Goal: Task Accomplishment & Management: Use online tool/utility

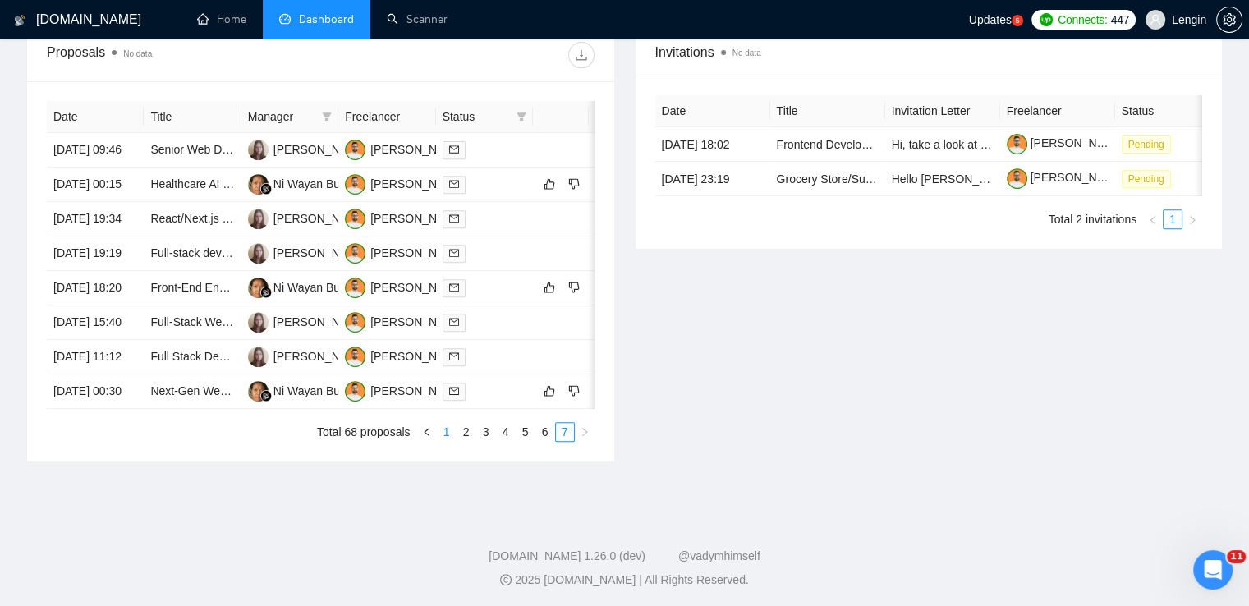
click at [443, 441] on link "1" at bounding box center [447, 432] width 18 height 18
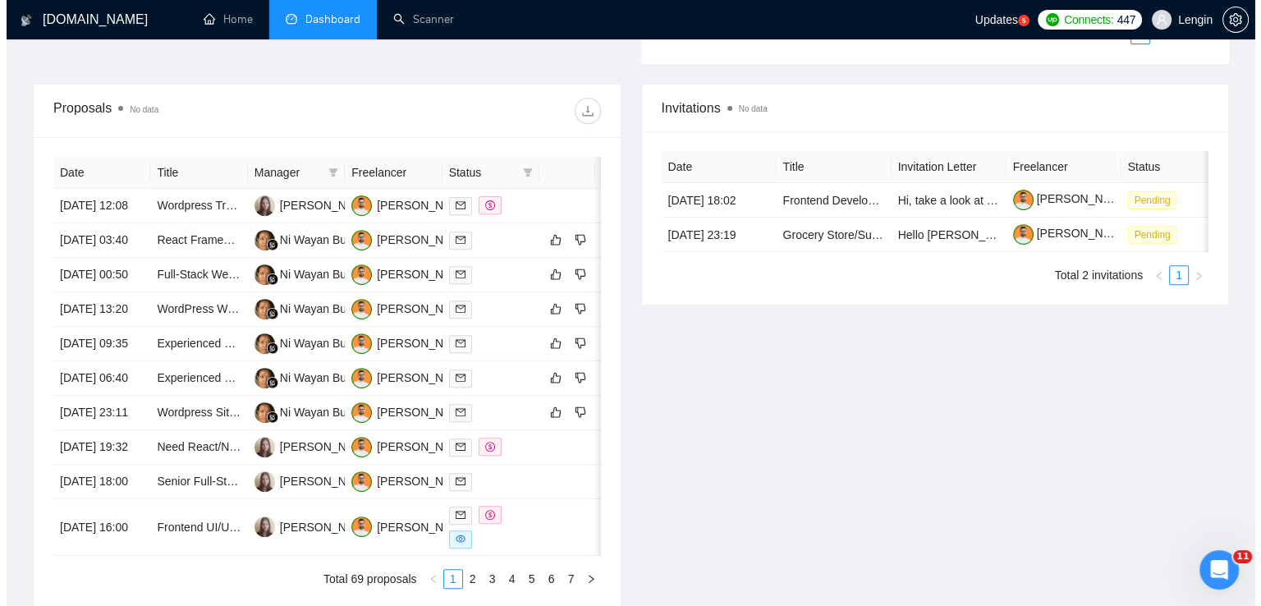
scroll to position [538, 0]
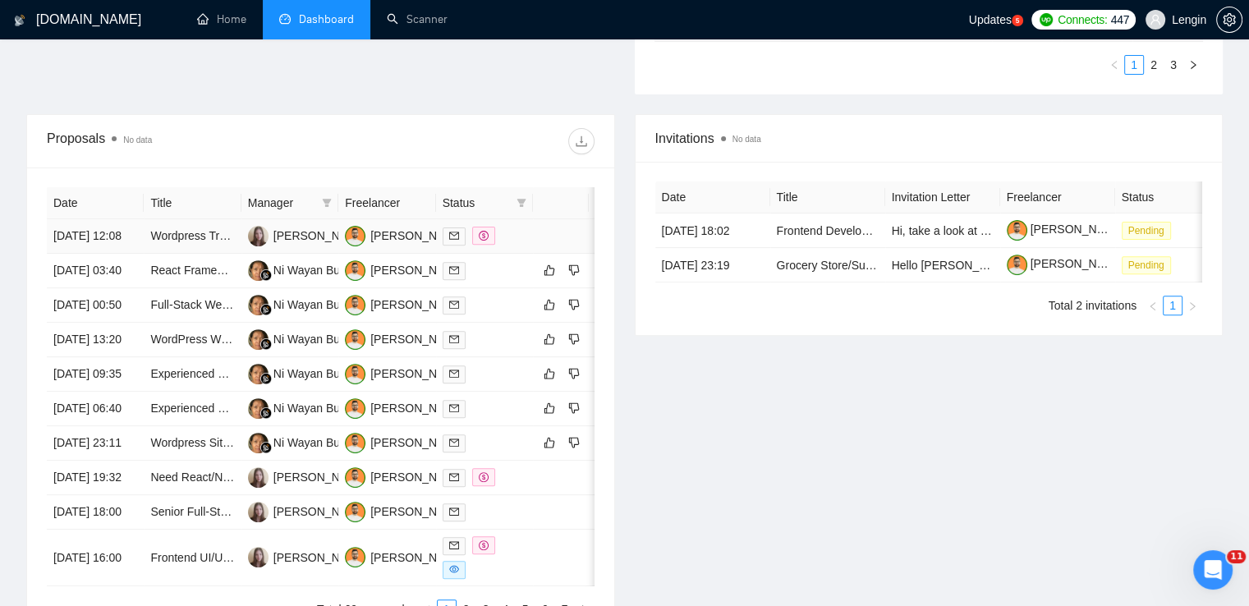
click at [217, 254] on td "Wordpress Travel Website Development" at bounding box center [192, 236] width 97 height 34
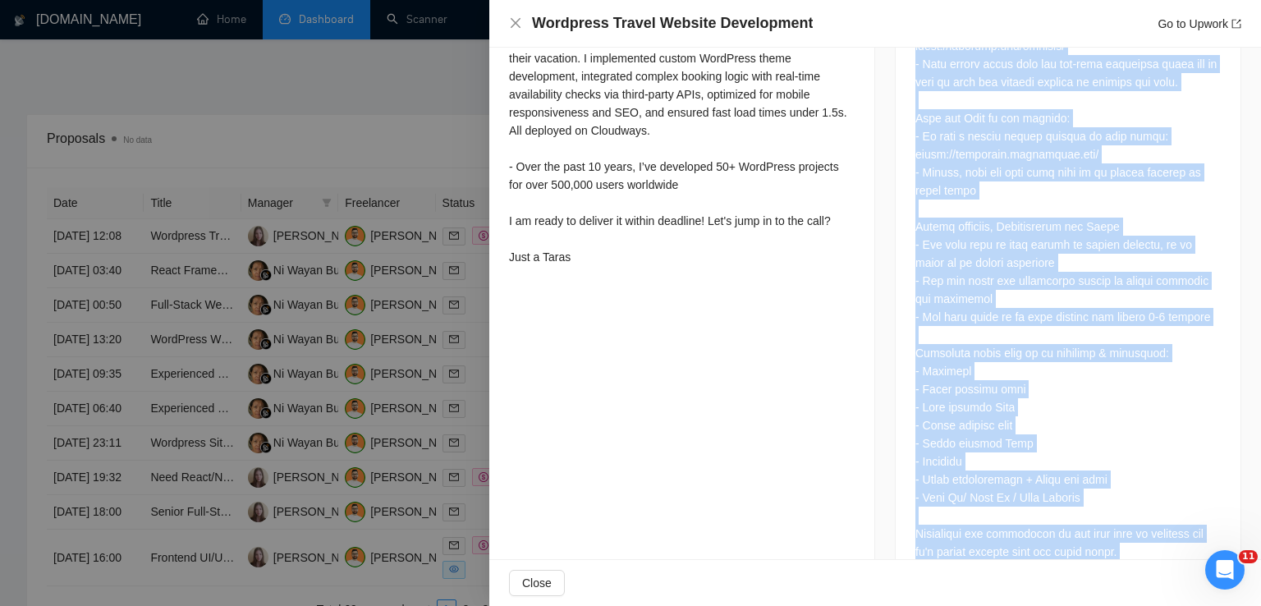
scroll to position [1194, 0]
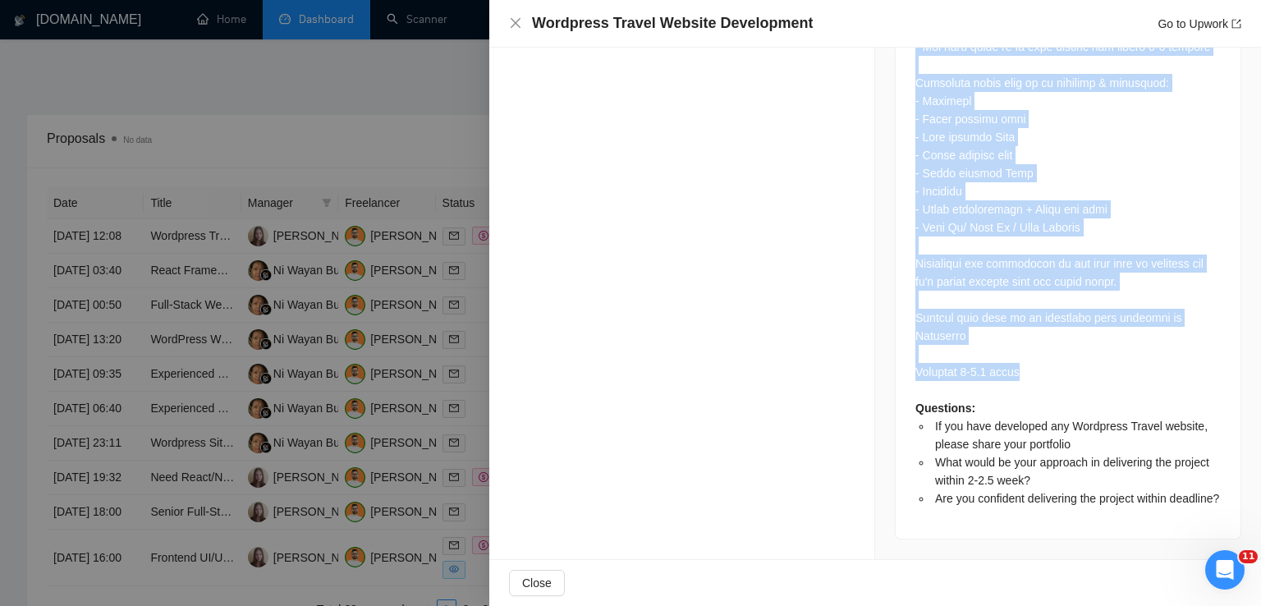
drag, startPoint x: 908, startPoint y: 218, endPoint x: 1018, endPoint y: 353, distance: 174.5
click at [1018, 353] on div "Questions: If you have developed any Wordpress Travel website, please share you…" at bounding box center [1068, 71] width 345 height 936
copy div "We need a Wordpress travel website designed and developed. There will be Tours …"
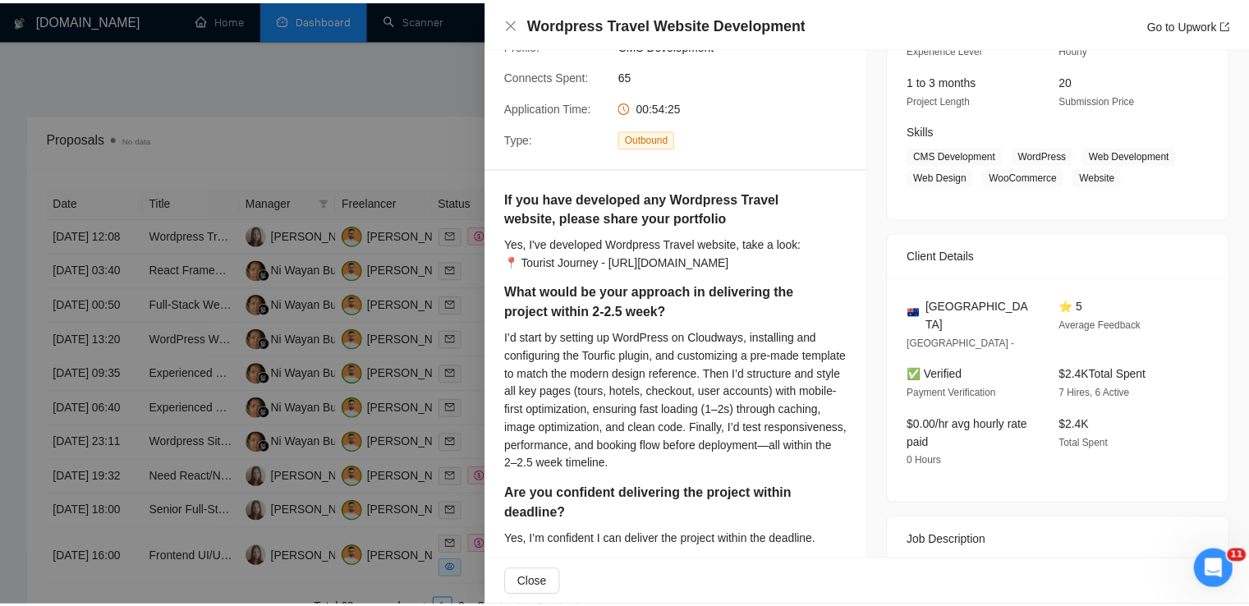
scroll to position [196, 0]
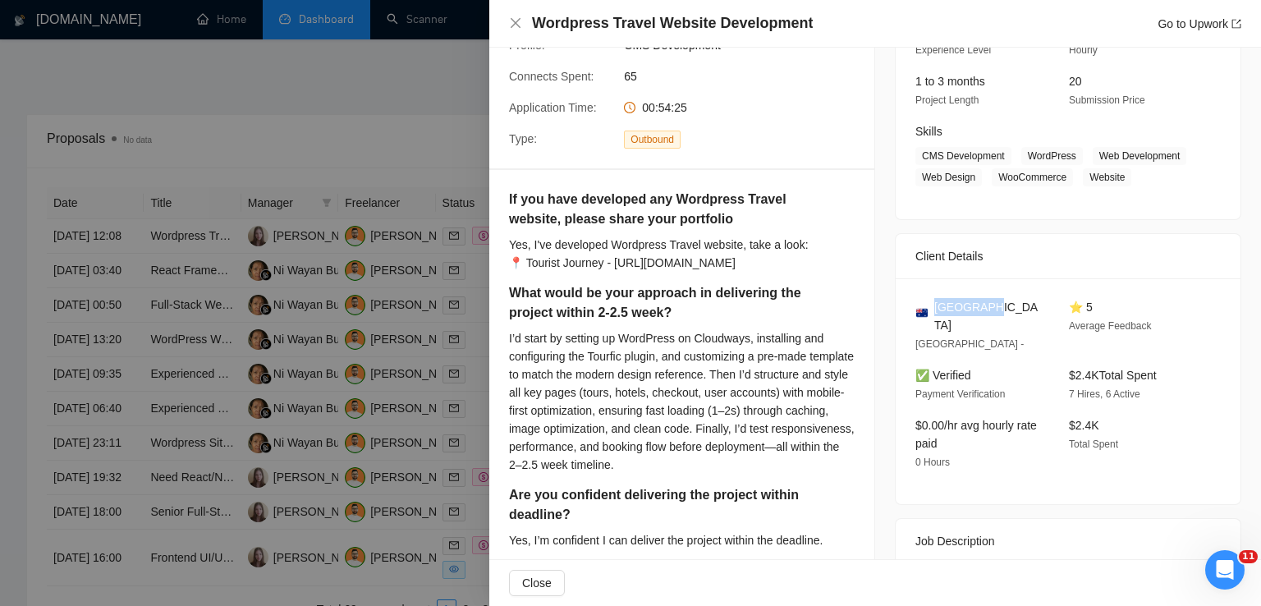
drag, startPoint x: 978, startPoint y: 309, endPoint x: 929, endPoint y: 309, distance: 48.4
click at [929, 309] on div "[GEOGRAPHIC_DATA]" at bounding box center [978, 316] width 127 height 36
copy span "[GEOGRAPHIC_DATA]"
drag, startPoint x: 1021, startPoint y: 155, endPoint x: 1144, endPoint y: 192, distance: 128.6
click at [1144, 192] on div "[DATE] 11:13 Published Unspecified Hourly Rate Expert Experience Level Less tha…" at bounding box center [1068, 85] width 345 height 267
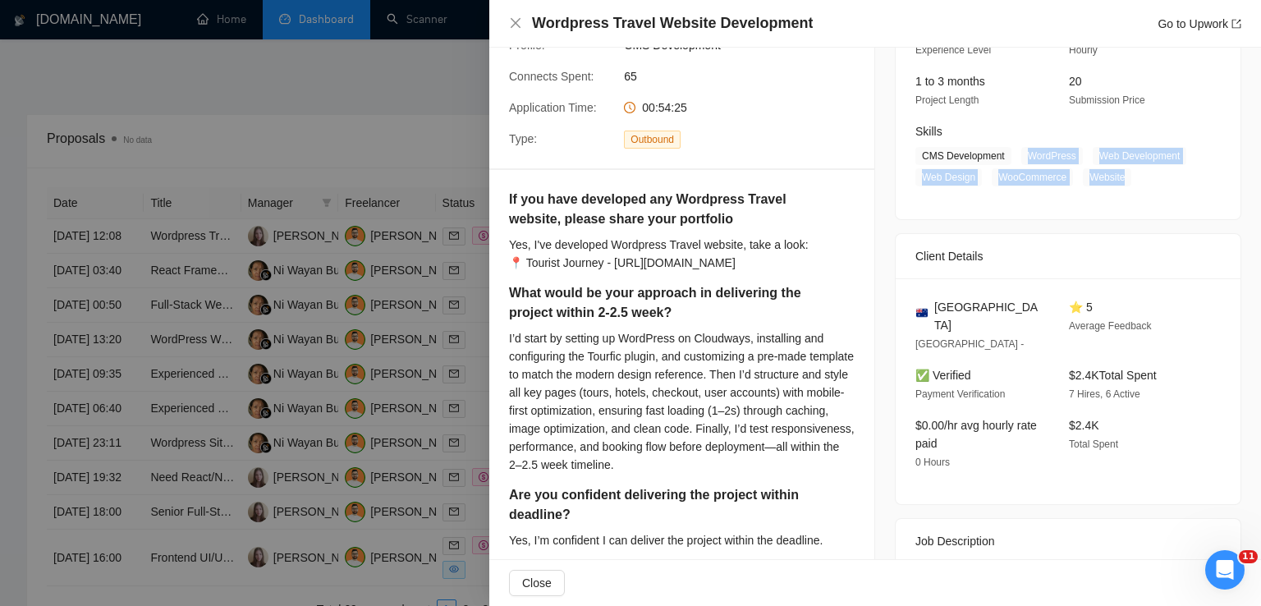
copy span "WordPress Web Development Web Design WooCommerce Website"
click at [517, 23] on icon "close" at bounding box center [515, 22] width 13 height 13
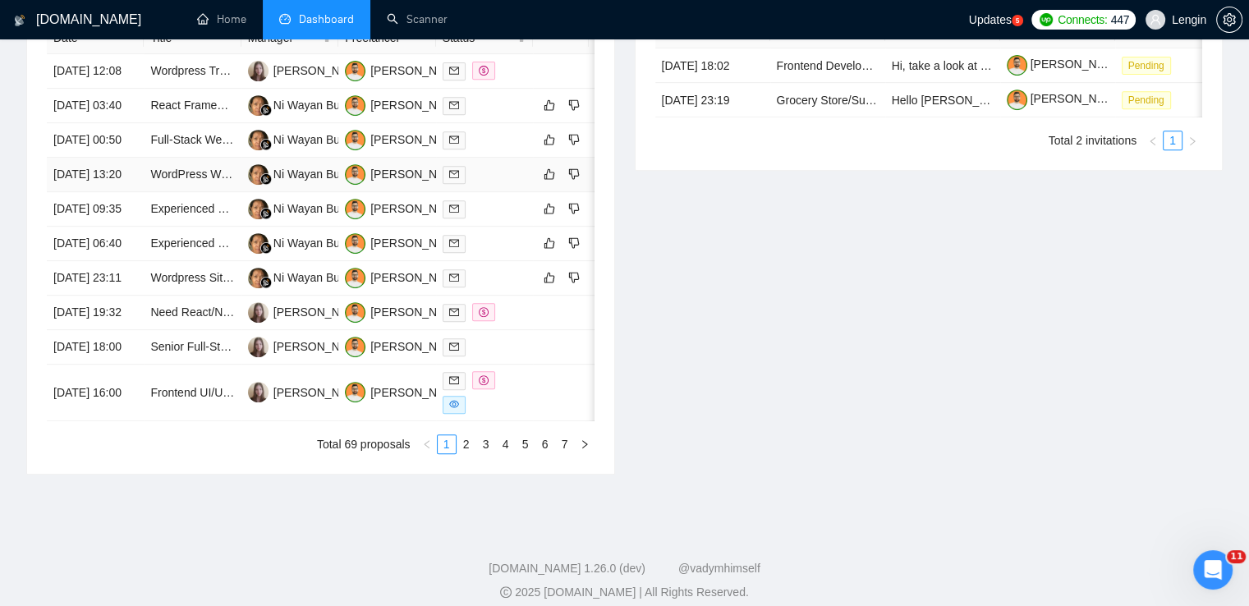
scroll to position [704, 0]
click at [466, 452] on link "2" at bounding box center [466, 442] width 18 height 18
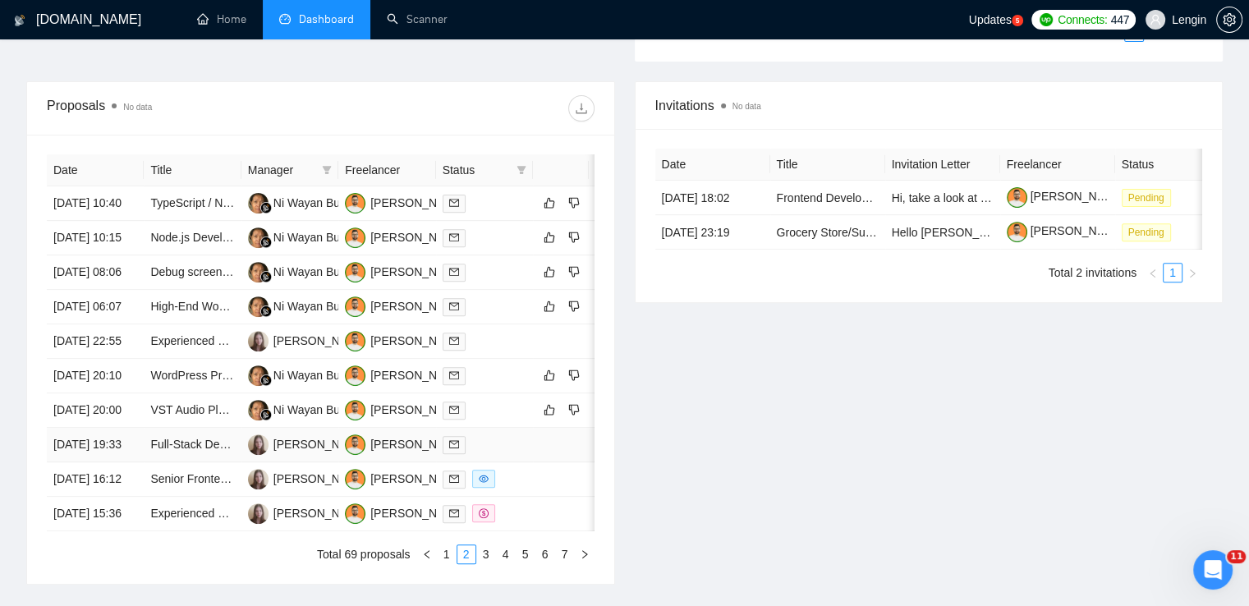
scroll to position [698, 0]
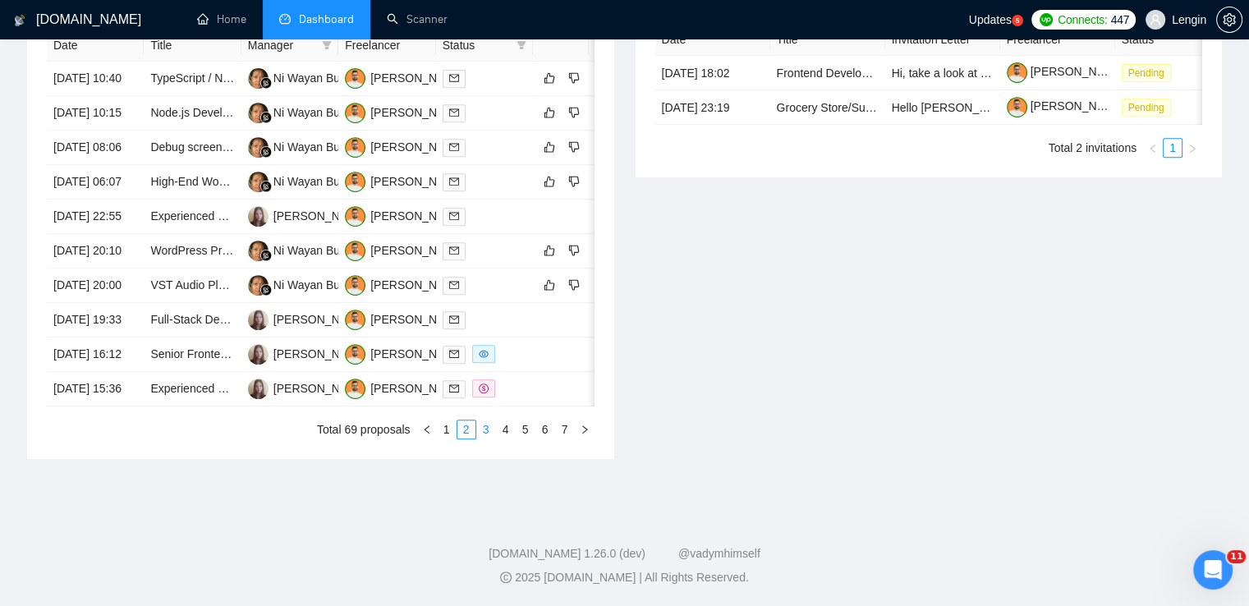
click at [486, 438] on link "3" at bounding box center [486, 429] width 18 height 18
click at [506, 438] on link "4" at bounding box center [506, 429] width 18 height 18
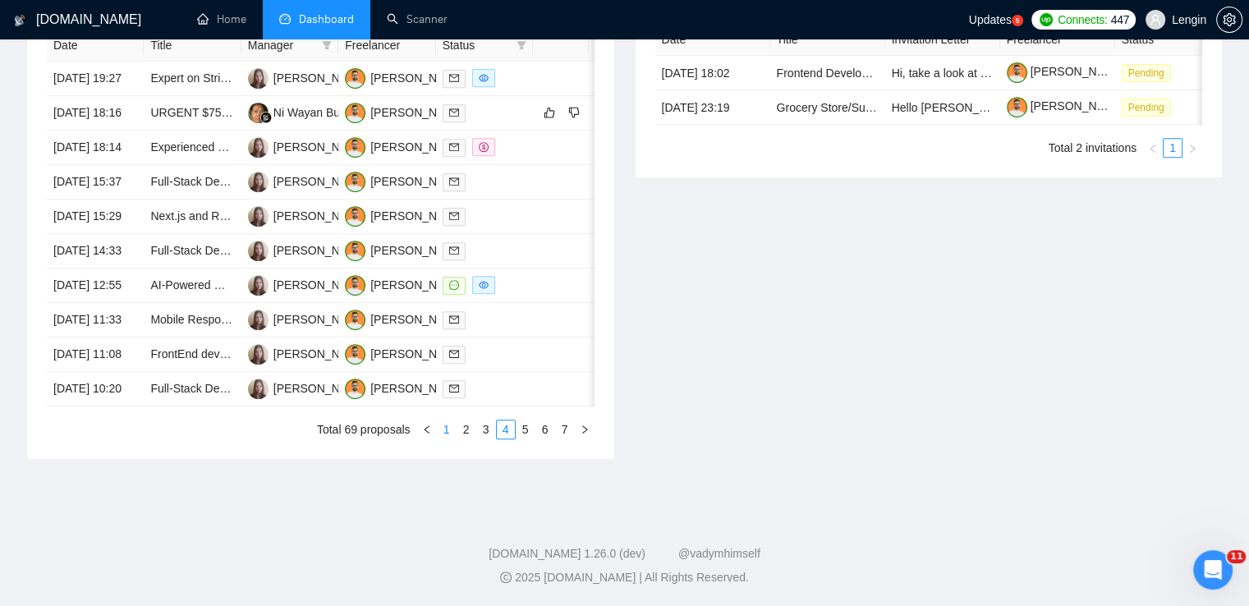
click at [448, 438] on link "1" at bounding box center [447, 429] width 18 height 18
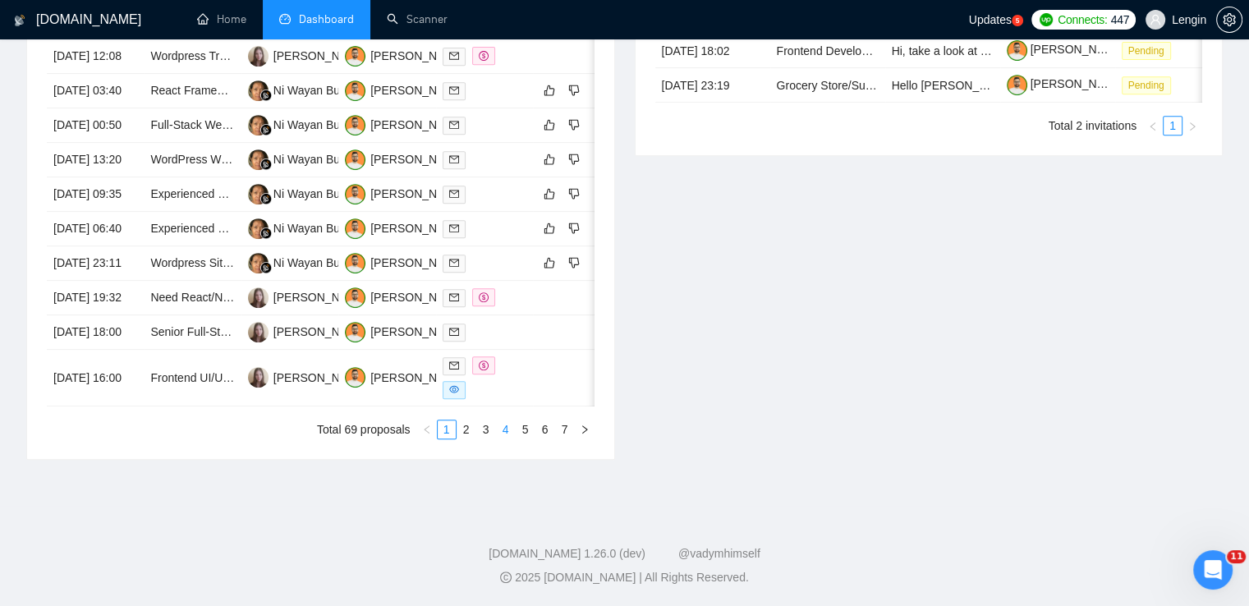
click at [510, 438] on link "4" at bounding box center [506, 429] width 18 height 18
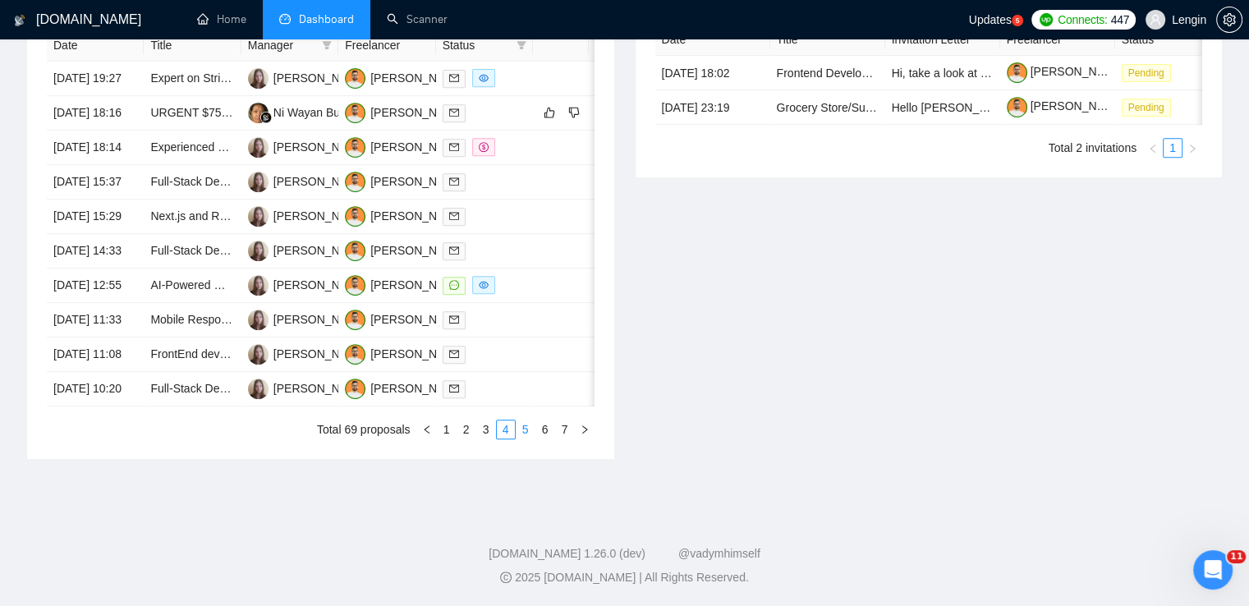
click at [517, 438] on link "5" at bounding box center [525, 429] width 18 height 18
click at [231, 303] on td "TypeScript Developper Needed (Frontend & Backend)" at bounding box center [192, 285] width 97 height 34
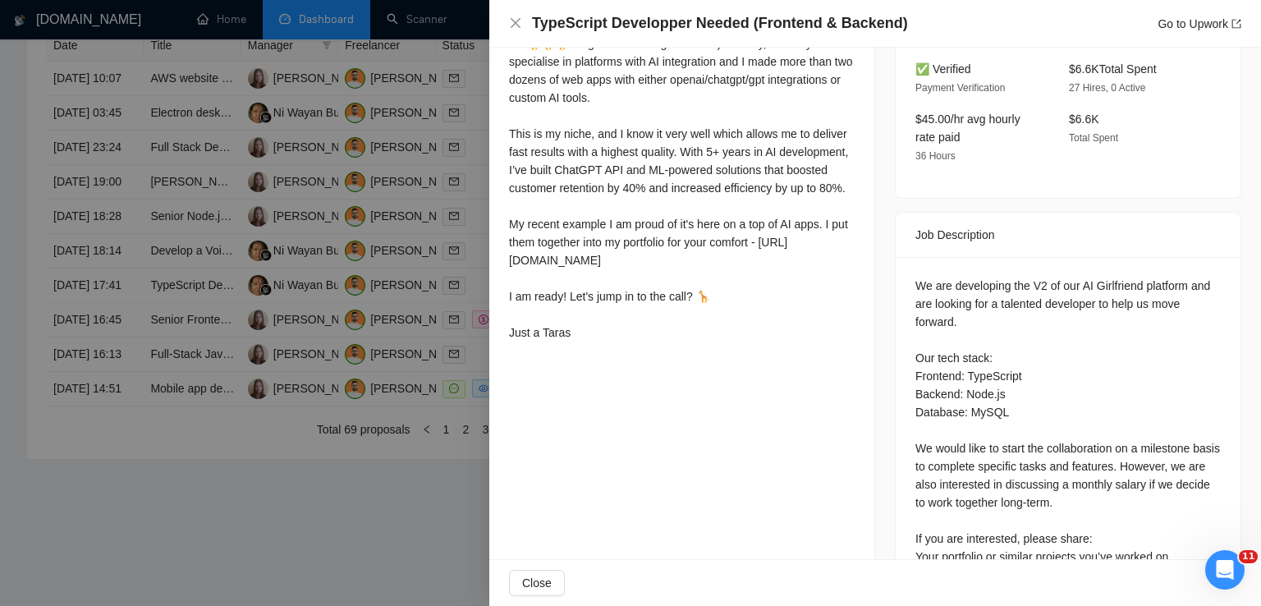
scroll to position [589, 0]
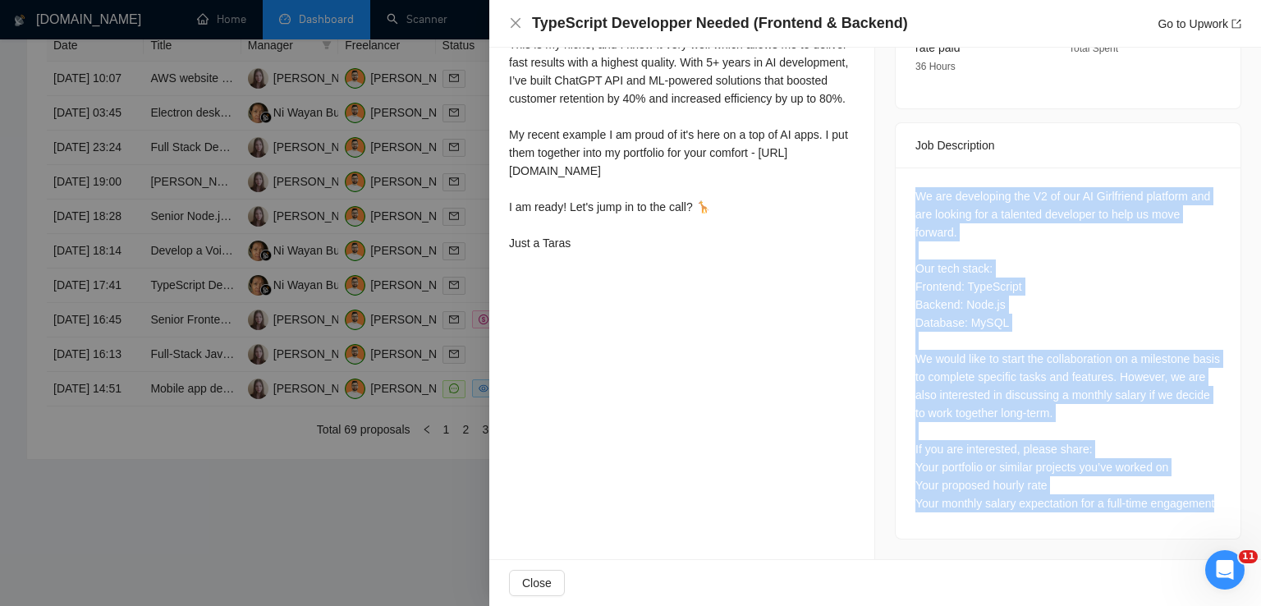
drag, startPoint x: 909, startPoint y: 181, endPoint x: 1015, endPoint y: 529, distance: 364.9
click at [1015, 529] on div "We are developing the V2 of our AI Girlfriend platform and are looking for a ta…" at bounding box center [1068, 352] width 345 height 371
copy div "We are developing the V2 of our AI Girlfriend platform and are looking for a ta…"
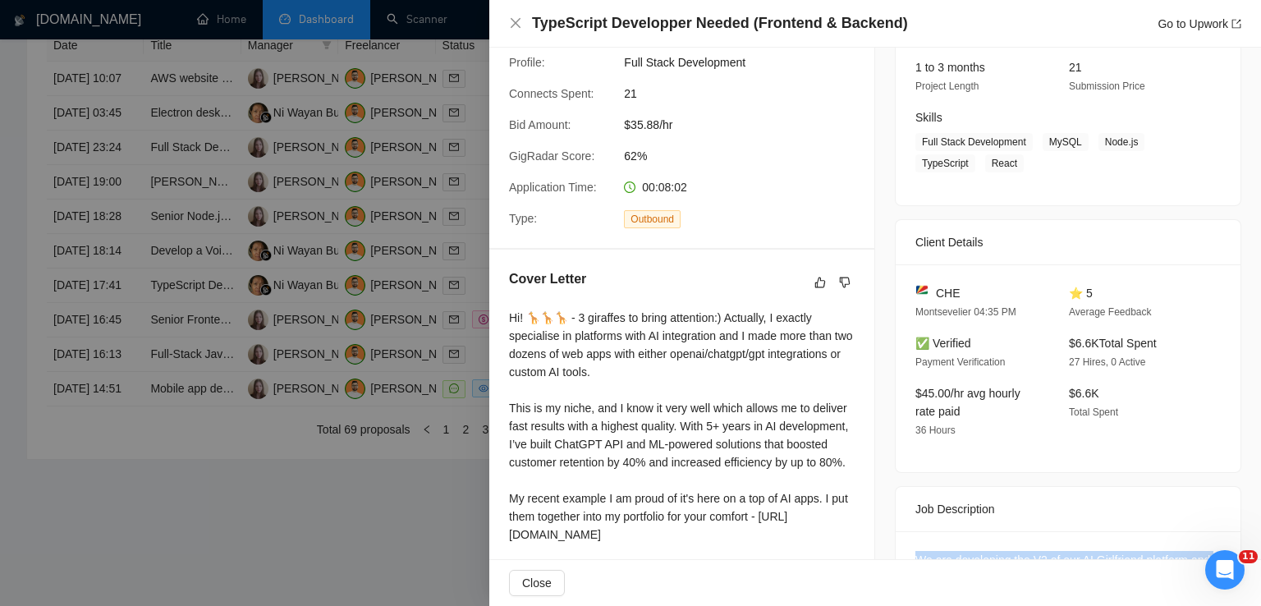
scroll to position [208, 0]
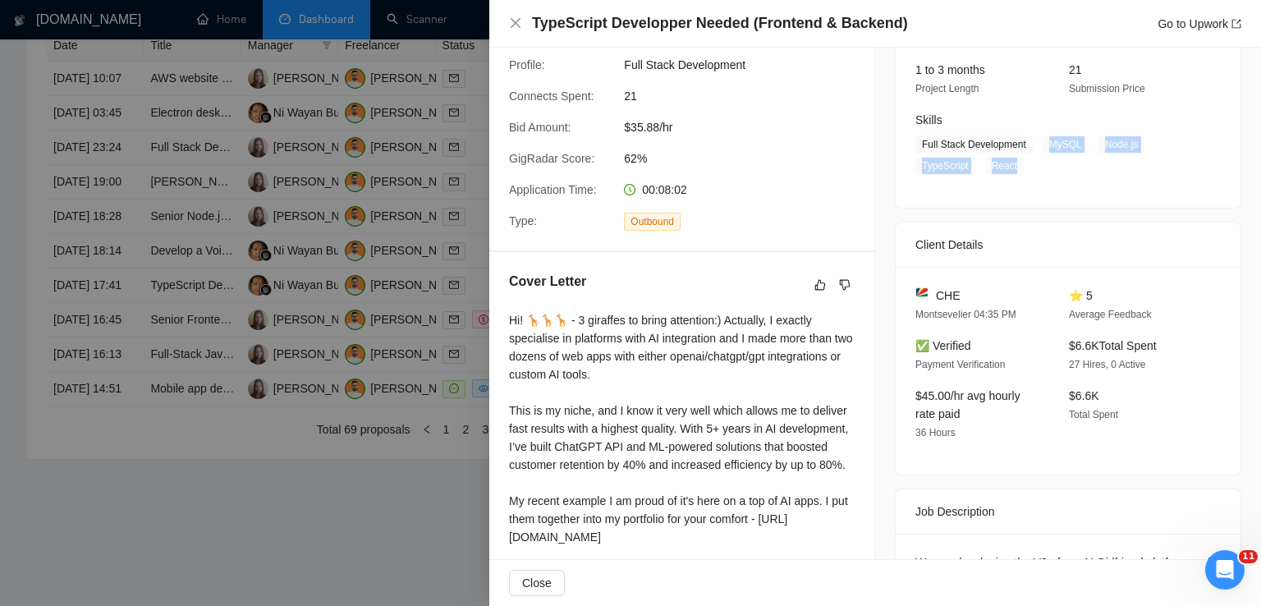
drag, startPoint x: 1039, startPoint y: 144, endPoint x: 1017, endPoint y: 162, distance: 28.6
click at [1017, 162] on span "Full Stack Development MySQL Node.js TypeScript React" at bounding box center [1055, 154] width 281 height 39
copy span "MySQL Node.js TypeScript React"
drag, startPoint x: 970, startPoint y: 291, endPoint x: 928, endPoint y: 296, distance: 42.2
click at [928, 296] on div "CHE" at bounding box center [978, 296] width 127 height 18
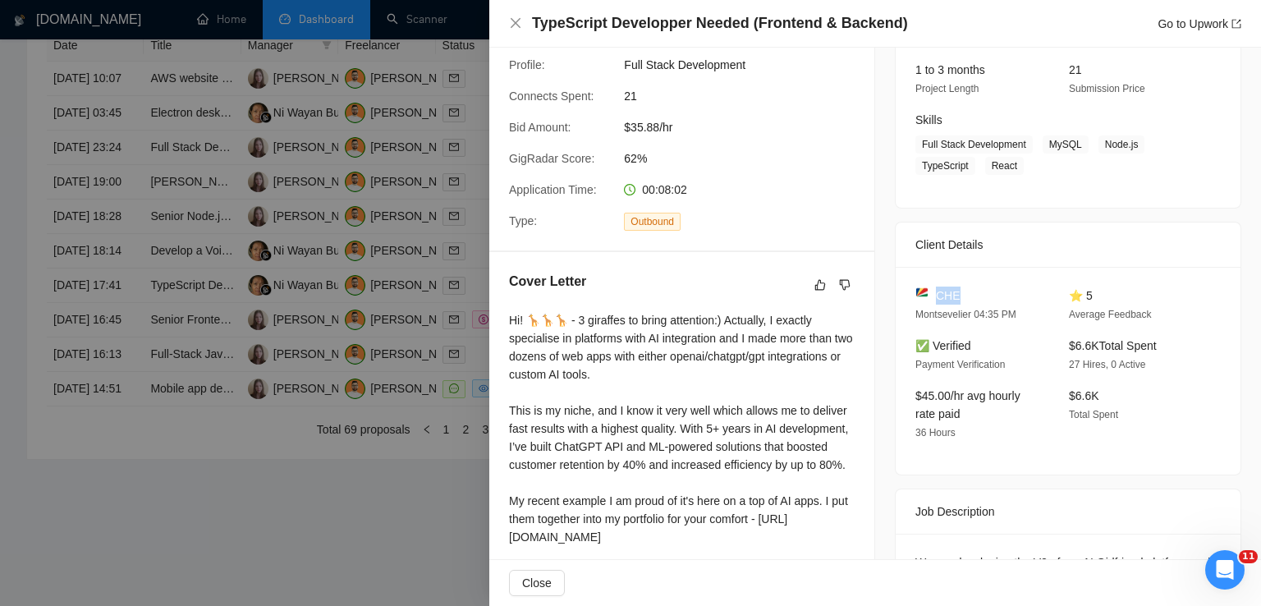
copy span "CHE"
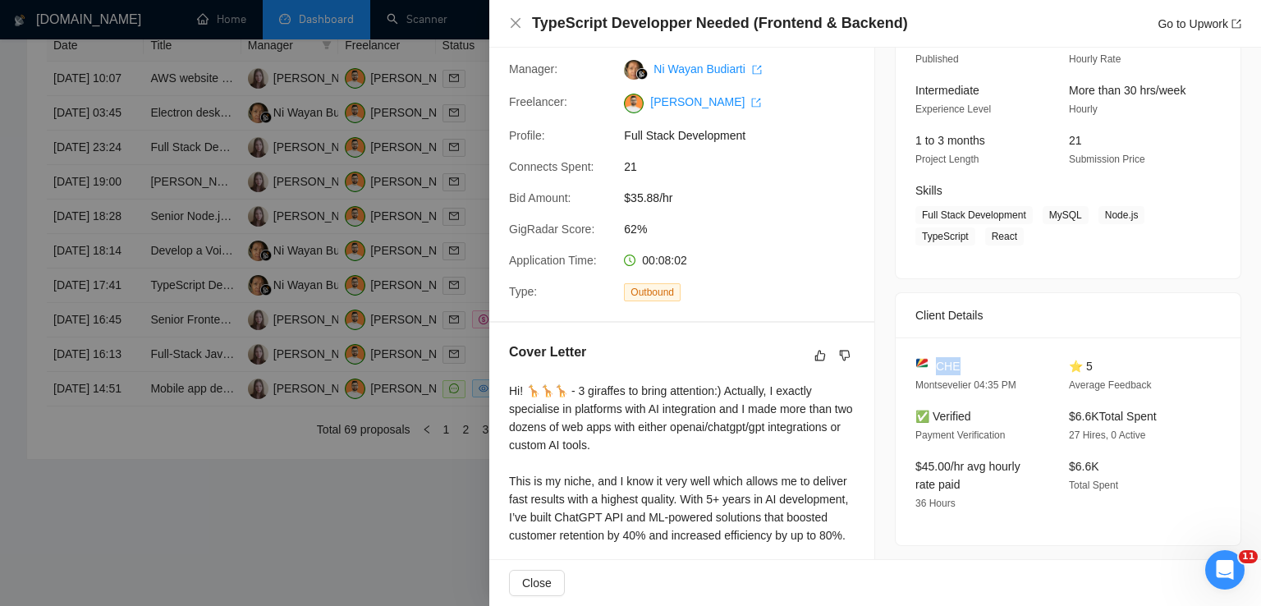
scroll to position [136, 0]
copy span "CHE"
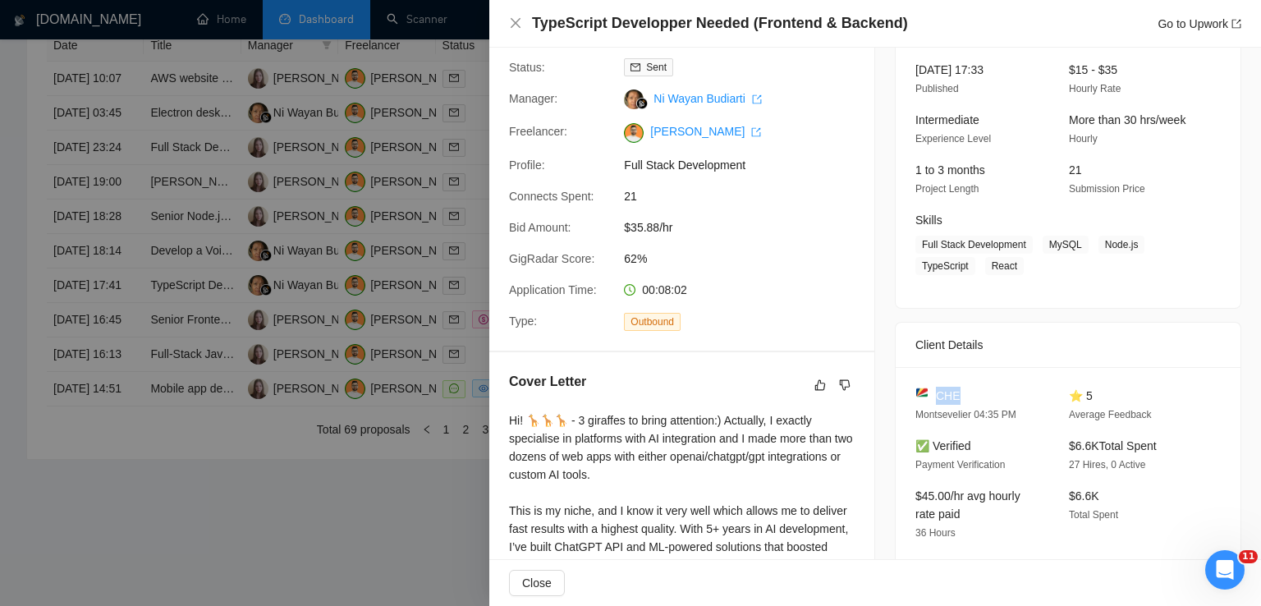
scroll to position [98, 0]
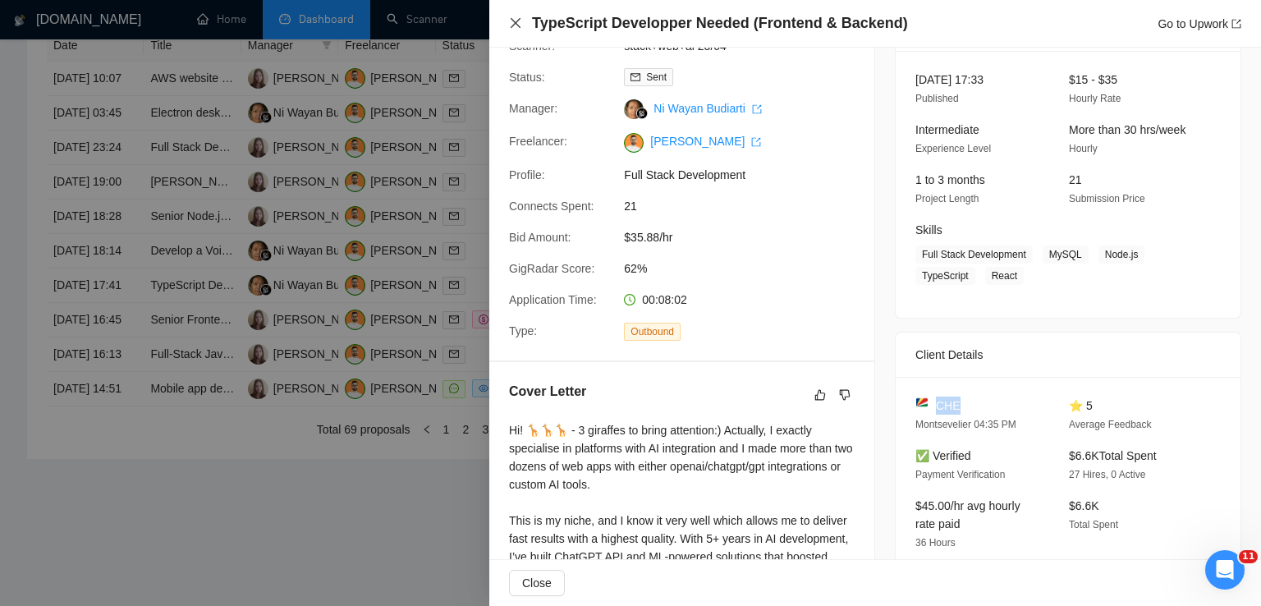
click at [515, 29] on icon "close" at bounding box center [515, 22] width 13 height 13
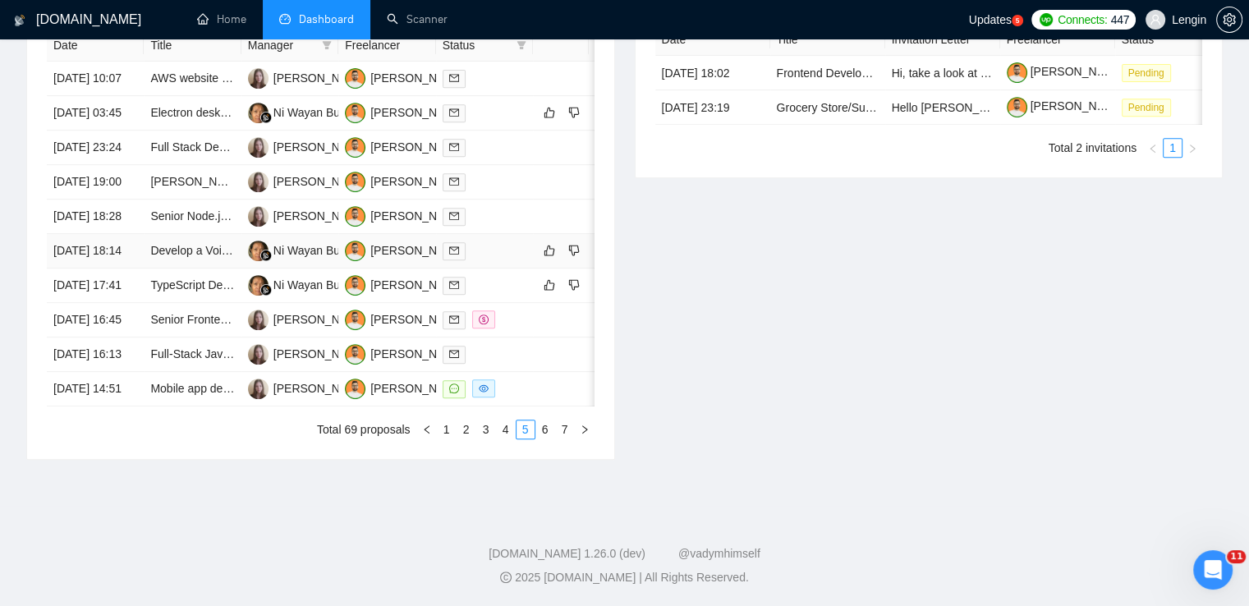
click at [183, 268] on td "Develop a Voice-based Chatbot for Employee Queries" at bounding box center [192, 251] width 97 height 34
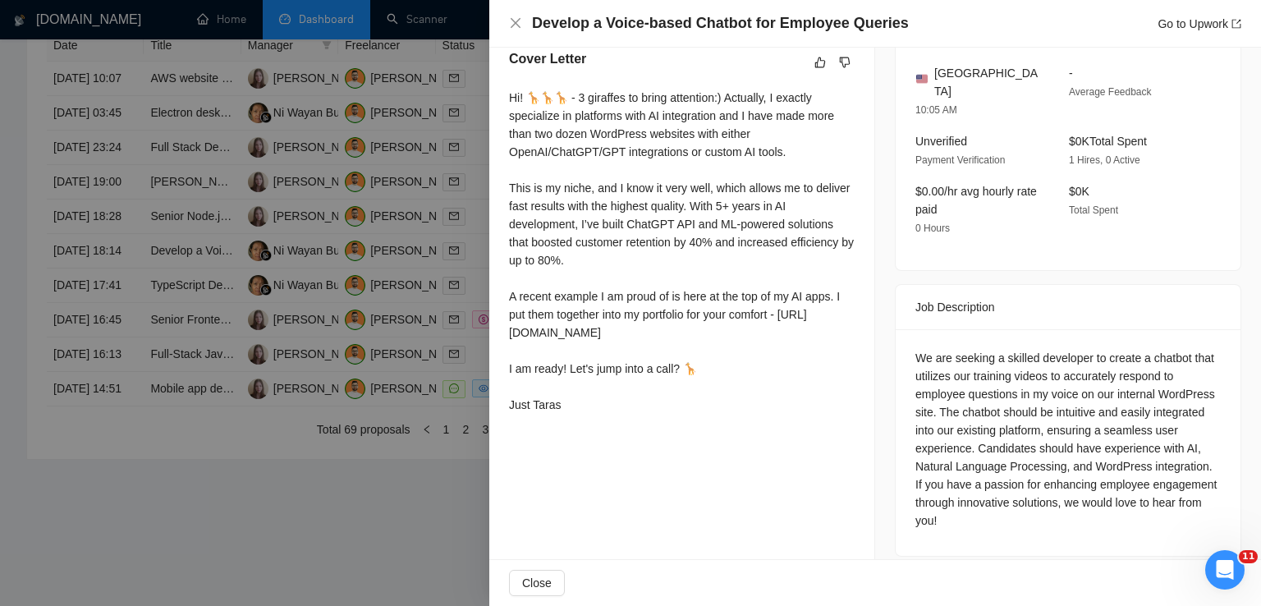
scroll to position [430, 0]
drag, startPoint x: 1015, startPoint y: 511, endPoint x: 896, endPoint y: 337, distance: 211.1
click at [896, 337] on div "We are seeking a skilled developer to create a chatbot that utilizes our traini…" at bounding box center [1068, 442] width 345 height 227
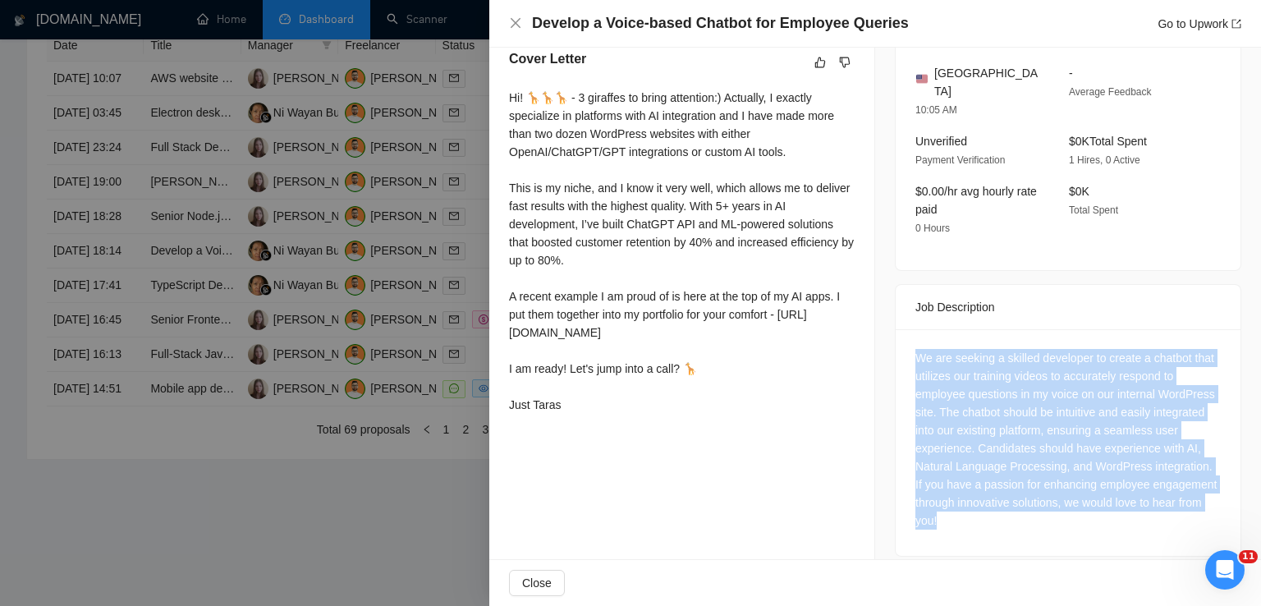
click at [965, 387] on div "We are seeking a skilled developer to create a chatbot that utilizes our traini…" at bounding box center [1067, 439] width 305 height 181
drag, startPoint x: 998, startPoint y: 501, endPoint x: 905, endPoint y: 349, distance: 178.4
click at [905, 349] on div "We are seeking a skilled developer to create a chatbot that utilizes our traini…" at bounding box center [1068, 442] width 345 height 227
copy div "We are seeking a skilled developer to create a chatbot that utilizes our traini…"
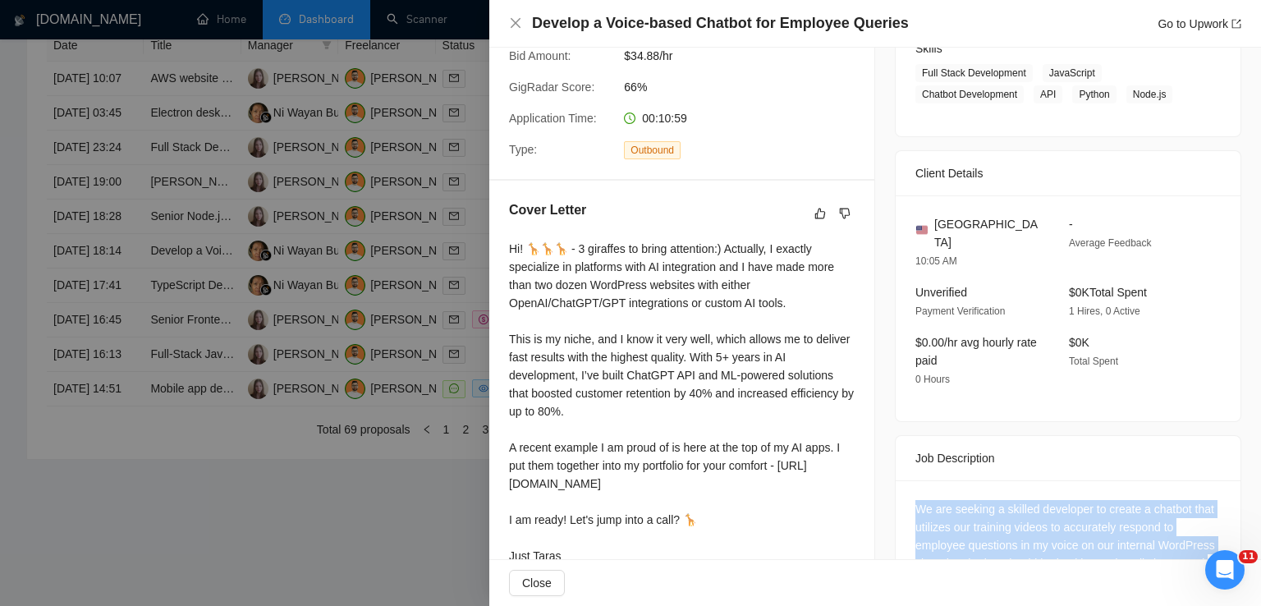
scroll to position [269, 0]
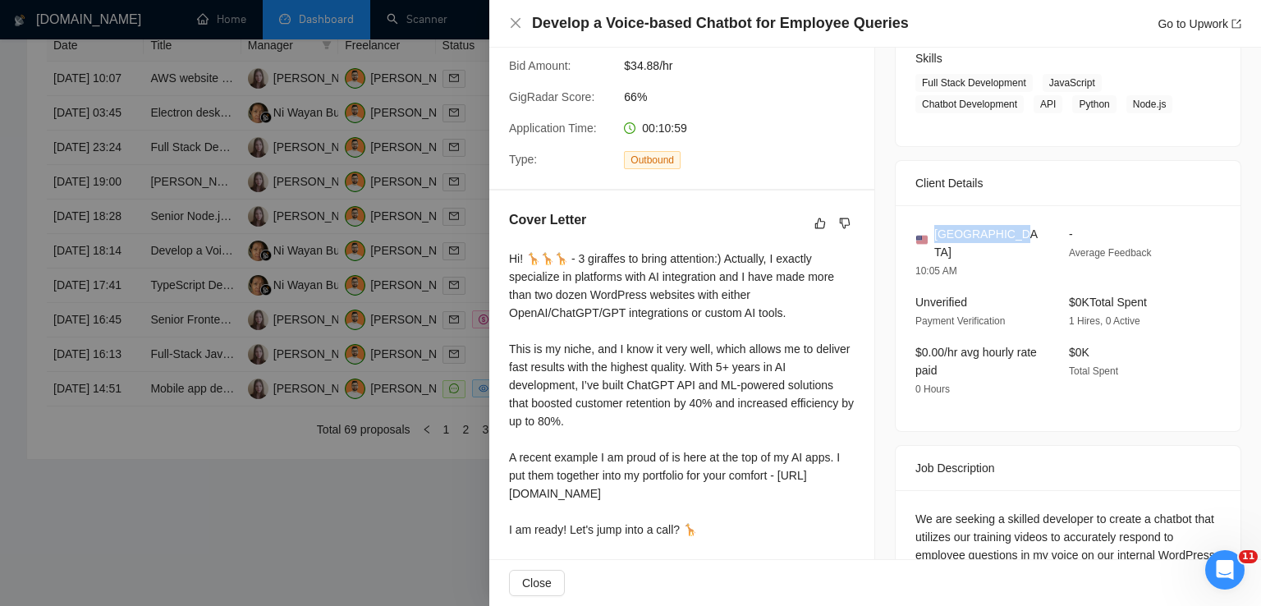
drag, startPoint x: 1006, startPoint y: 238, endPoint x: 927, endPoint y: 234, distance: 78.9
click at [927, 234] on div "[GEOGRAPHIC_DATA]" at bounding box center [978, 243] width 127 height 36
copy span "[GEOGRAPHIC_DATA]"
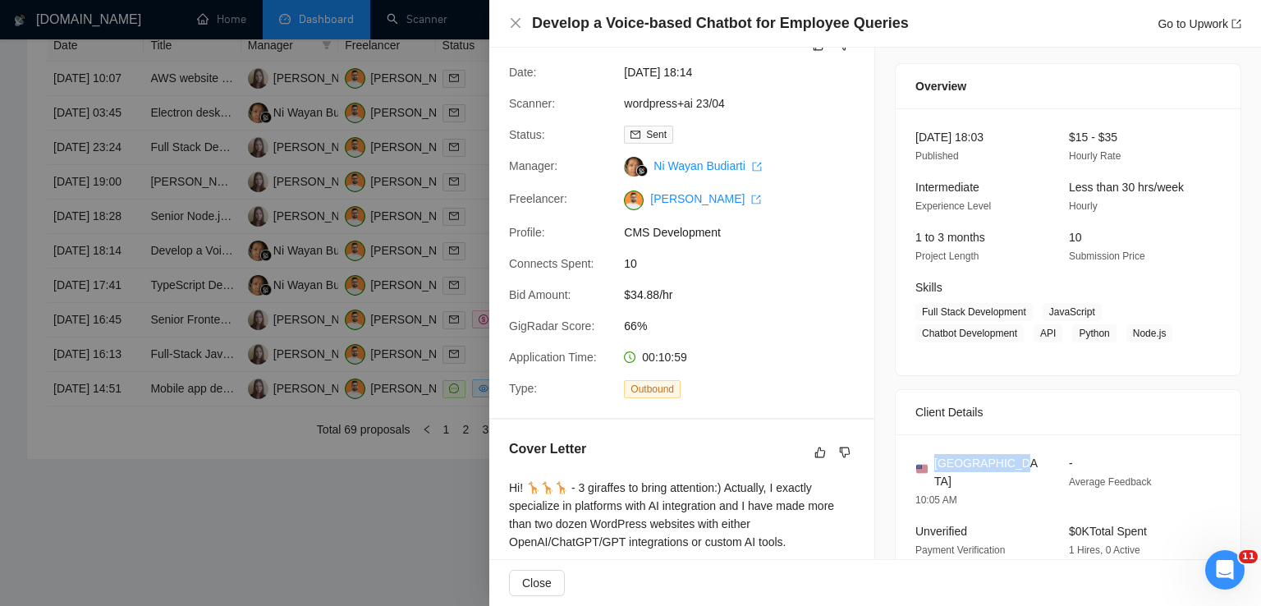
scroll to position [36, 0]
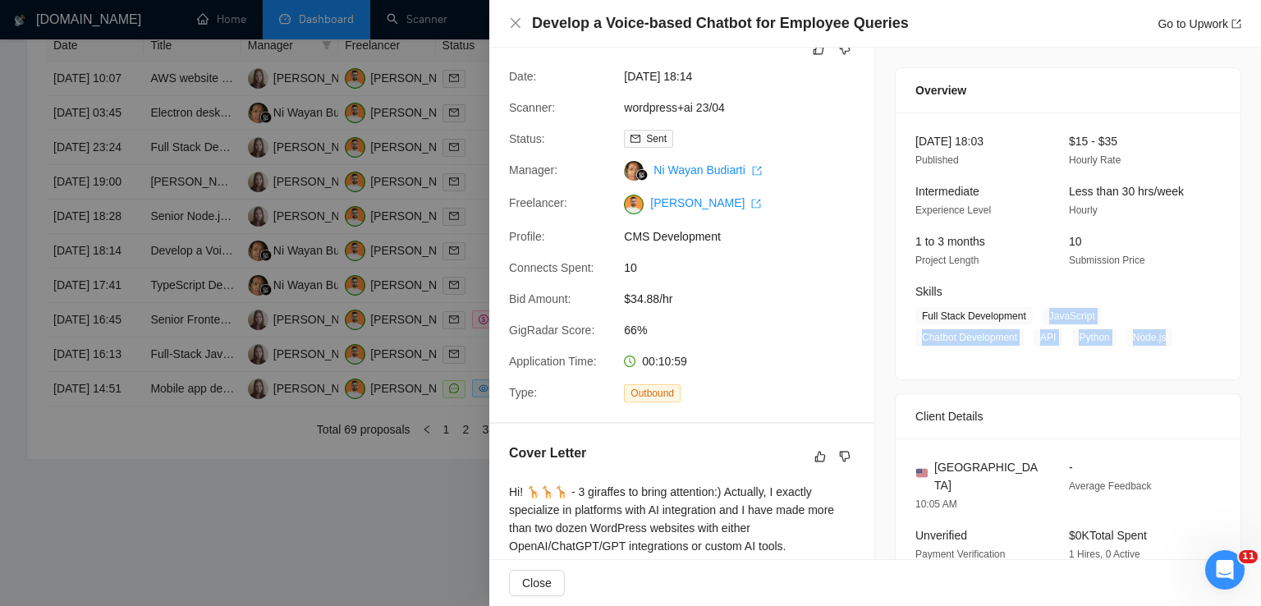
drag, startPoint x: 1039, startPoint y: 319, endPoint x: 1163, endPoint y: 344, distance: 126.4
click at [1163, 344] on span "Full Stack Development JavaScript Chatbot Development API Python Node.js" at bounding box center [1055, 326] width 281 height 39
copy span "JavaScript Chatbot Development API Python Node.js"
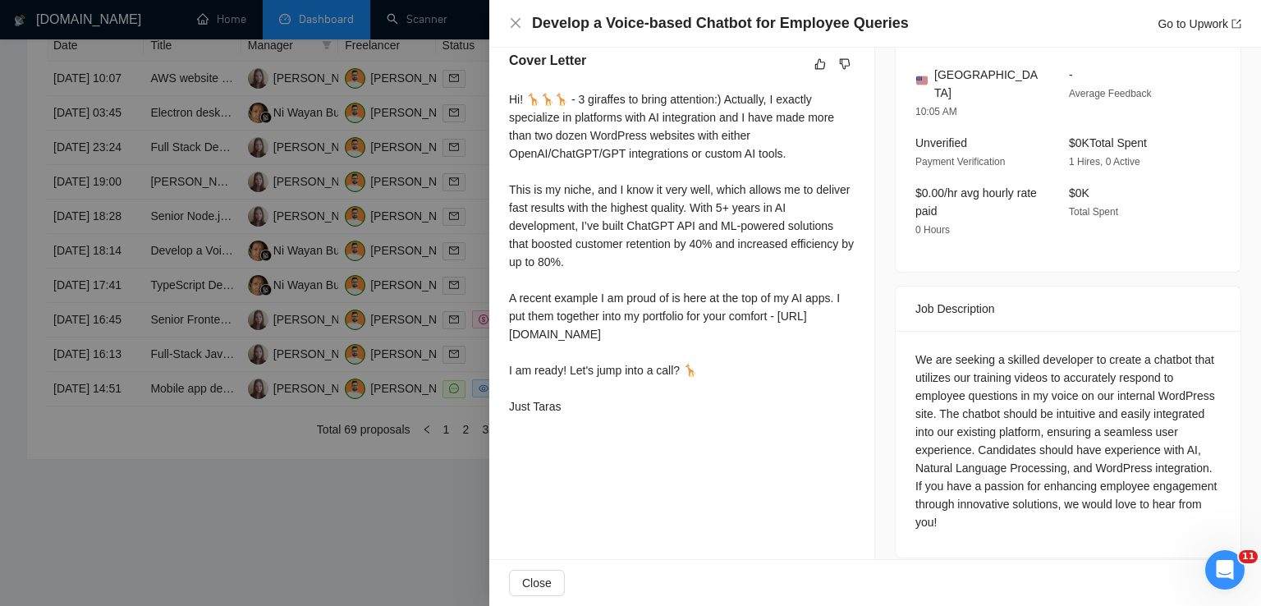
scroll to position [0, 0]
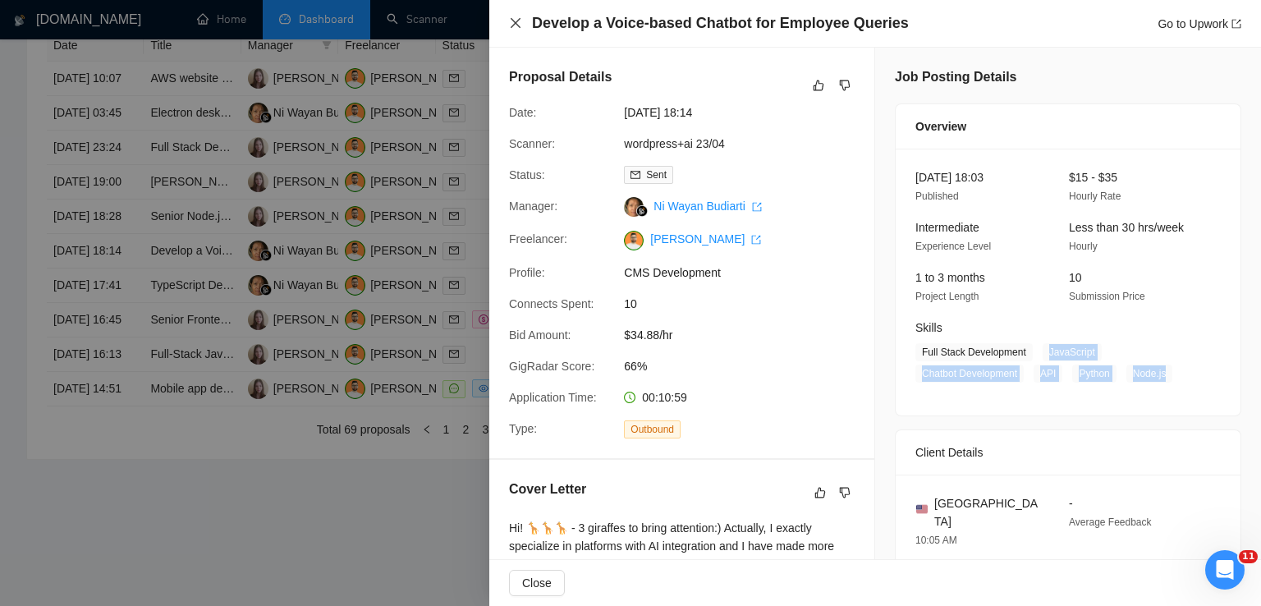
click at [517, 22] on icon "close" at bounding box center [516, 23] width 10 height 10
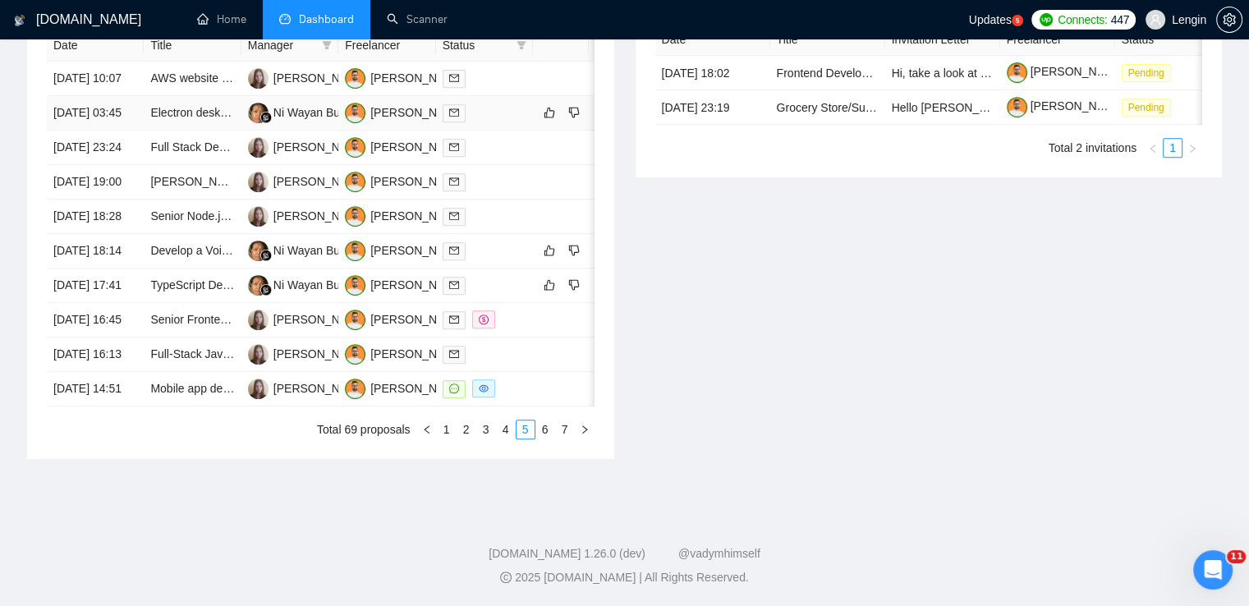
click at [205, 96] on td "Electron desktop app for screen + keyboard/mouse capture and secure upload" at bounding box center [192, 113] width 97 height 34
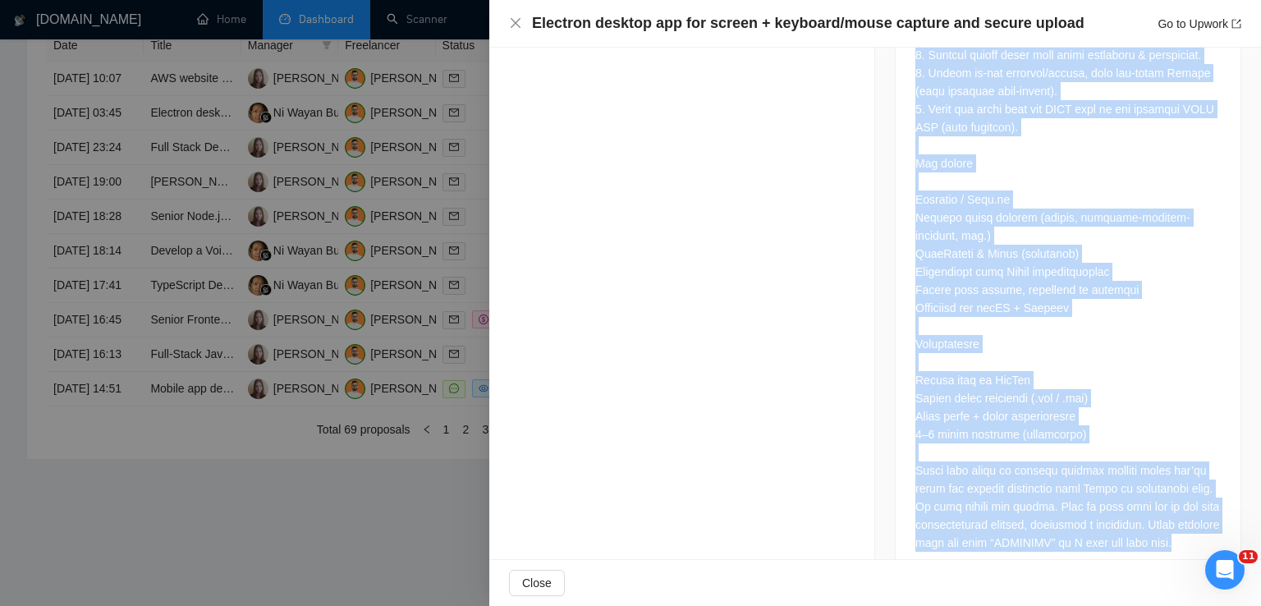
scroll to position [900, 0]
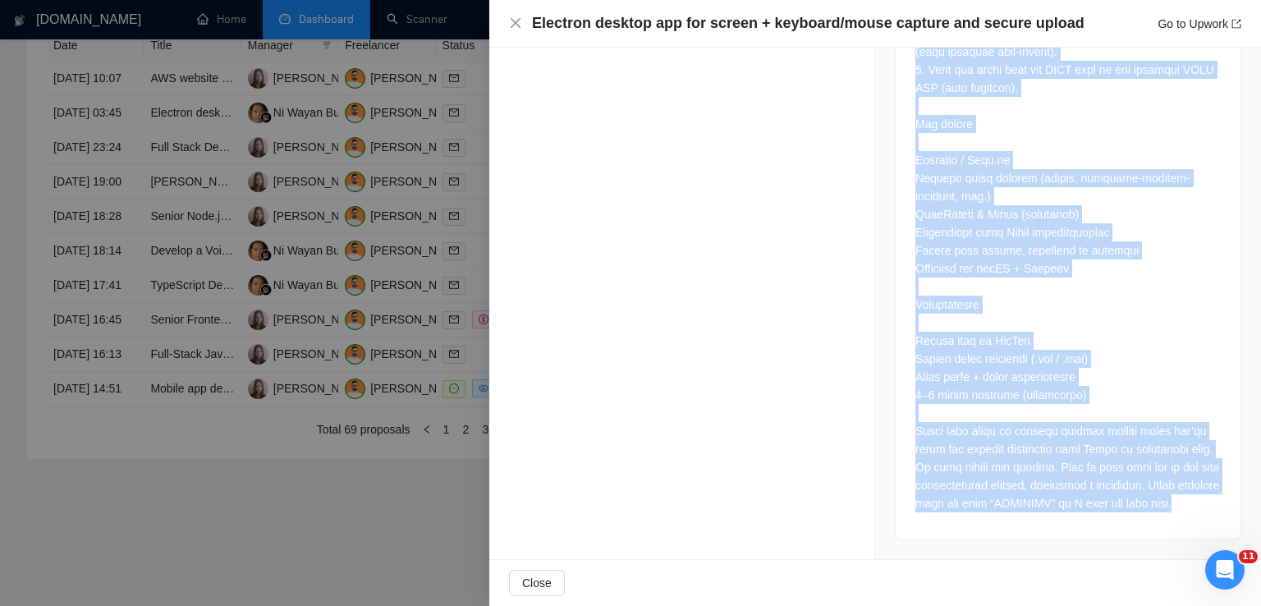
drag, startPoint x: 912, startPoint y: 80, endPoint x: 993, endPoint y: 507, distance: 434.5
click at [993, 507] on div at bounding box center [1067, 205] width 305 height 614
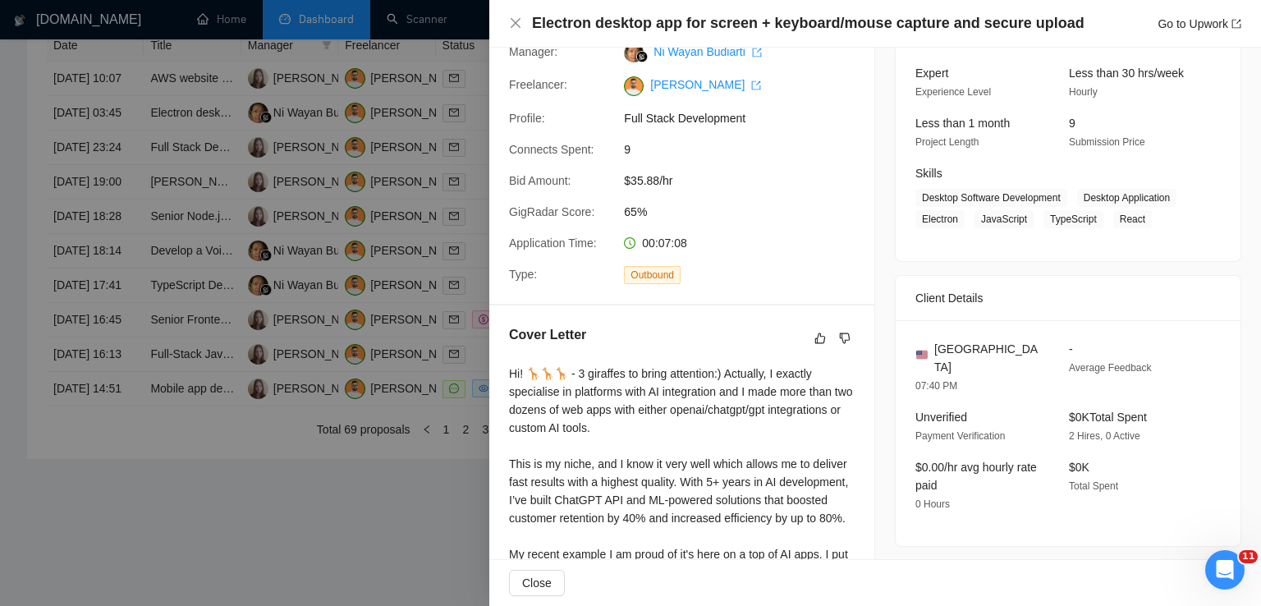
scroll to position [144, 0]
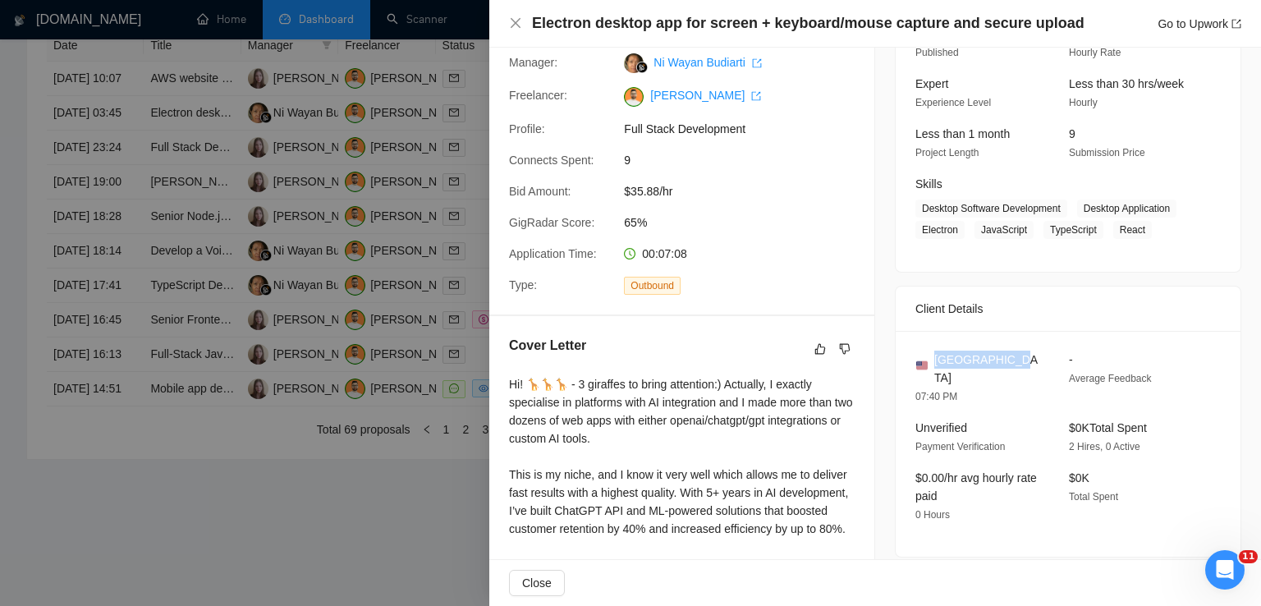
drag, startPoint x: 1011, startPoint y: 360, endPoint x: 927, endPoint y: 359, distance: 84.6
click at [927, 359] on div "[GEOGRAPHIC_DATA]" at bounding box center [978, 369] width 127 height 36
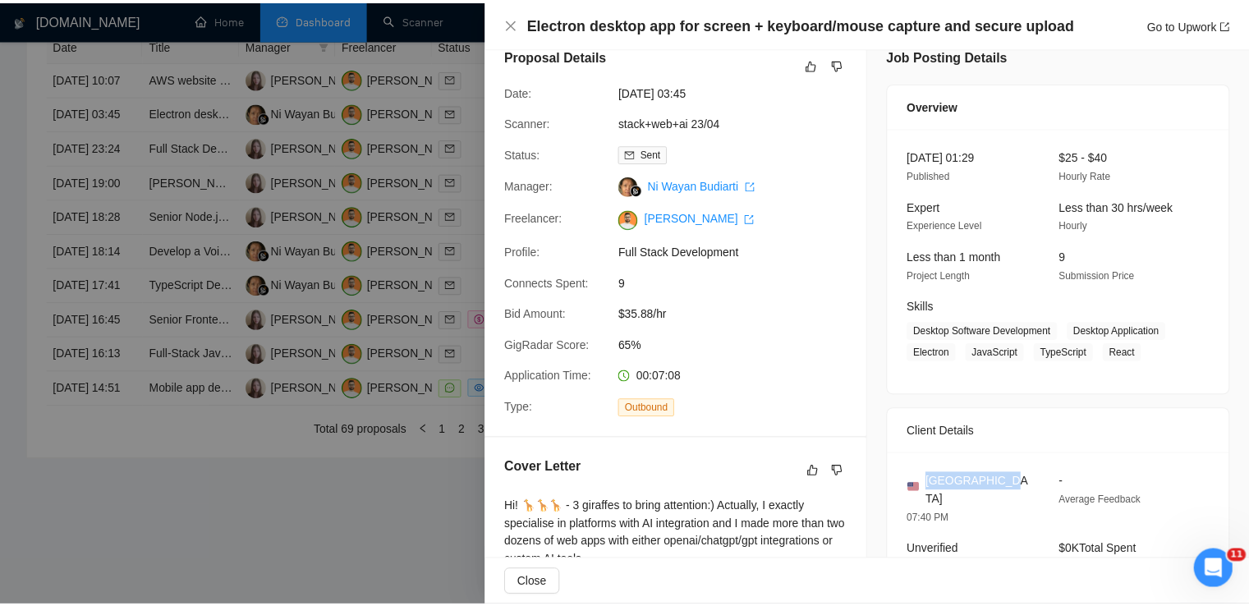
scroll to position [18, 0]
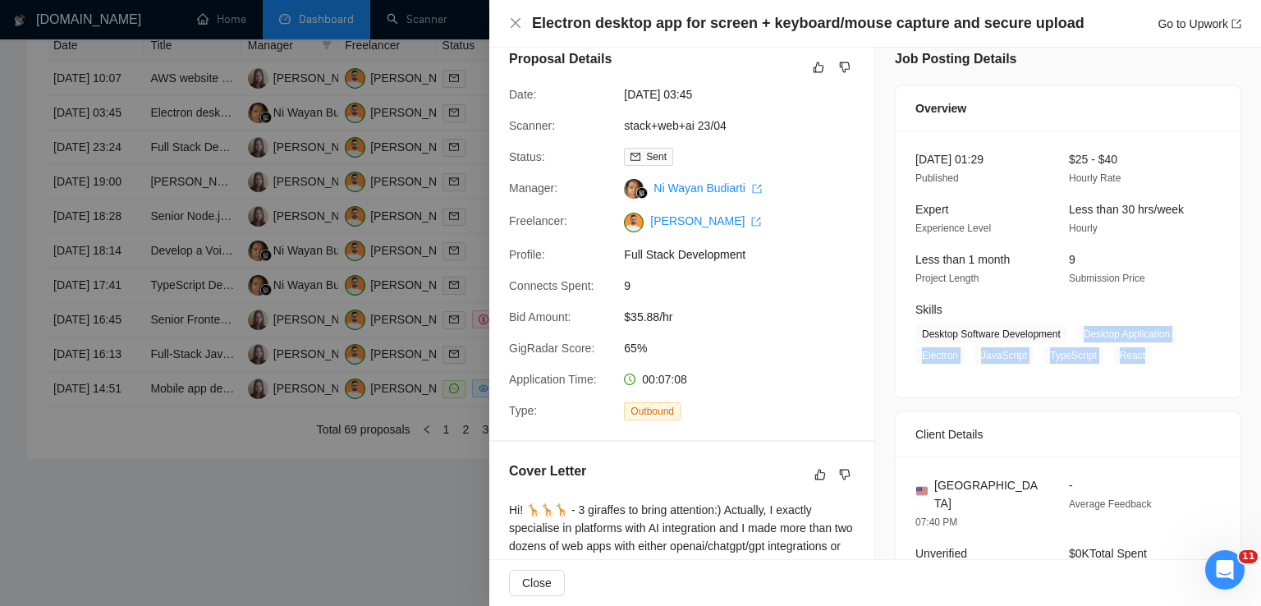
drag, startPoint x: 1077, startPoint y: 337, endPoint x: 1135, endPoint y: 351, distance: 59.9
click at [1135, 351] on span "Desktop Software Development Desktop Application Electron JavaScript TypeScript…" at bounding box center [1055, 344] width 281 height 39
drag, startPoint x: 1054, startPoint y: 336, endPoint x: 915, endPoint y: 337, distance: 139.6
click at [915, 337] on span "Desktop Software Development" at bounding box center [991, 334] width 152 height 18
click at [515, 21] on icon "close" at bounding box center [515, 22] width 13 height 13
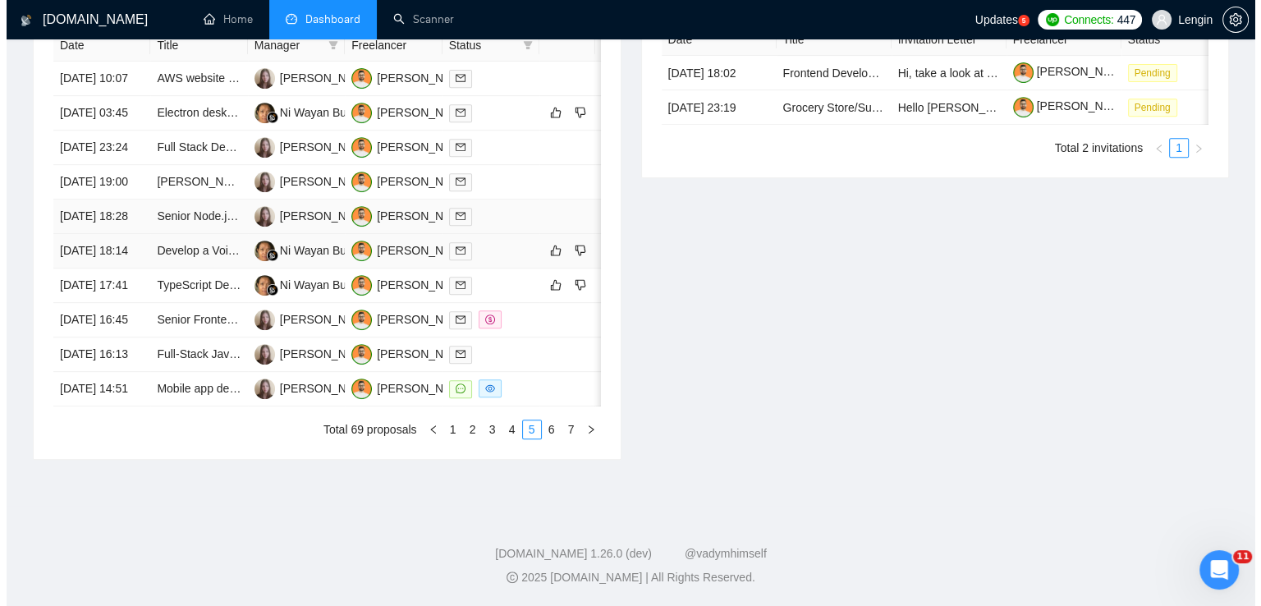
scroll to position [716, 0]
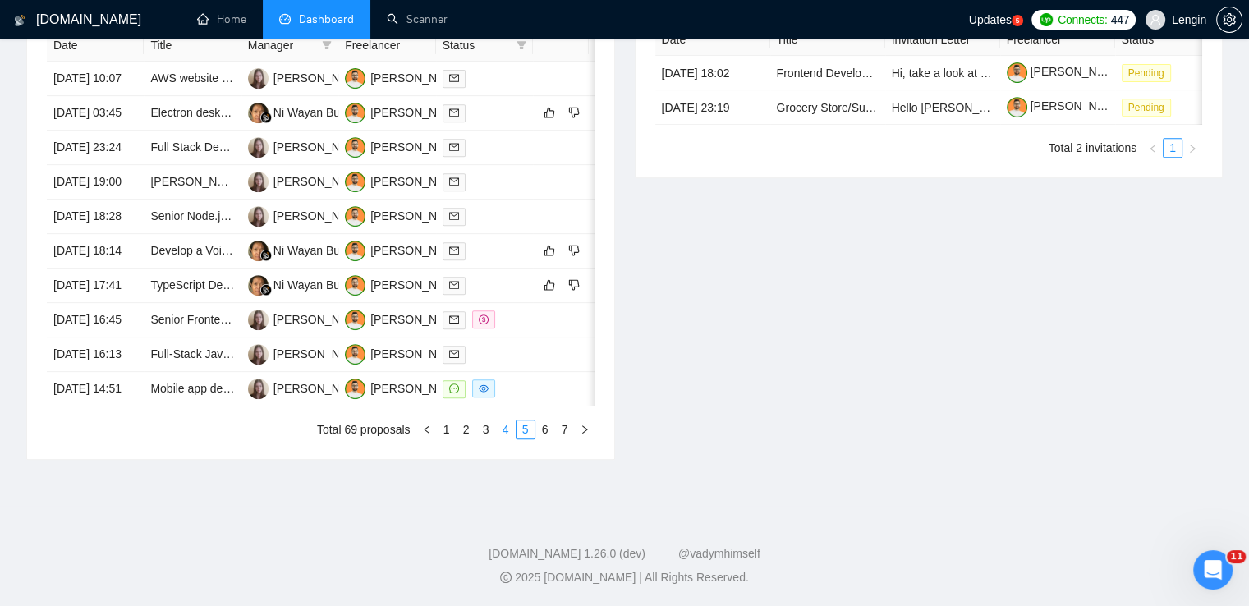
click at [510, 438] on link "4" at bounding box center [506, 429] width 18 height 18
click at [191, 337] on td "Mobile Responsive WordPress Website Development with Elementor" at bounding box center [192, 320] width 97 height 34
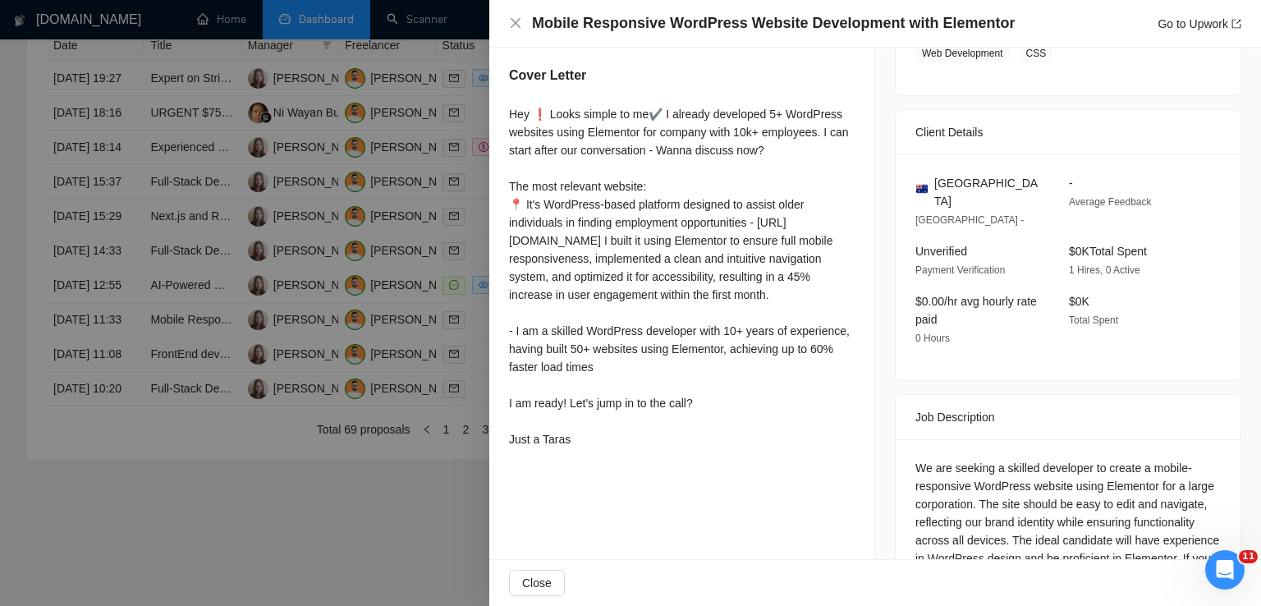
scroll to position [412, 0]
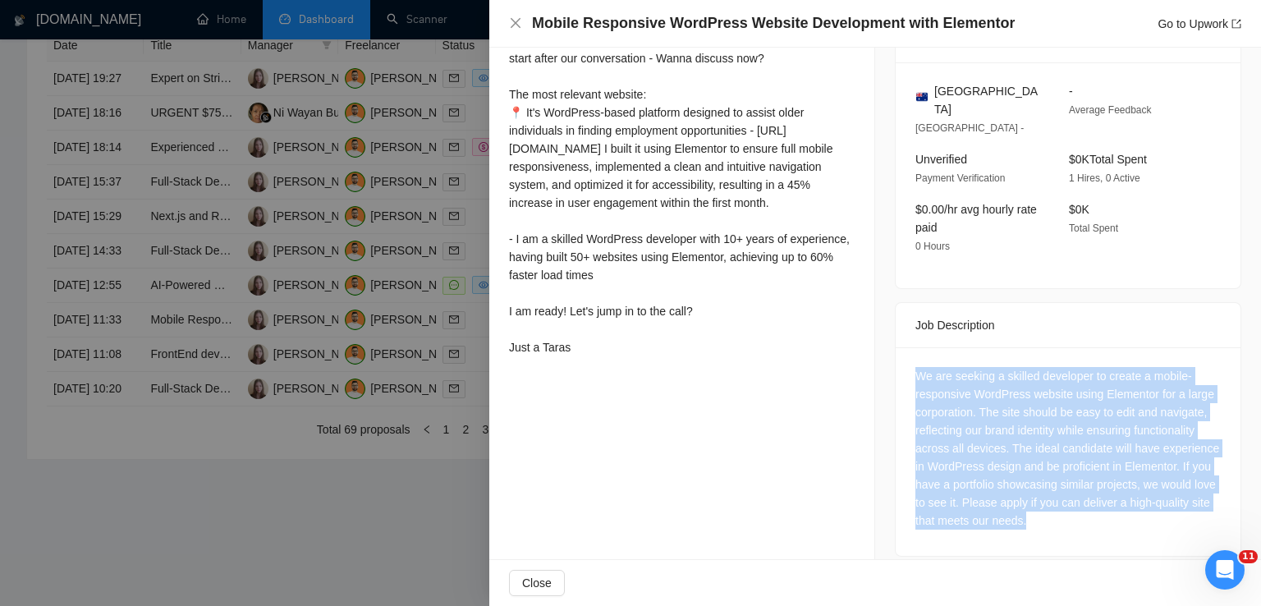
drag, startPoint x: 1048, startPoint y: 511, endPoint x: 905, endPoint y: 367, distance: 203.2
click at [905, 367] on div "We are seeking a skilled developer to create a mobile-responsive WordPress webs…" at bounding box center [1068, 451] width 345 height 209
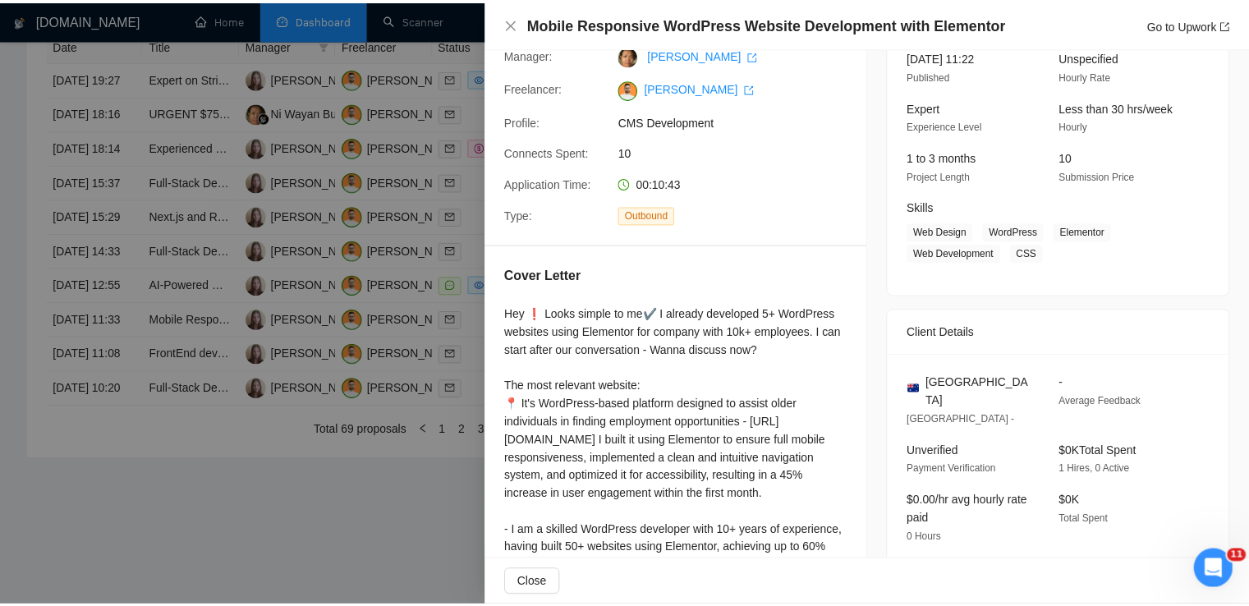
scroll to position [90, 0]
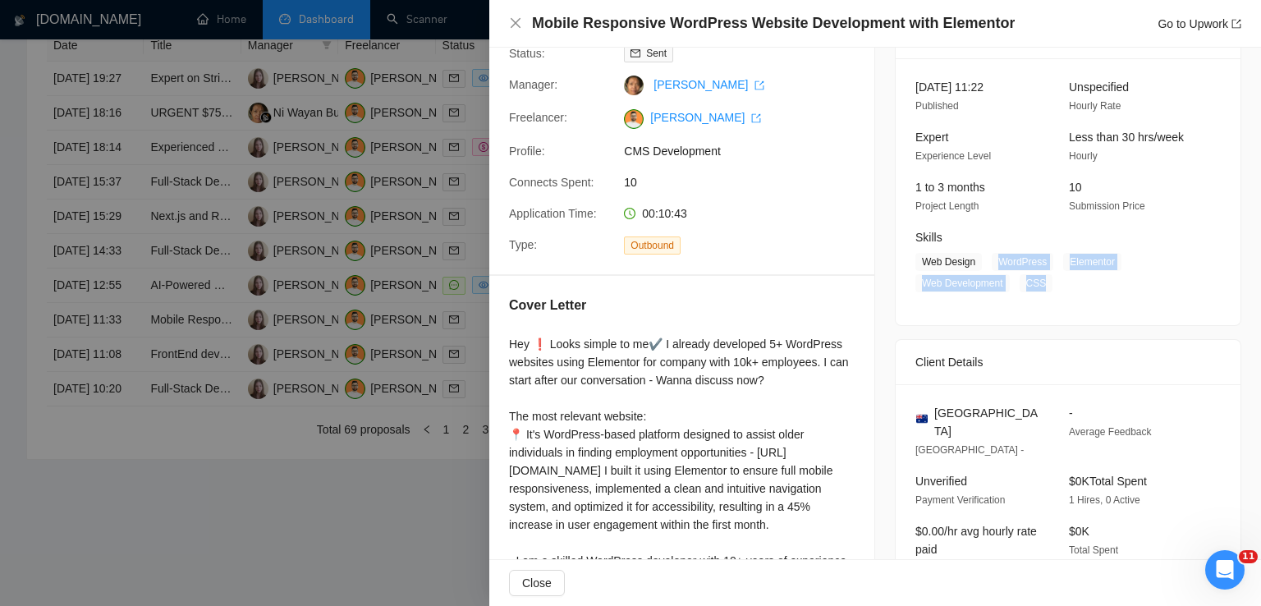
drag, startPoint x: 993, startPoint y: 265, endPoint x: 1057, endPoint y: 293, distance: 69.9
click at [1057, 293] on div "[DATE] 11:22 Published Unspecified Hourly Rate Expert Experience Level Less tha…" at bounding box center [1068, 191] width 345 height 267
drag, startPoint x: 969, startPoint y: 259, endPoint x: 917, endPoint y: 264, distance: 52.0
click at [917, 264] on span "Web Design" at bounding box center [948, 262] width 66 height 18
click at [510, 19] on icon "close" at bounding box center [515, 22] width 13 height 13
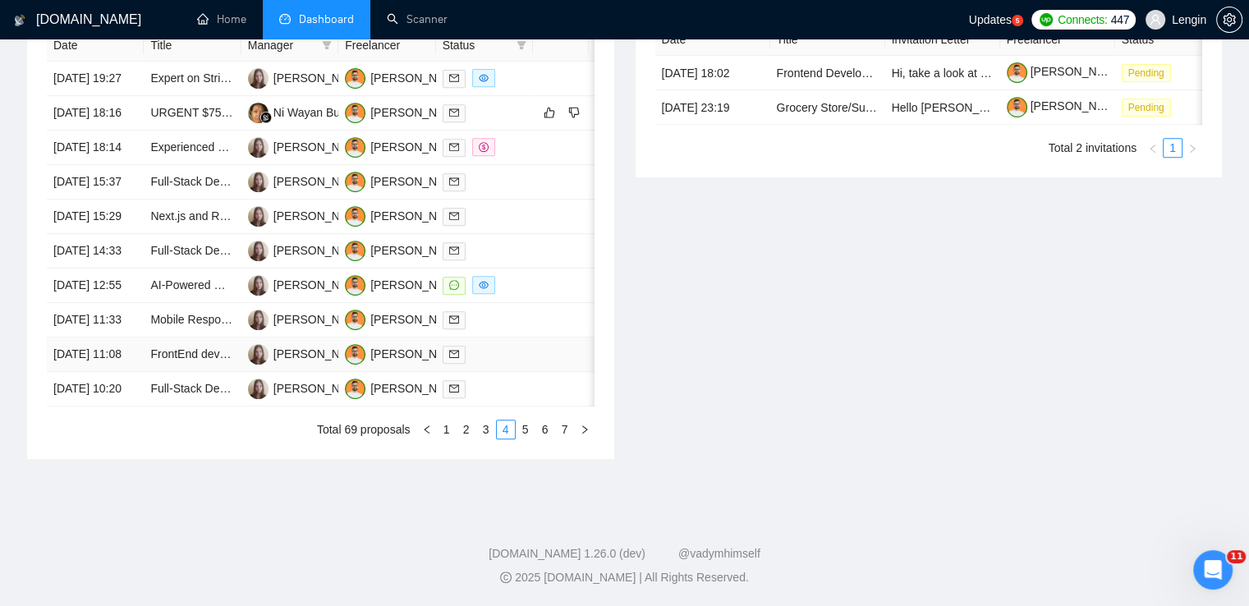
click at [218, 372] on td "FrontEnd development" at bounding box center [192, 354] width 97 height 34
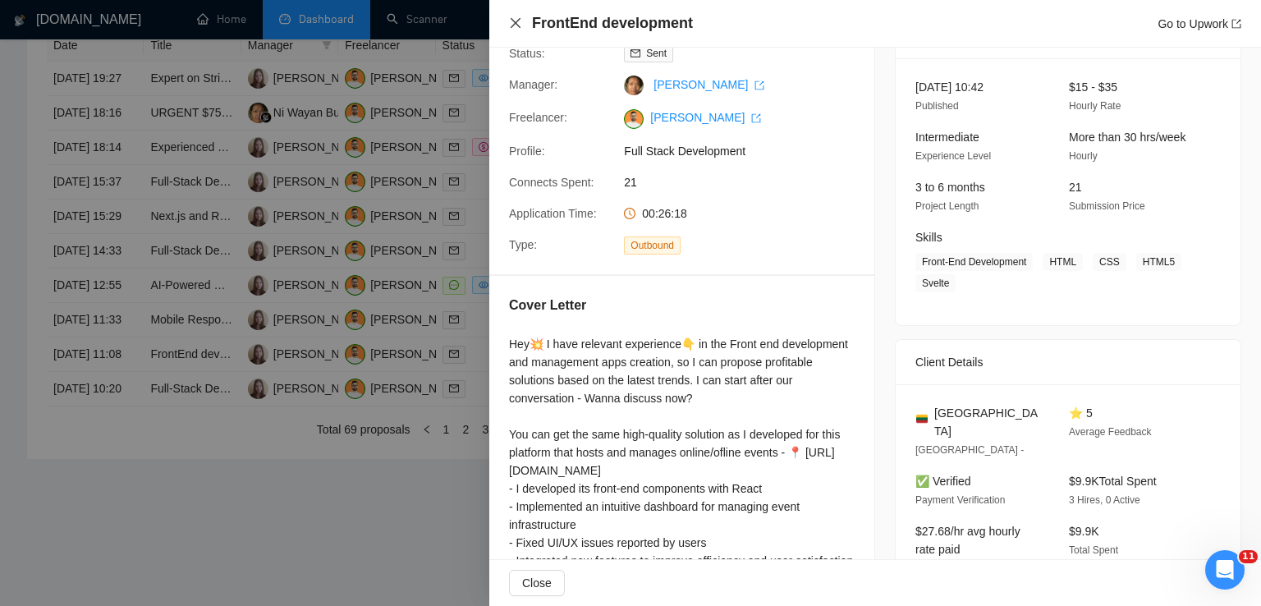
click at [516, 23] on icon "close" at bounding box center [516, 23] width 10 height 10
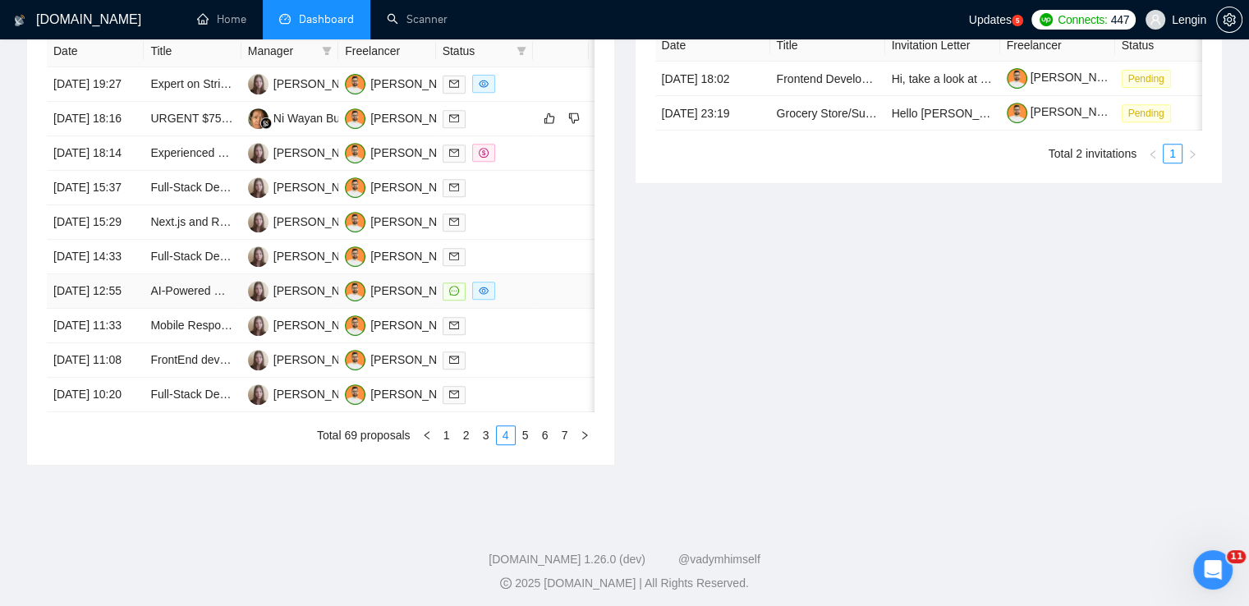
scroll to position [738, 0]
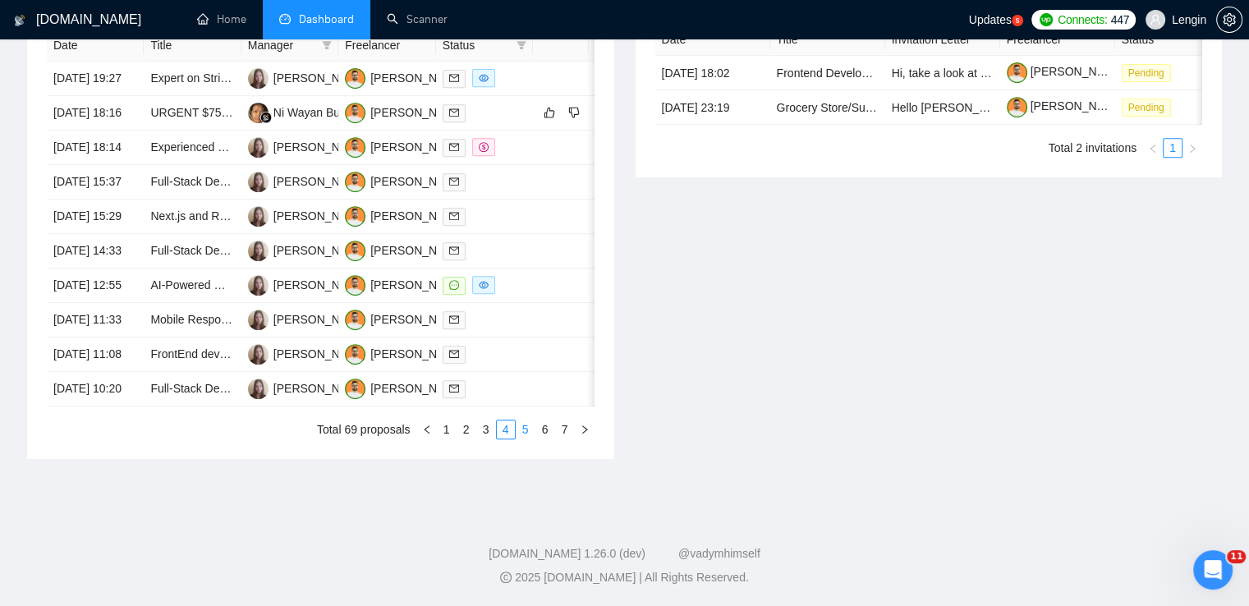
click at [521, 438] on link "5" at bounding box center [525, 429] width 18 height 18
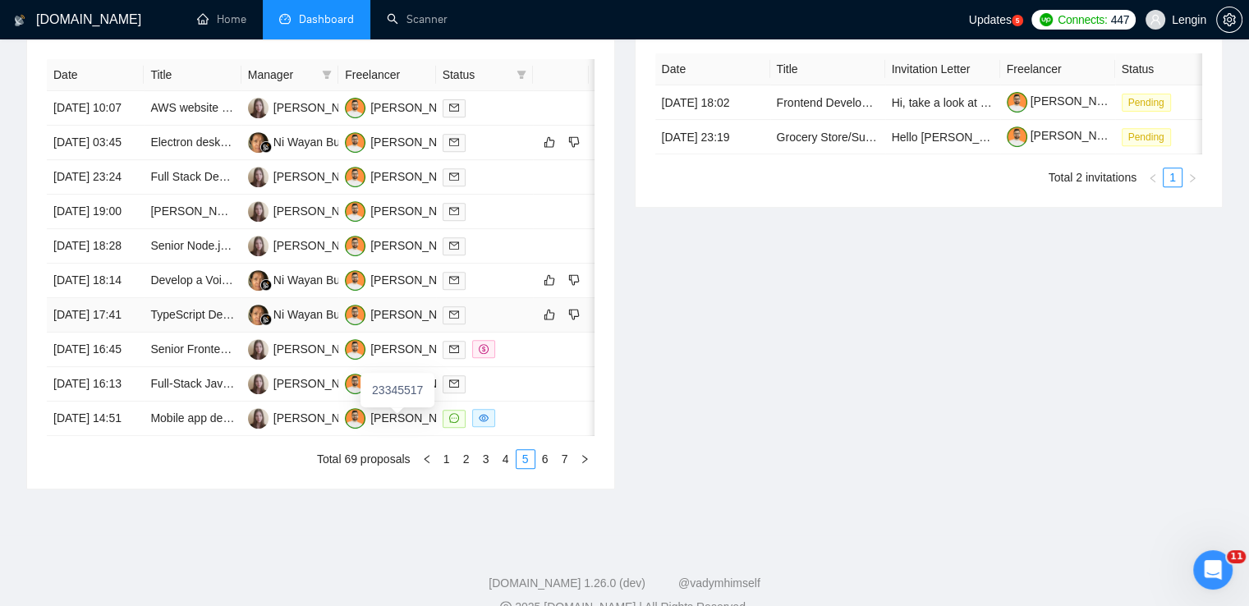
scroll to position [732, 0]
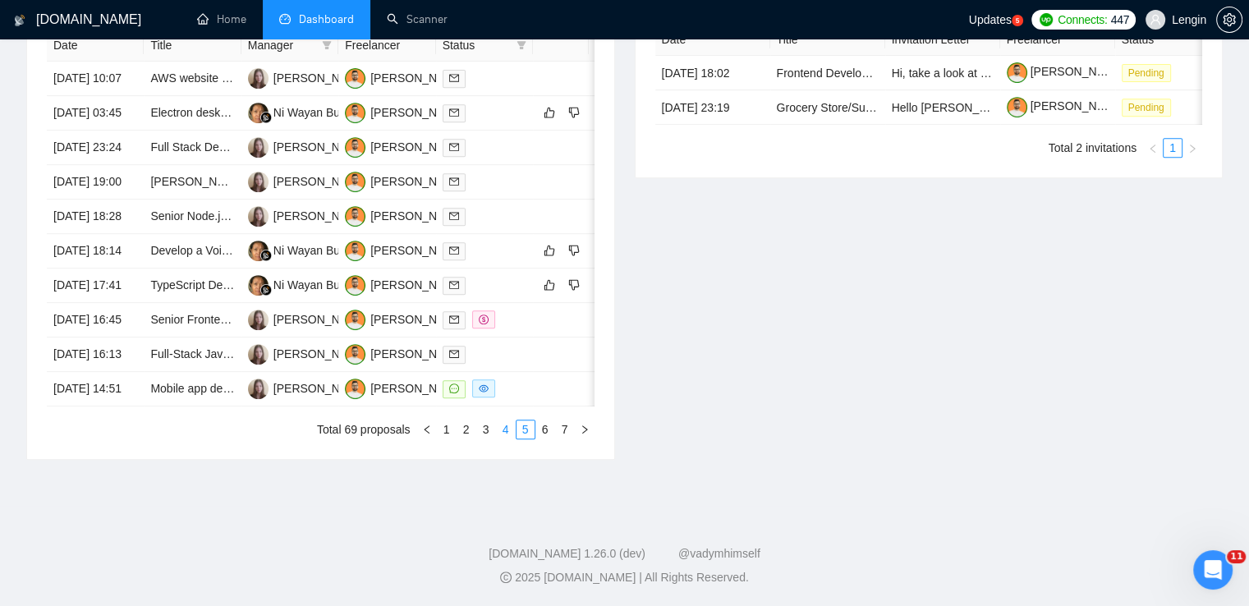
click at [498, 438] on link "4" at bounding box center [506, 429] width 18 height 18
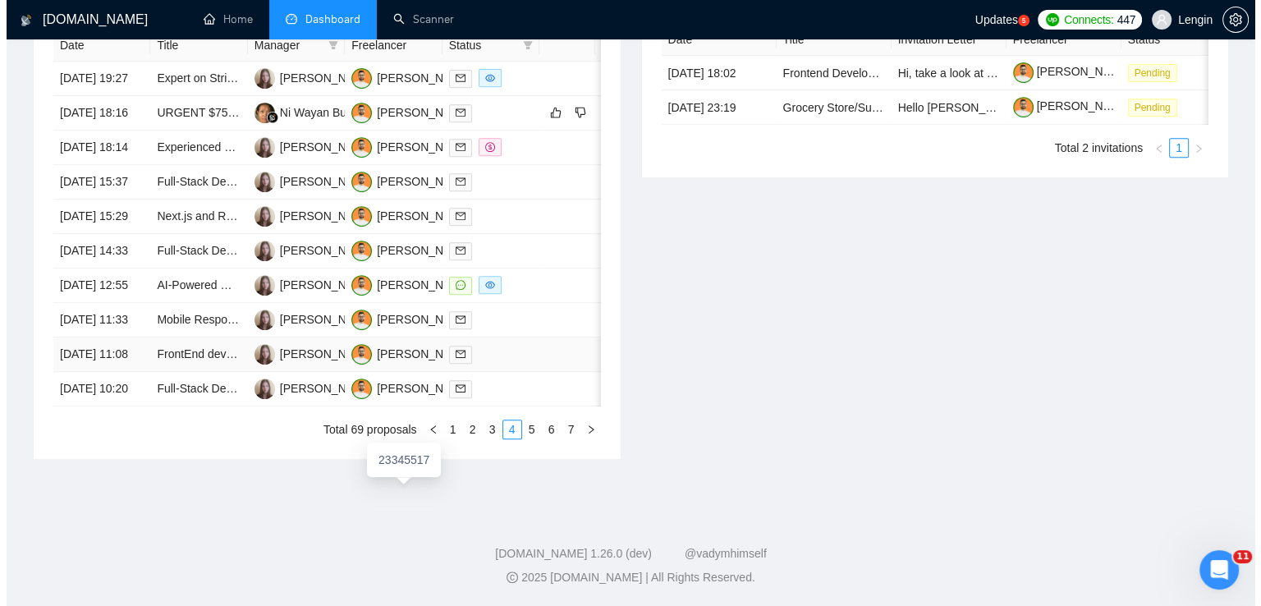
scroll to position [722, 0]
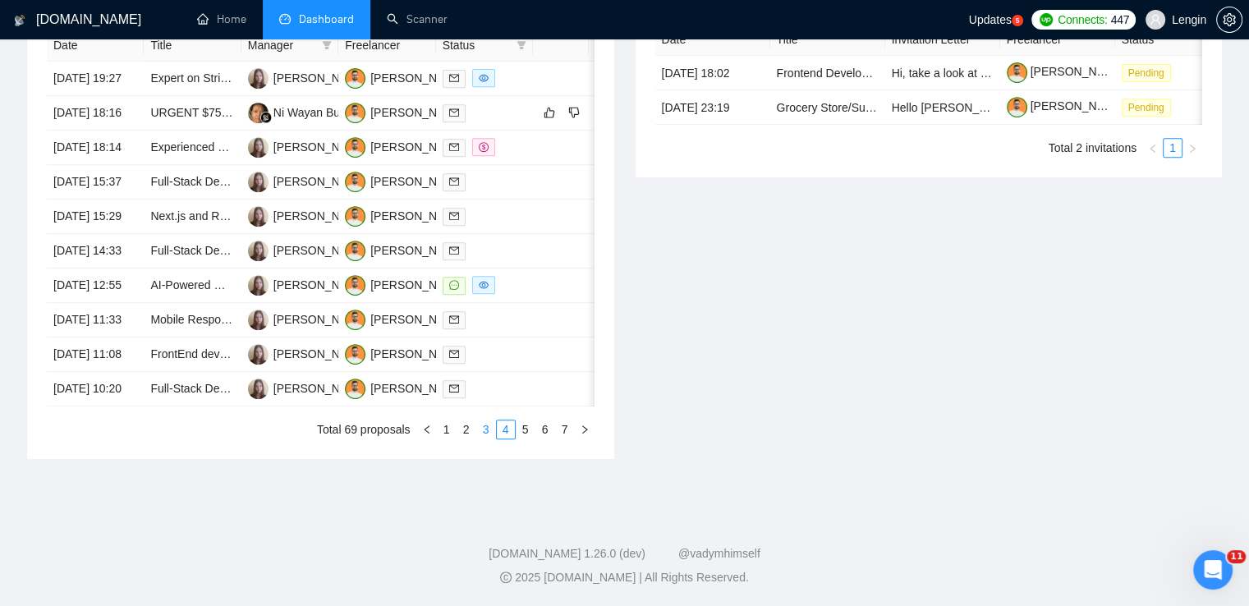
click at [483, 438] on link "3" at bounding box center [486, 429] width 18 height 18
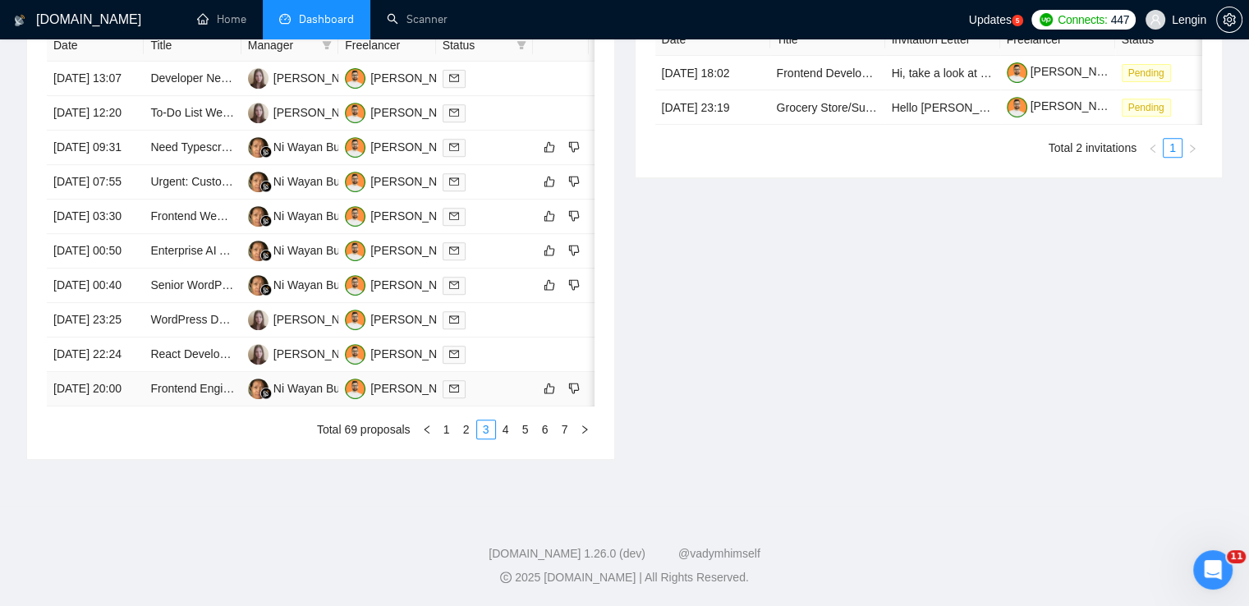
click at [194, 406] on td "Frontend Engineer with React & Next.js Expertise | OpenAI Integration" at bounding box center [192, 389] width 97 height 34
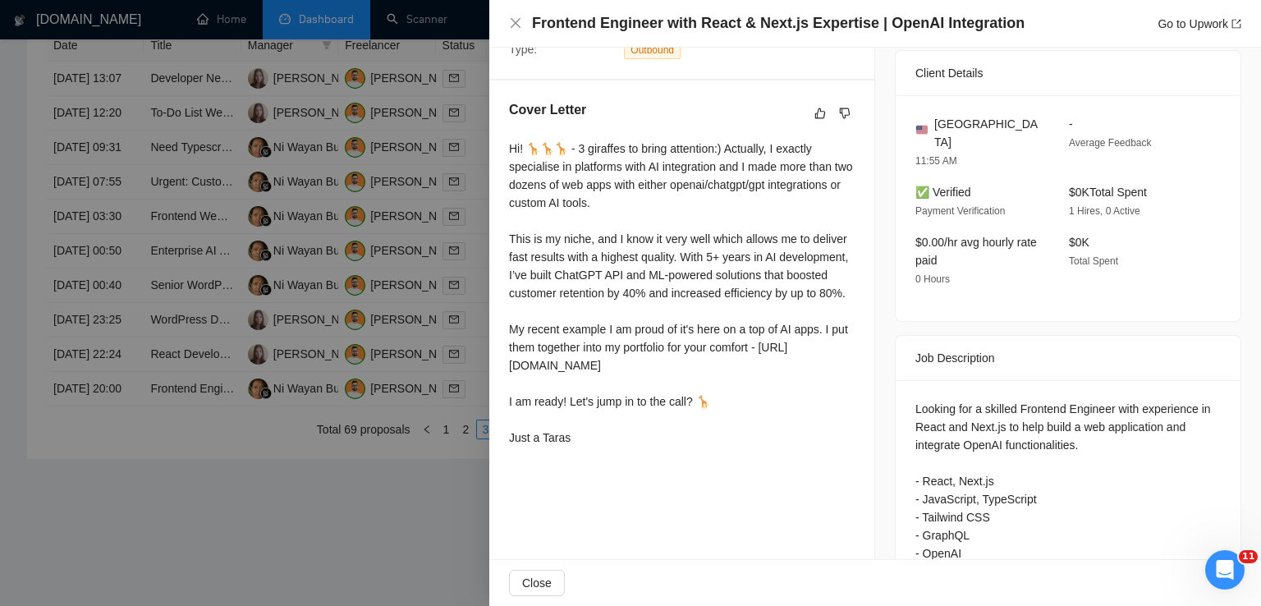
scroll to position [412, 0]
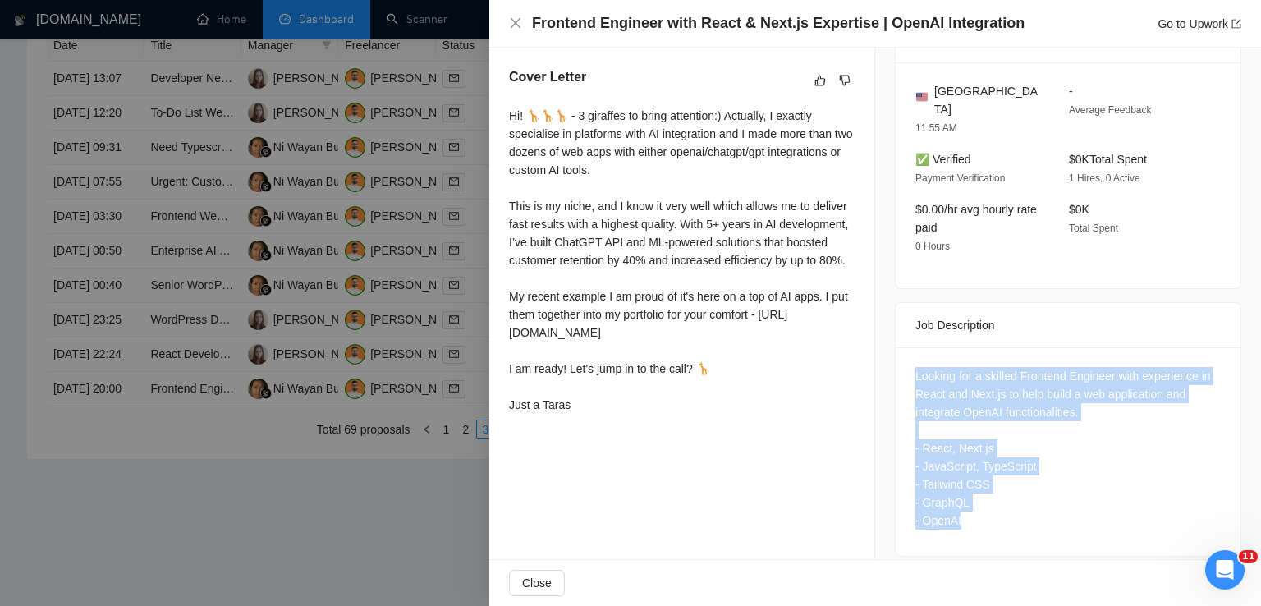
drag, startPoint x: 979, startPoint y: 506, endPoint x: 873, endPoint y: 354, distance: 184.7
click at [875, 354] on div "Job Posting Details Overview [DATE] 18:47 Published $45 - $80 Hourly Rate Inter…" at bounding box center [1068, 106] width 386 height 941
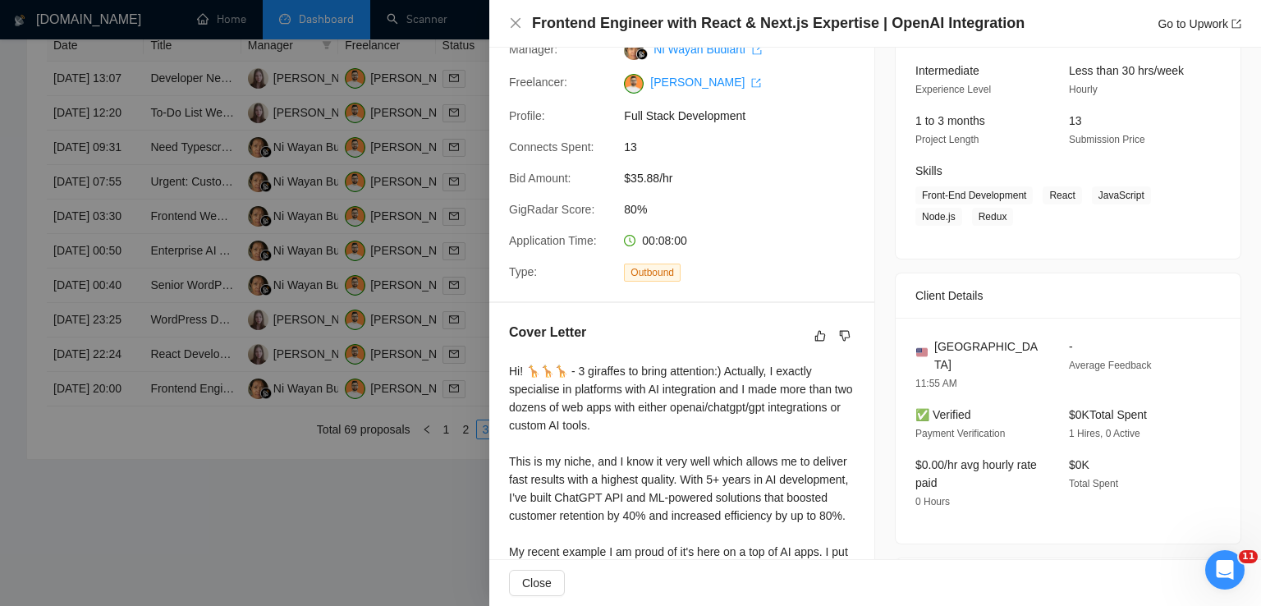
scroll to position [141, 0]
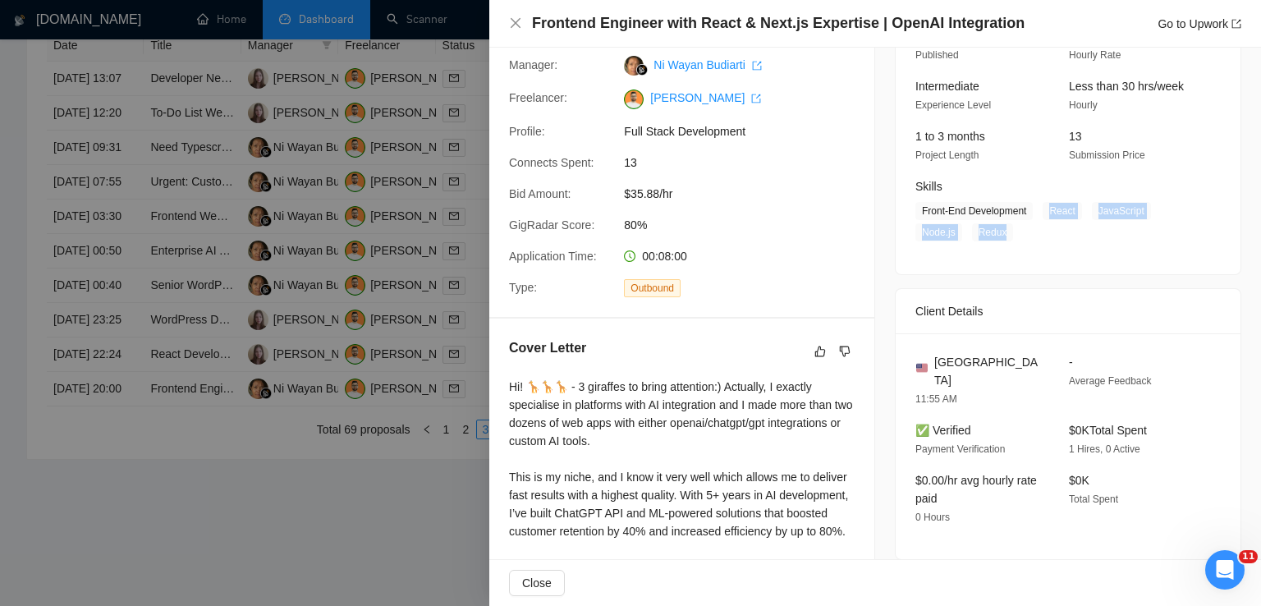
drag, startPoint x: 1040, startPoint y: 213, endPoint x: 1008, endPoint y: 238, distance: 40.4
click at [1008, 238] on span "Front-End Development React JavaScript Node.js Redux" at bounding box center [1055, 221] width 281 height 39
drag, startPoint x: 1006, startPoint y: 359, endPoint x: 933, endPoint y: 367, distance: 73.5
click at [933, 367] on div "[GEOGRAPHIC_DATA]" at bounding box center [978, 371] width 127 height 36
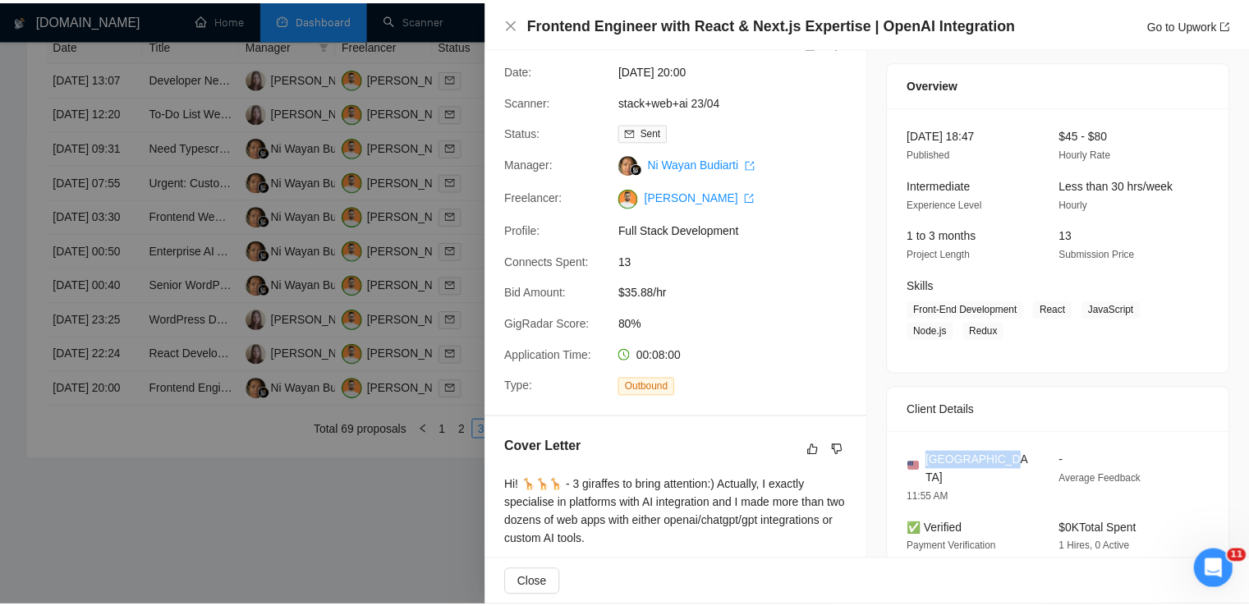
scroll to position [42, 0]
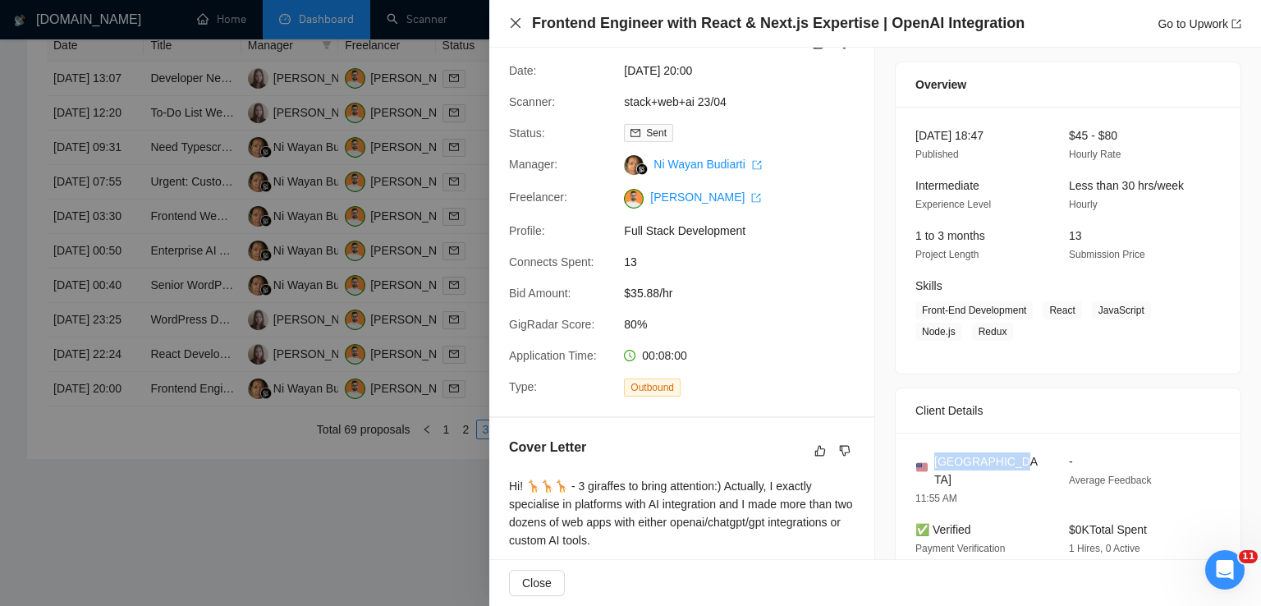
click at [517, 23] on icon "close" at bounding box center [515, 22] width 13 height 13
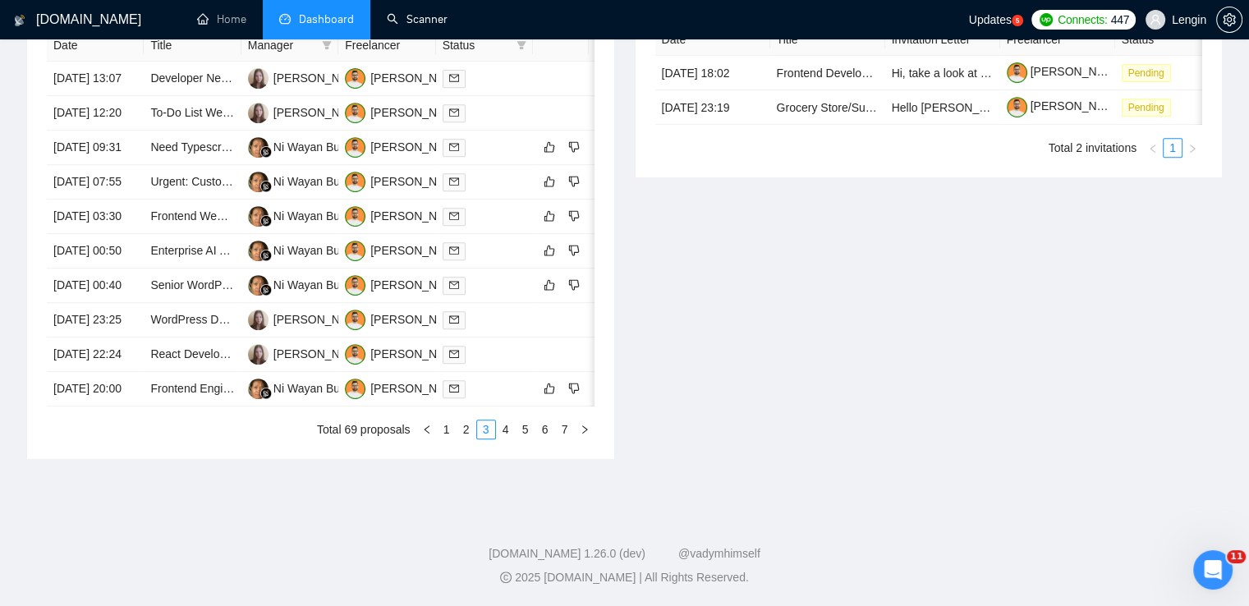
click at [414, 21] on link "Scanner" at bounding box center [417, 19] width 61 height 14
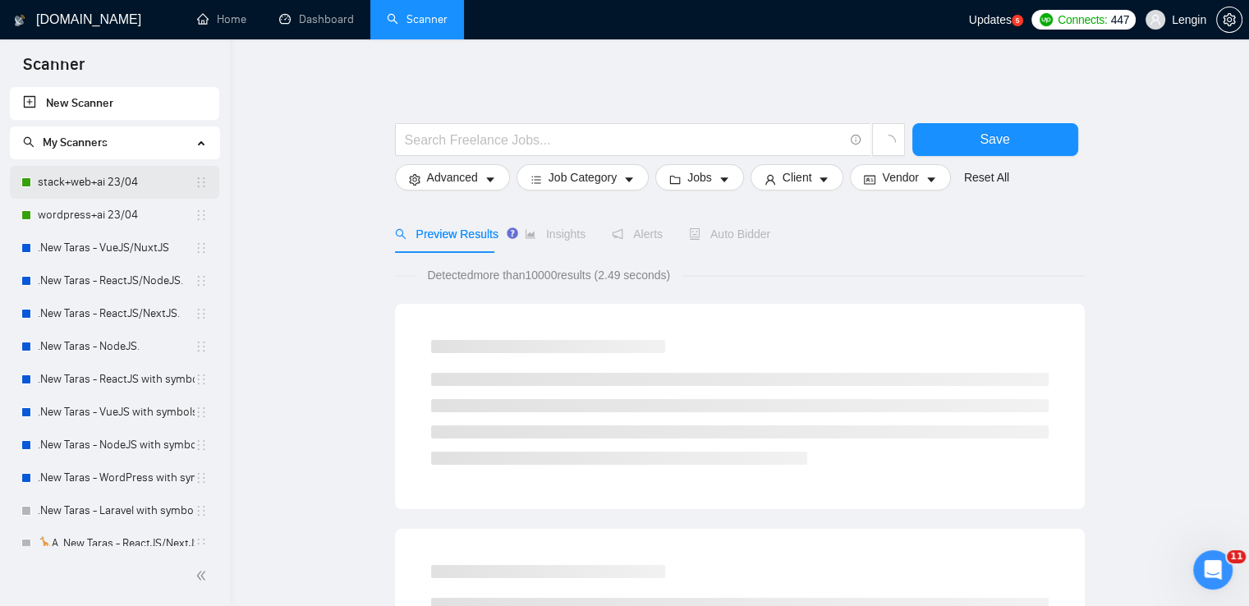
click at [115, 181] on link "stack+web+ai 23/04" at bounding box center [116, 182] width 157 height 33
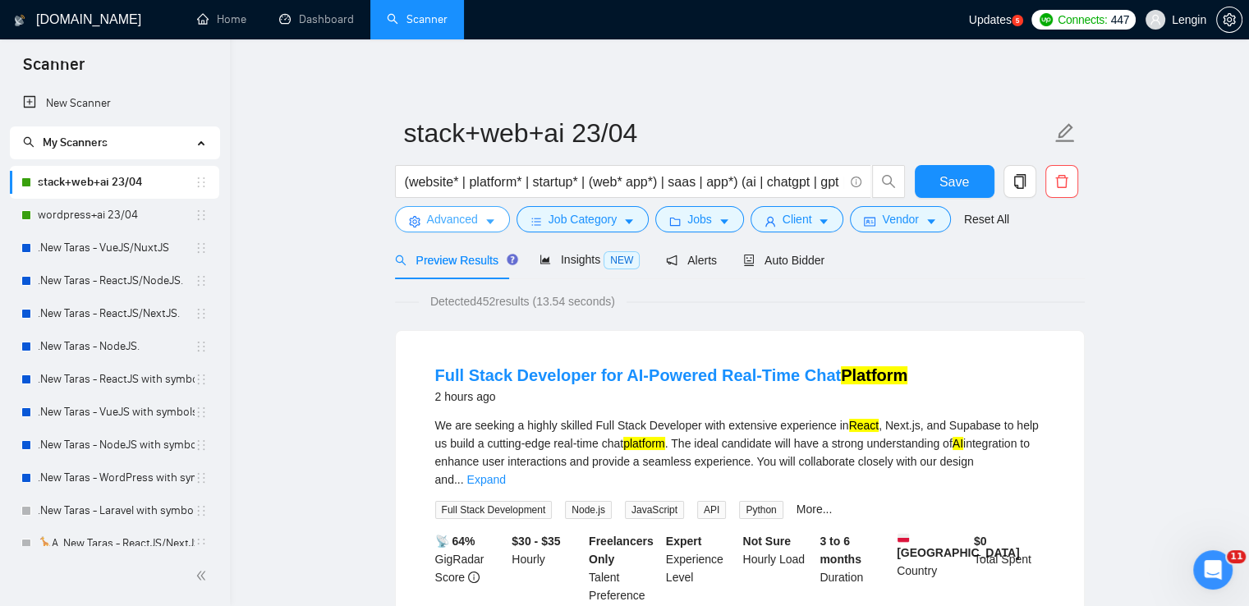
click at [443, 223] on span "Advanced" at bounding box center [452, 219] width 51 height 18
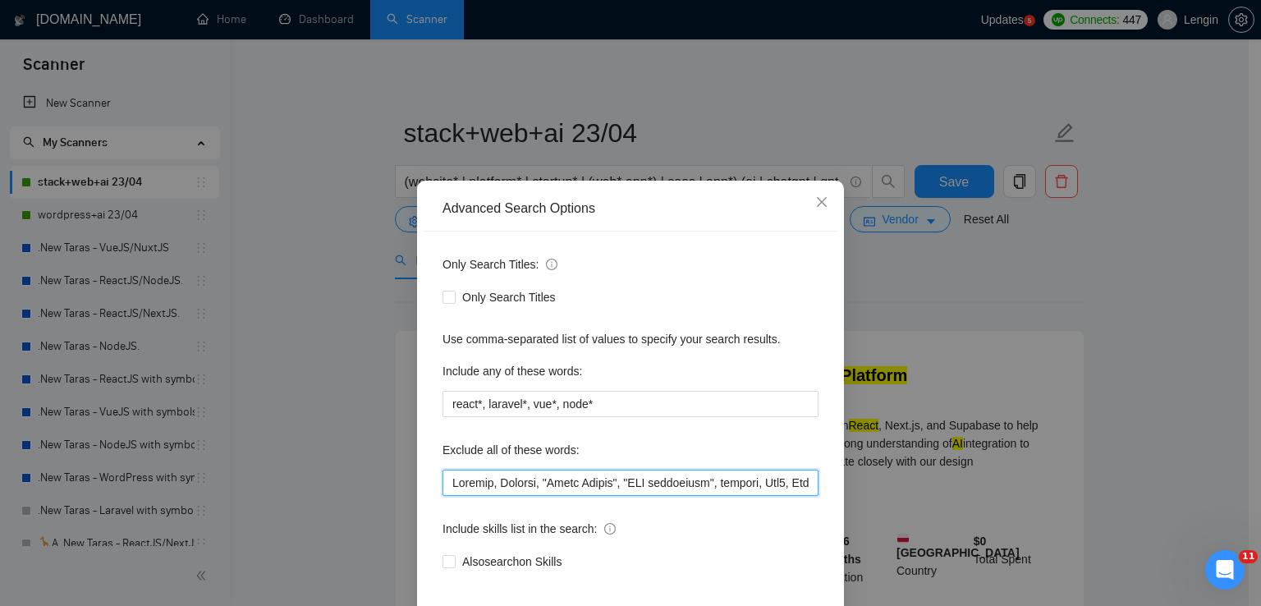
click at [452, 472] on input "text" at bounding box center [630, 483] width 376 height 26
paste input "Coaching, Debug, Cannabis"
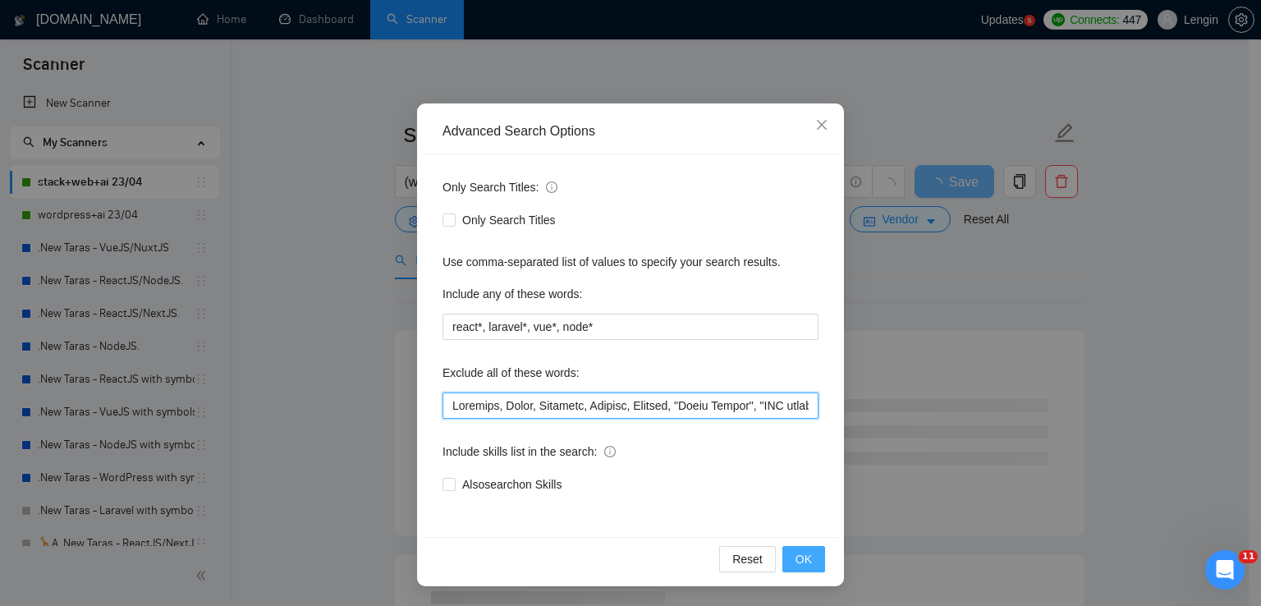
type input "Loremips, Dolor, Sitametc, Adipisc, Elitsed, "Doeiu Tempor", "INC utlaboreet", …"
click at [795, 556] on span "OK" at bounding box center [803, 559] width 16 height 18
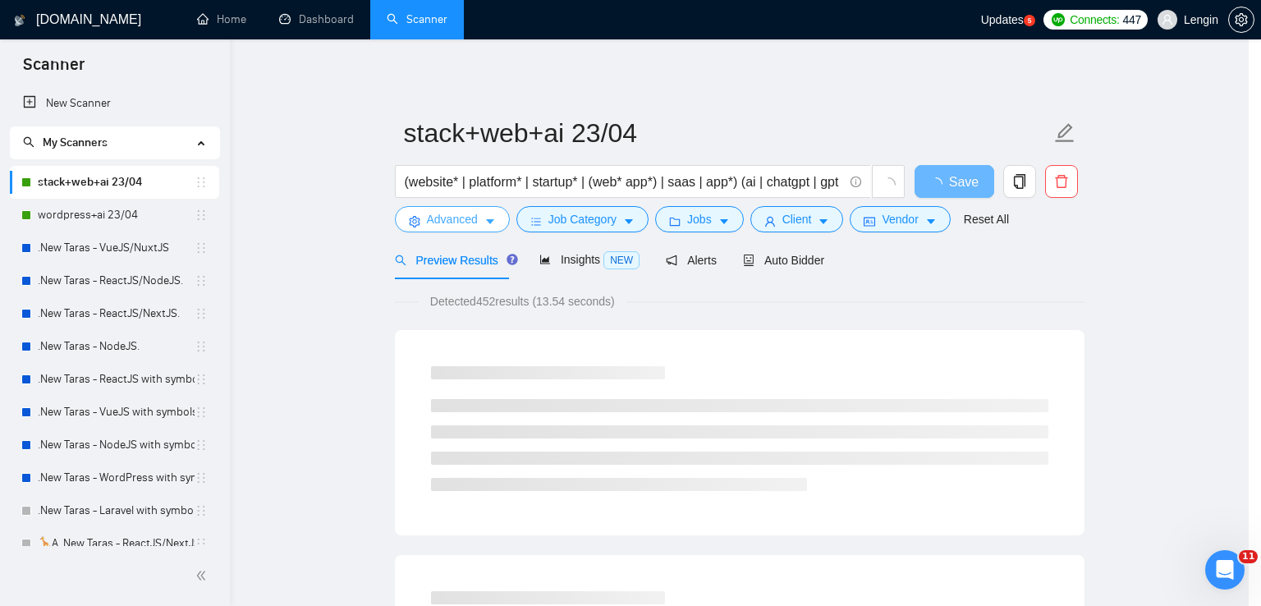
scroll to position [0, 0]
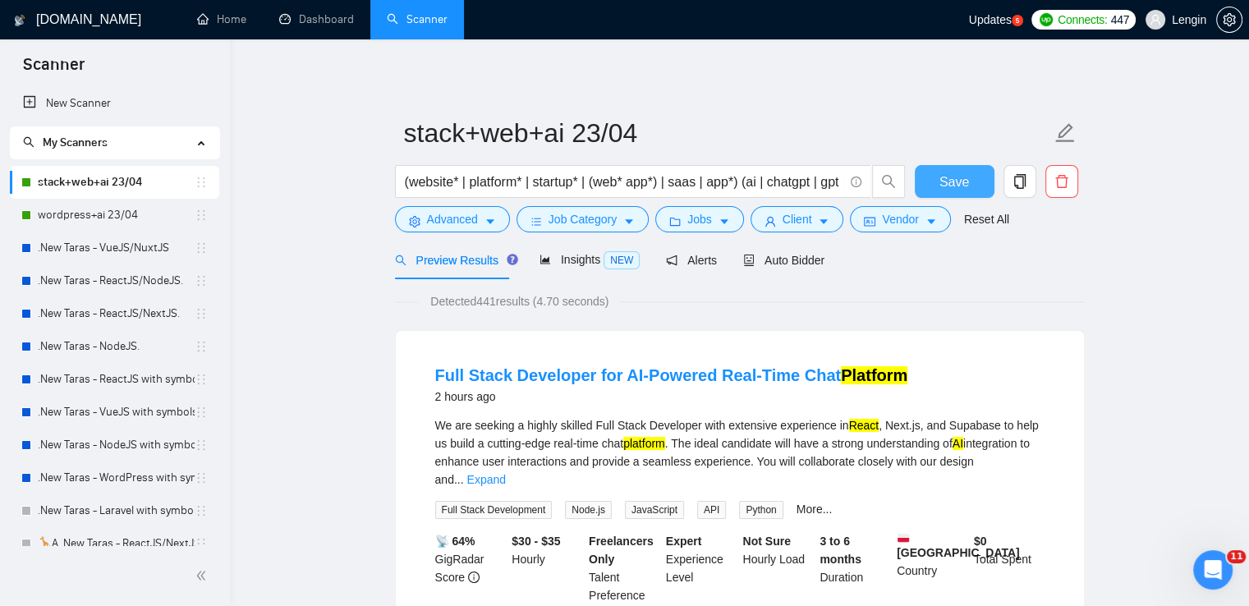
click at [936, 185] on button "Save" at bounding box center [955, 181] width 80 height 33
click at [89, 224] on link "wordpress+ai 23/04" at bounding box center [116, 215] width 157 height 33
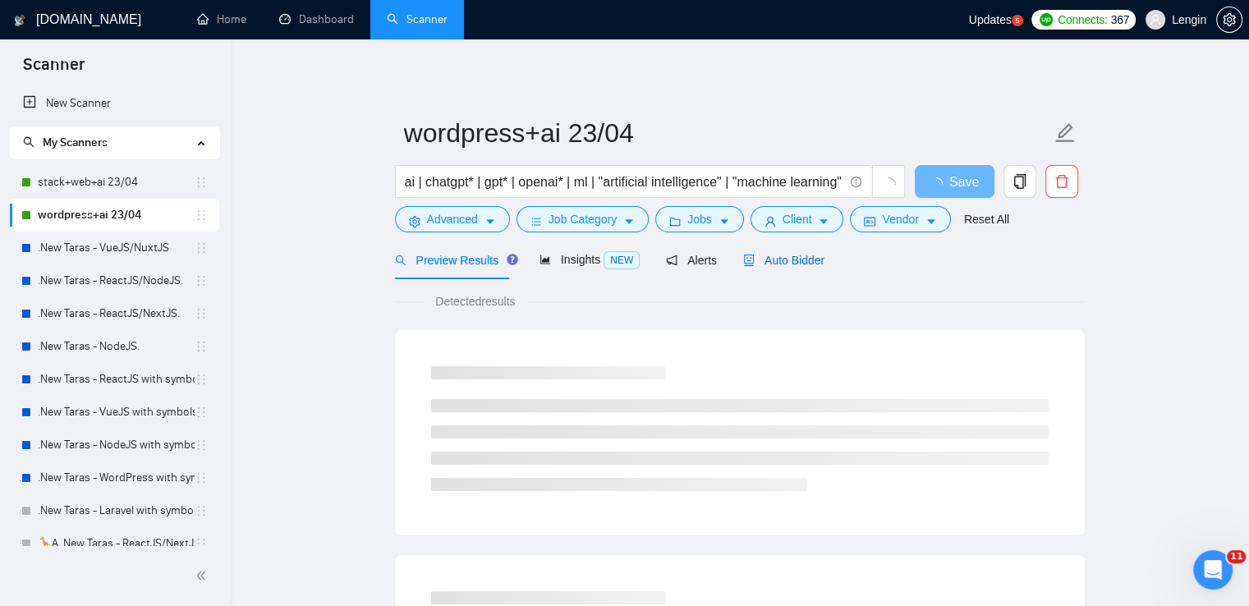
click at [765, 264] on span "Auto Bidder" at bounding box center [783, 260] width 81 height 13
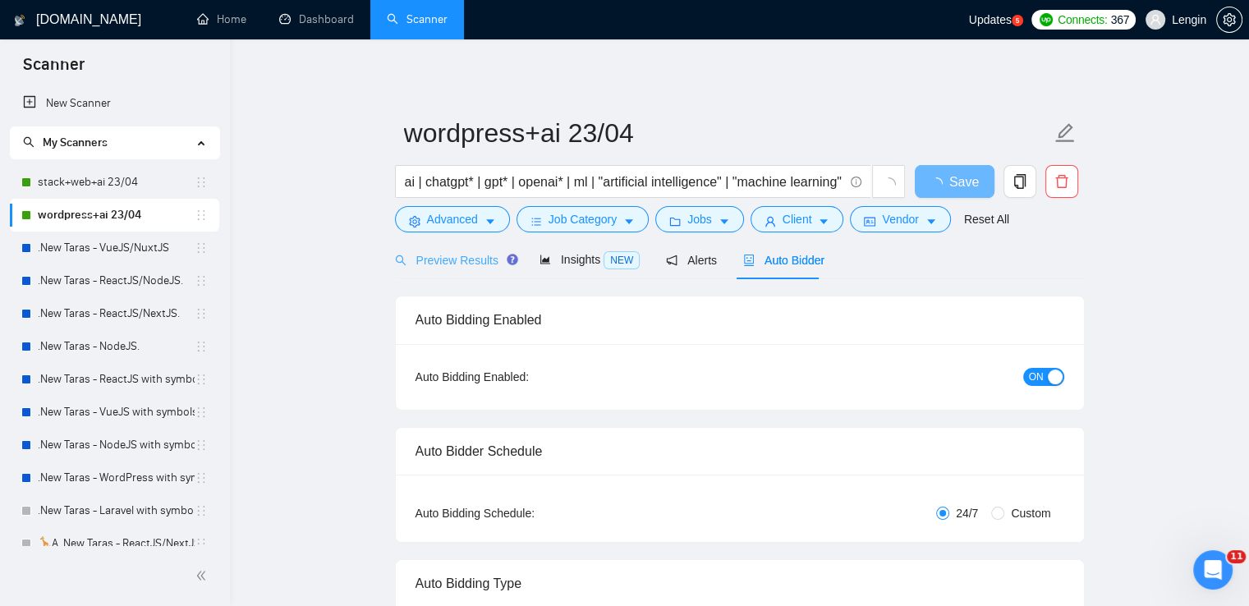
radio input "false"
radio input "true"
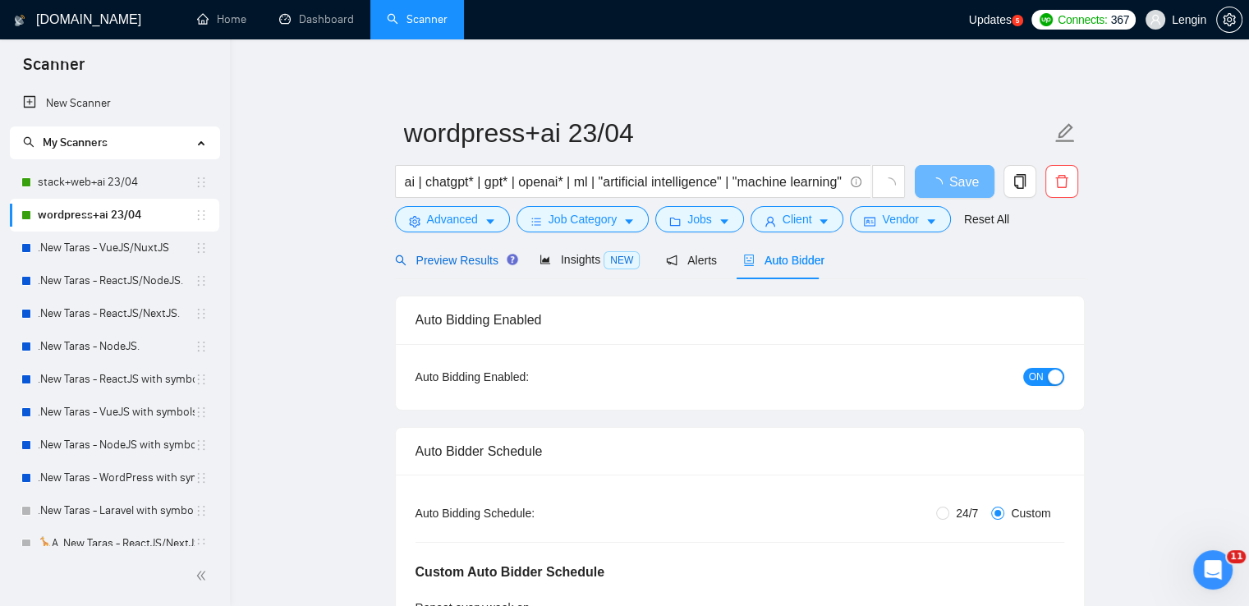
click at [463, 260] on span "Preview Results" at bounding box center [454, 260] width 118 height 13
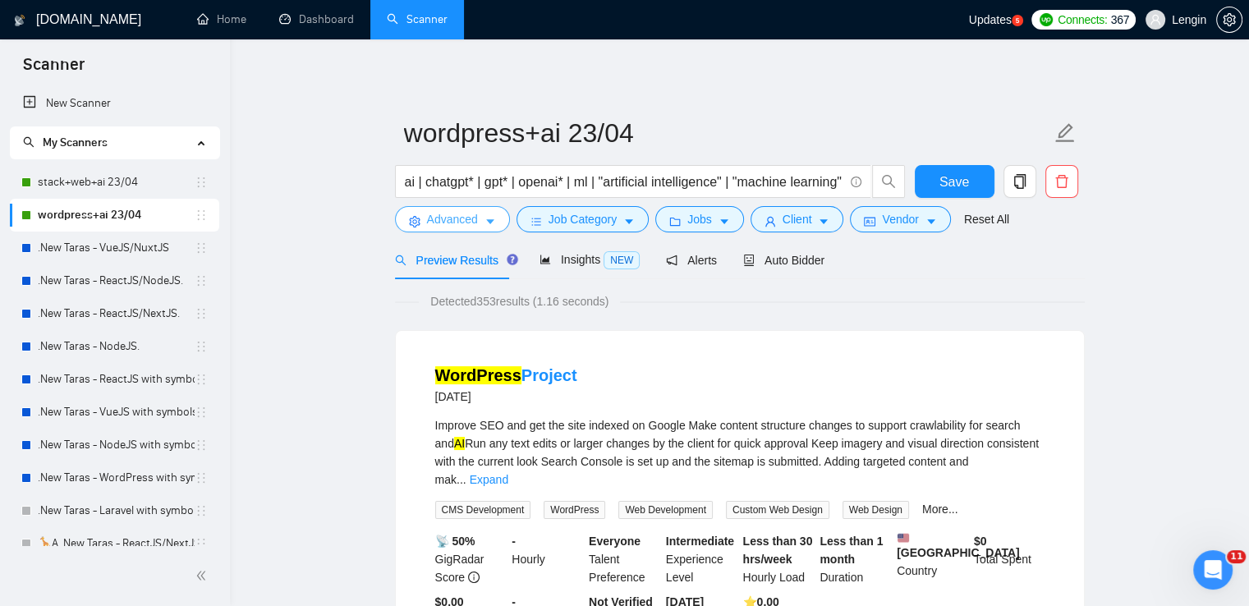
click at [487, 221] on icon "caret-down" at bounding box center [490, 222] width 8 height 5
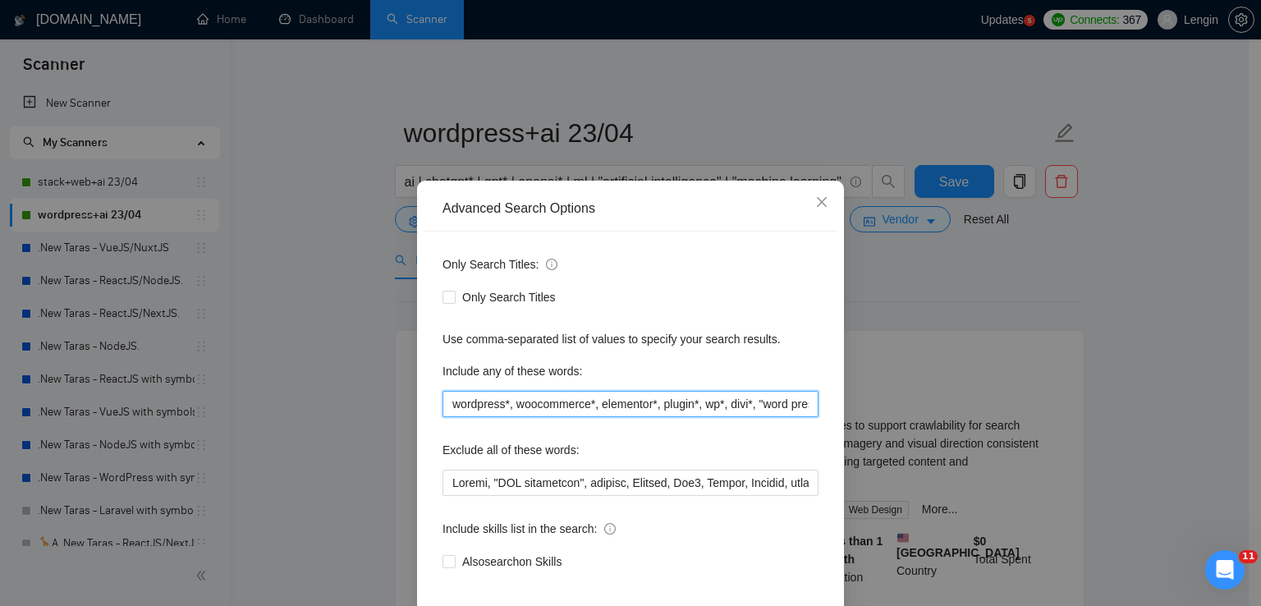
click at [447, 401] on input "wordpress*, woocommerce*, elementor*, plugin*, wp*, divi*, "word press", woo" at bounding box center [630, 404] width 376 height 26
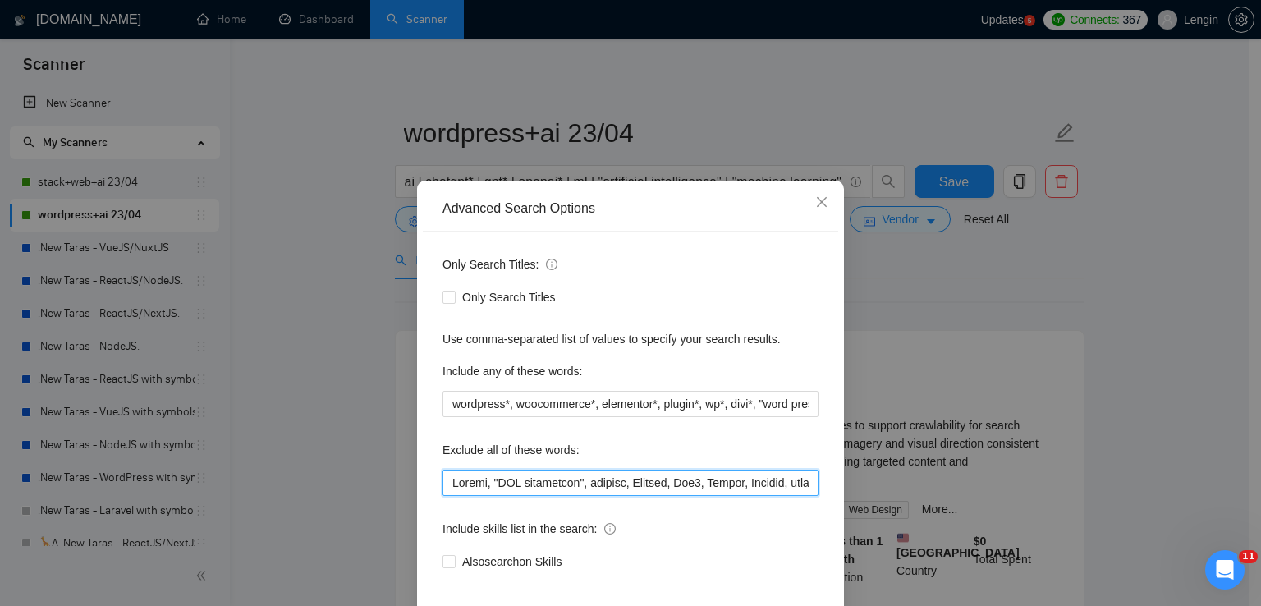
click at [453, 470] on input "text" at bounding box center [630, 483] width 376 height 26
paste input "Coaching, Debug, Cannabis"
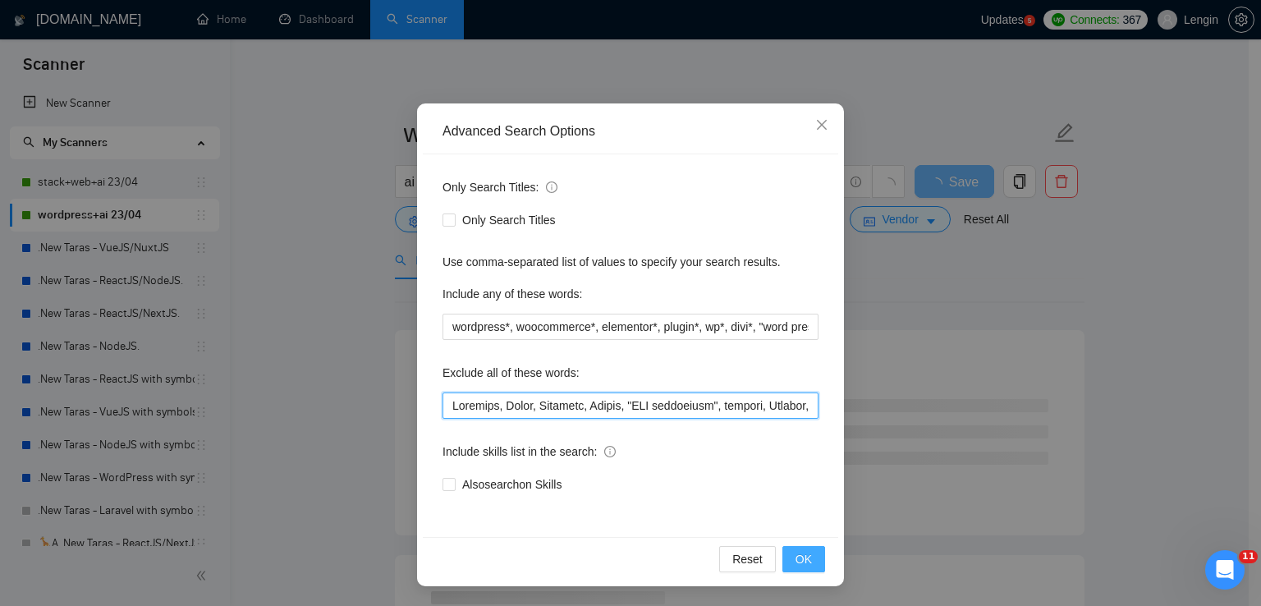
type input "Coaching, Debug, Cannabis, Mockup, "SEO specialist", consult, Cleanup, Web3, So…"
click at [782, 553] on button "OK" at bounding box center [803, 559] width 43 height 26
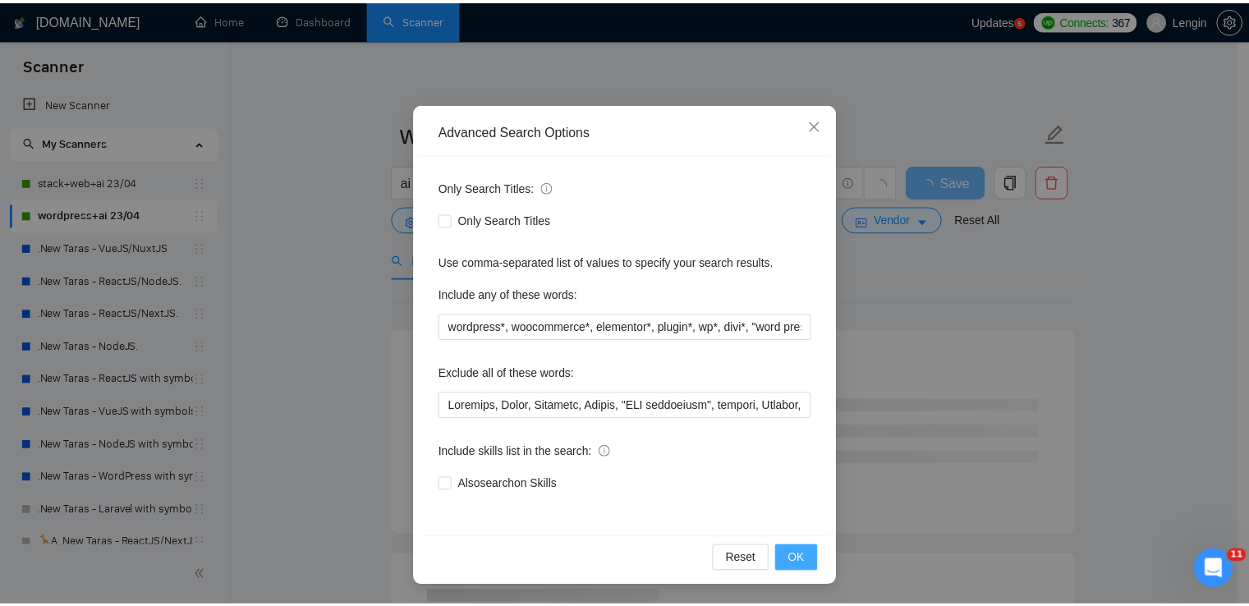
scroll to position [0, 0]
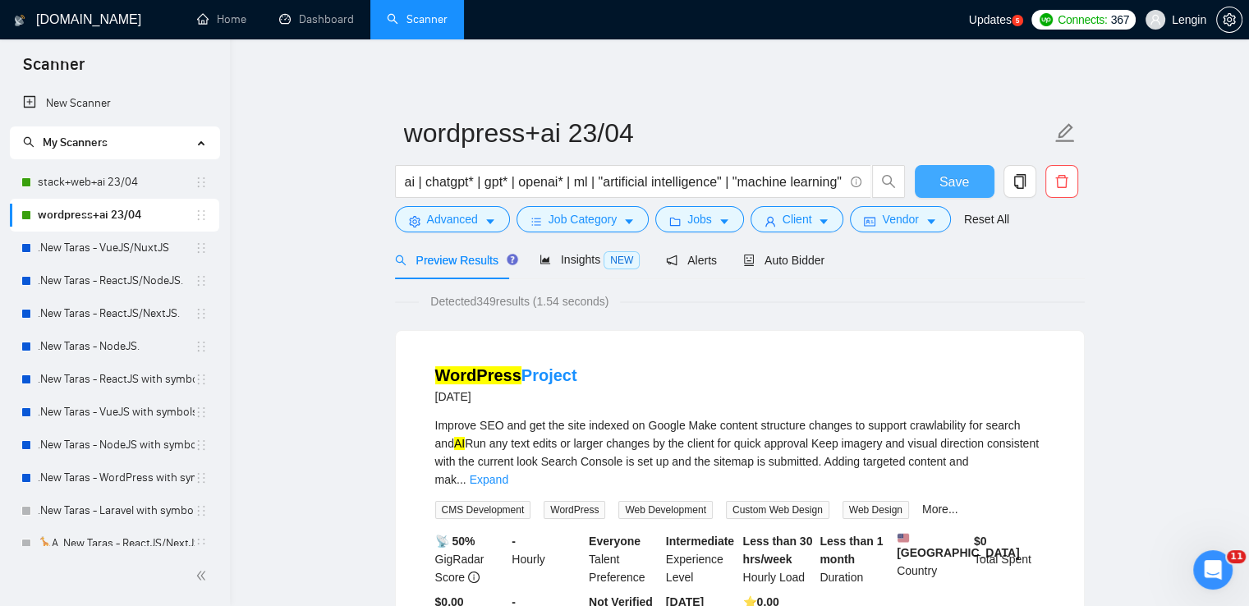
click at [955, 179] on span "Save" at bounding box center [954, 182] width 30 height 21
click at [86, 175] on link "stack+web+ai 23/04" at bounding box center [116, 182] width 157 height 33
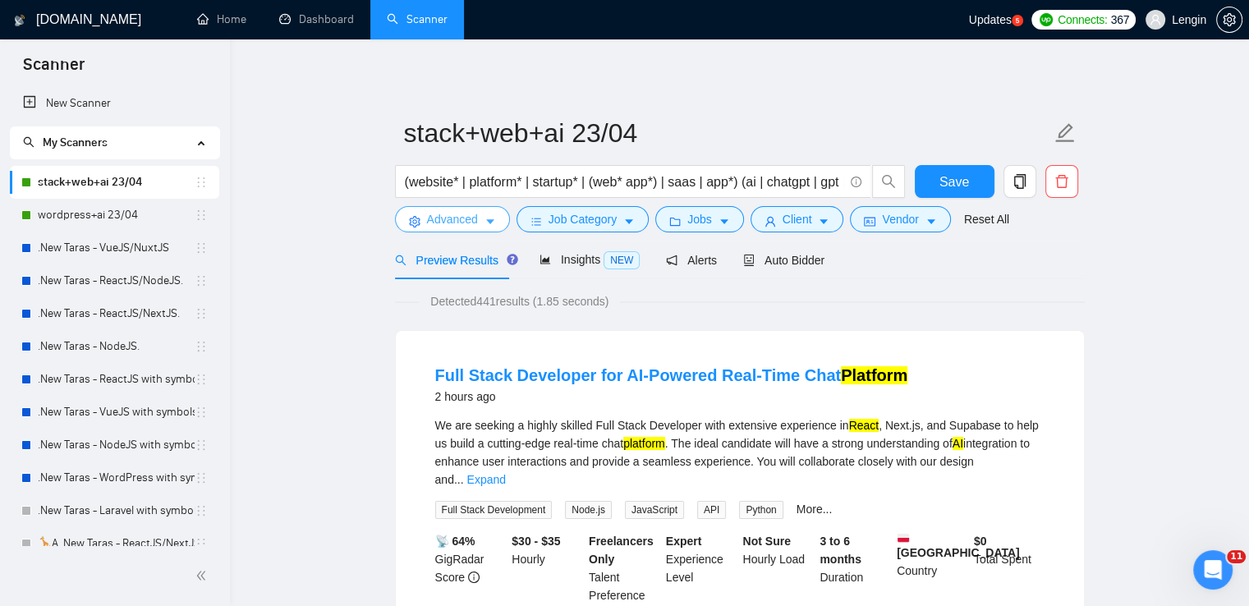
click at [467, 223] on span "Advanced" at bounding box center [452, 219] width 51 height 18
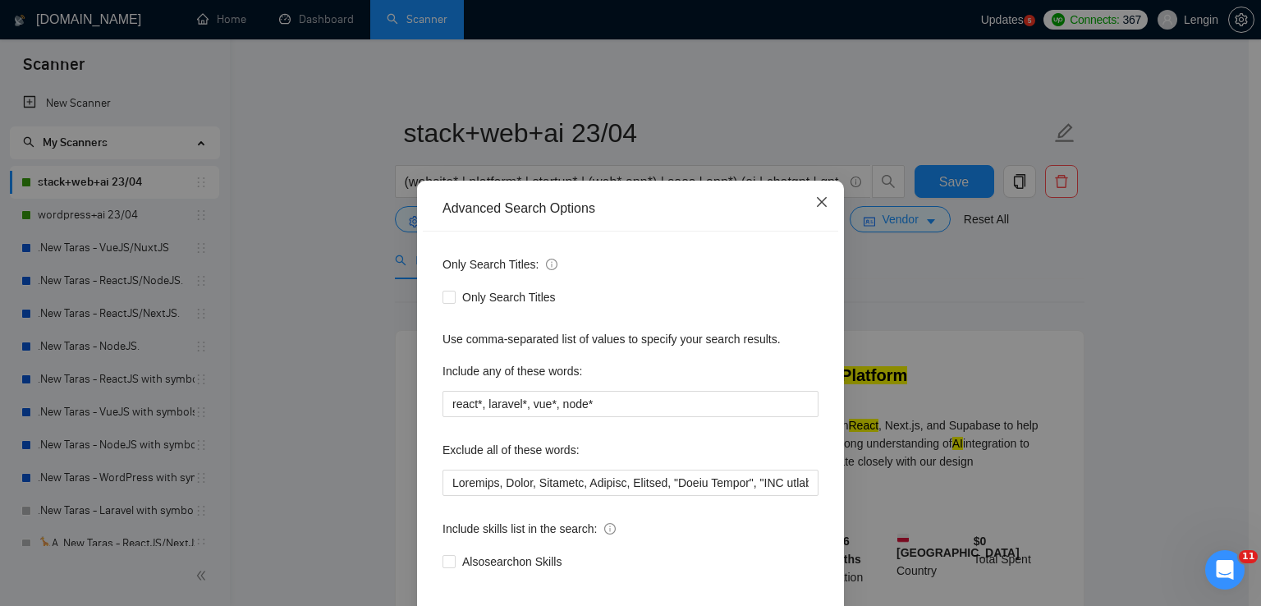
click at [818, 198] on icon "close" at bounding box center [821, 201] width 13 height 13
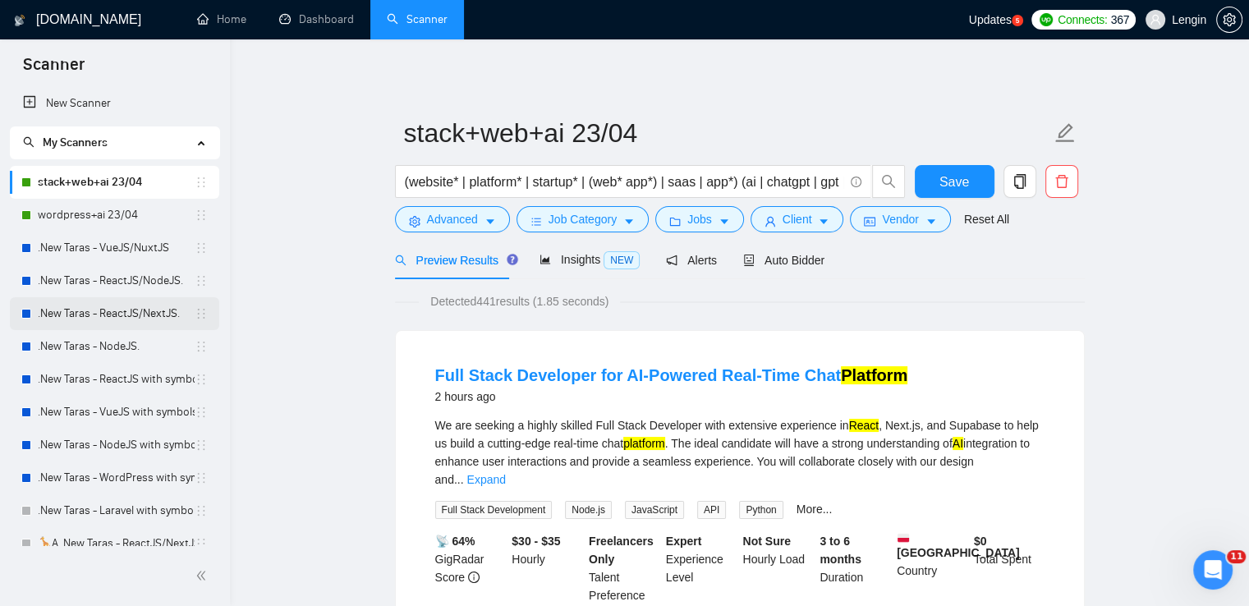
click at [111, 309] on link ".New Taras - ReactJS/NextJS." at bounding box center [116, 313] width 157 height 33
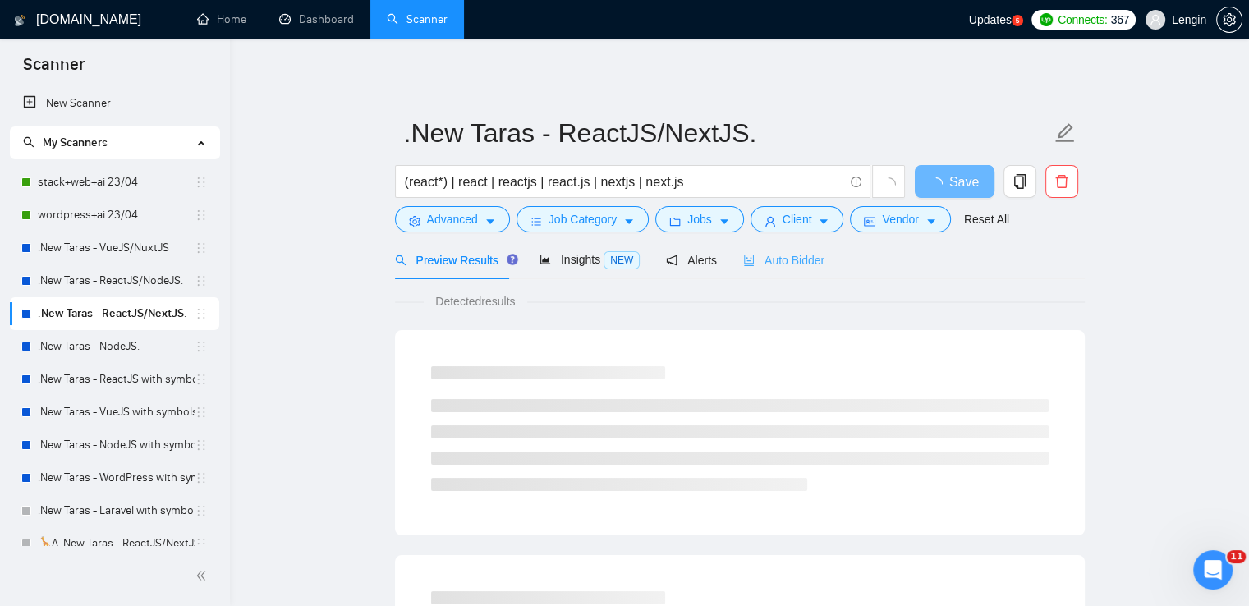
click at [778, 247] on div "Auto Bidder" at bounding box center [783, 260] width 81 height 39
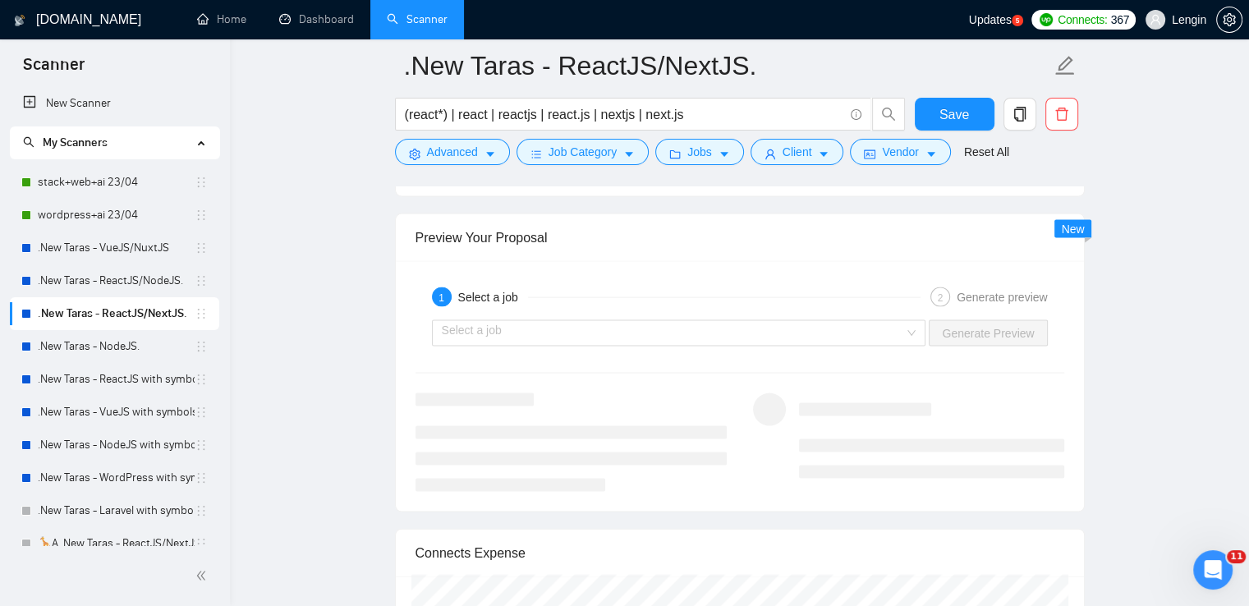
scroll to position [3444, 0]
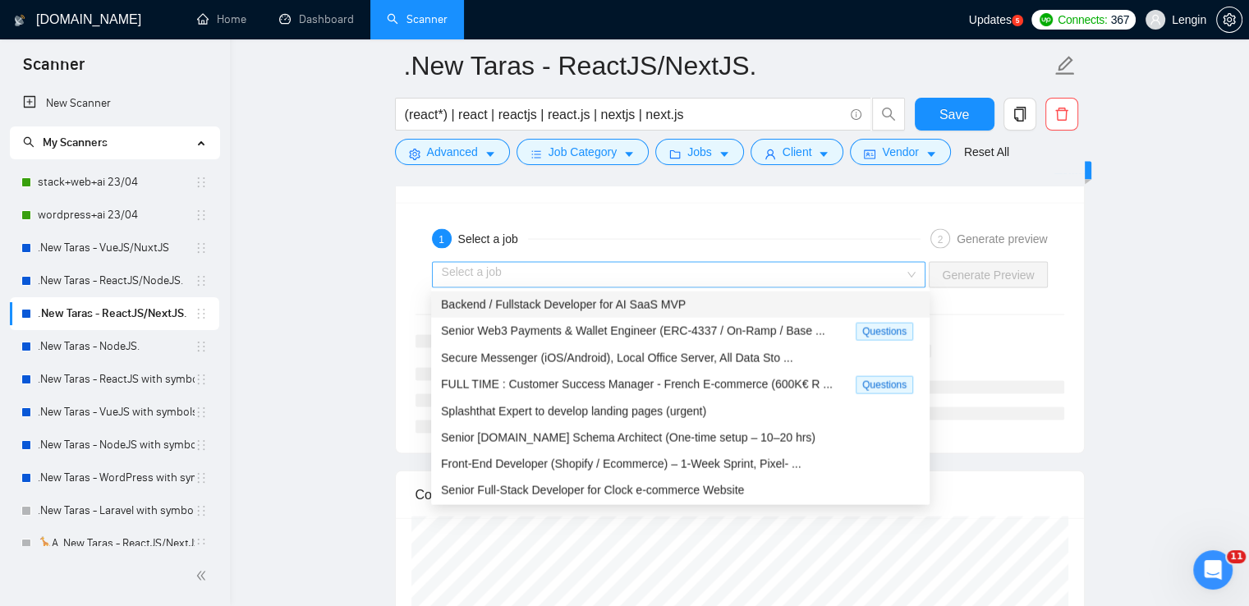
click at [910, 273] on div "Select a job" at bounding box center [679, 275] width 494 height 26
click at [773, 300] on div "Backend / Fullstack Developer for AI SaaS MVP" at bounding box center [680, 305] width 479 height 18
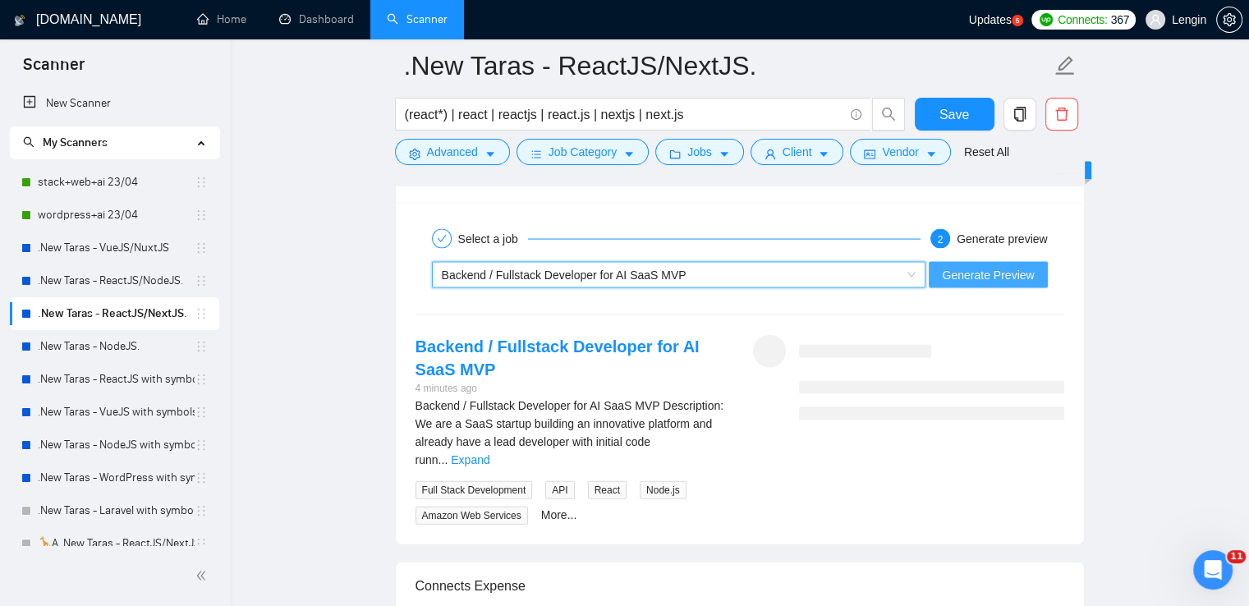
click at [969, 262] on button "Generate Preview" at bounding box center [987, 275] width 118 height 26
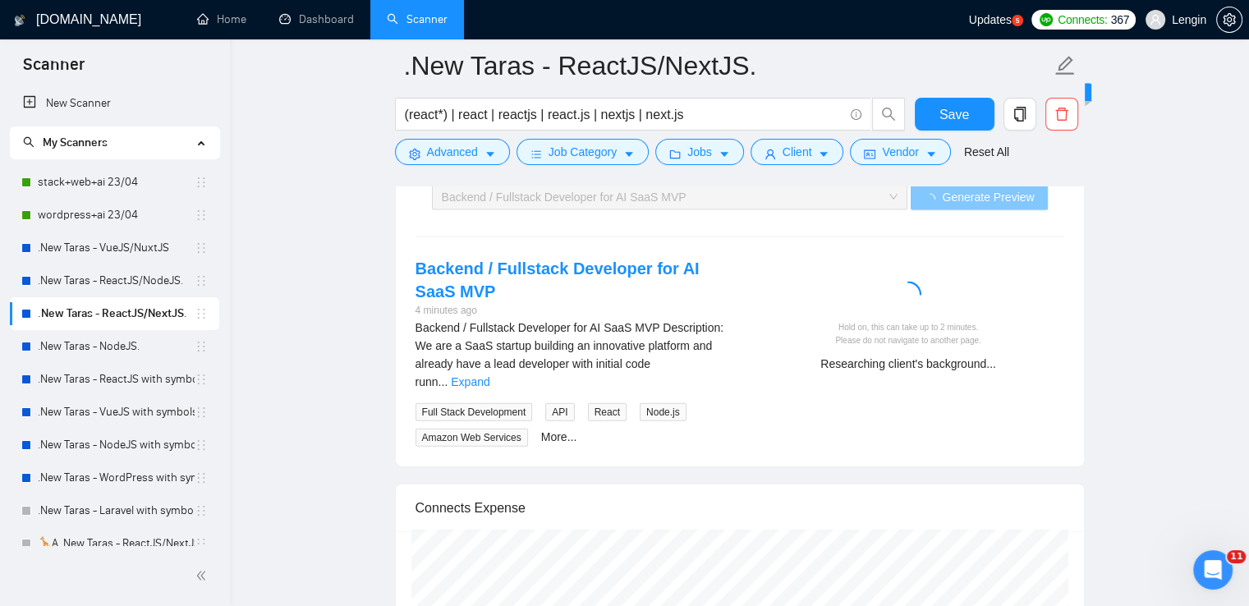
scroll to position [3523, 0]
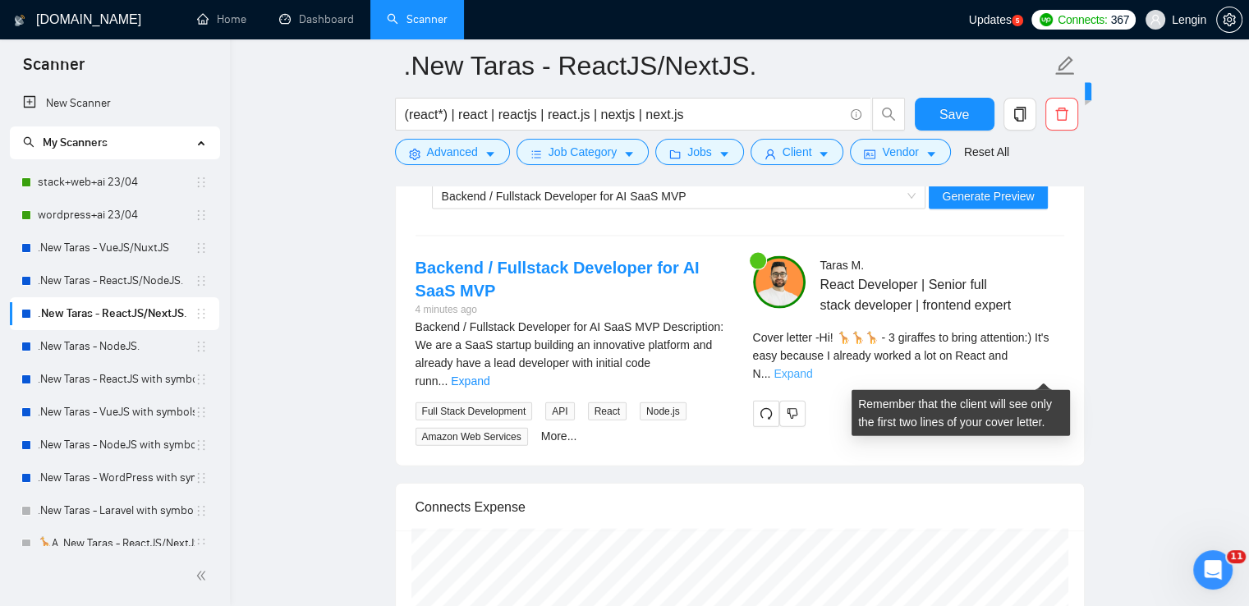
click at [812, 369] on link "Expand" at bounding box center [792, 373] width 39 height 13
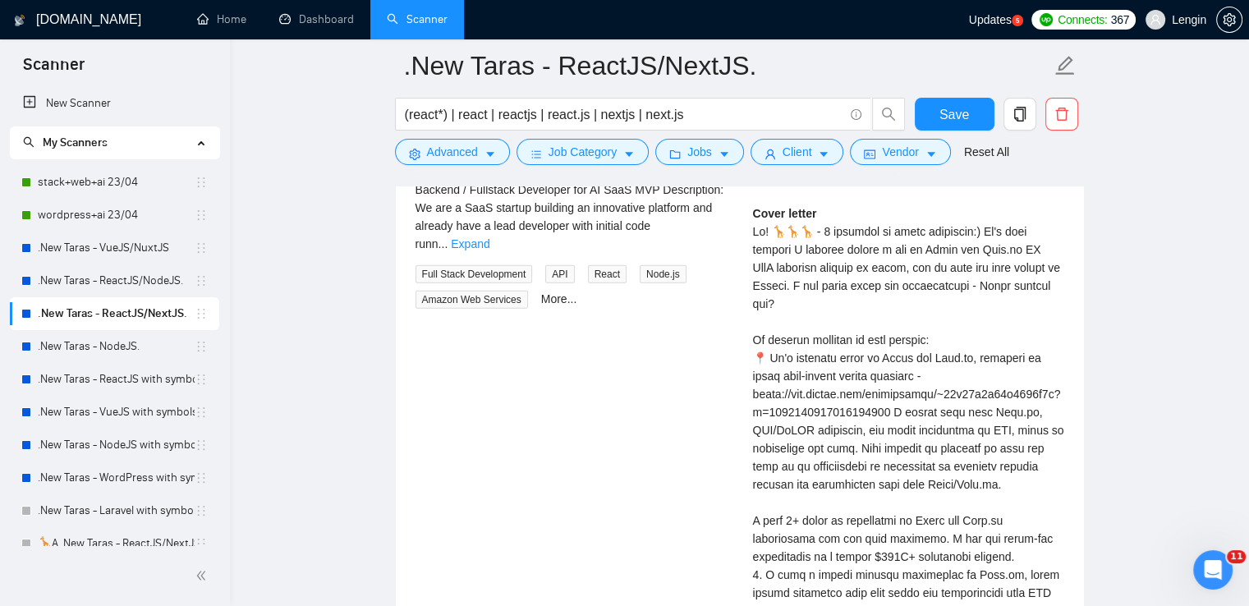
scroll to position [3673, 0]
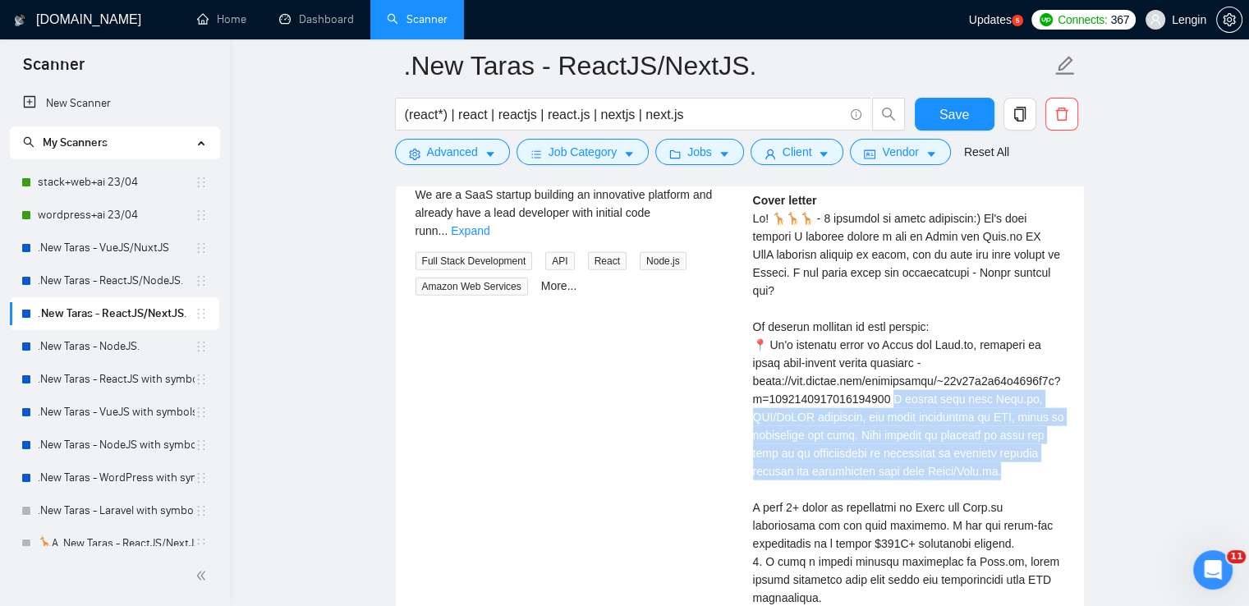
drag, startPoint x: 893, startPoint y: 401, endPoint x: 1055, endPoint y: 465, distance: 173.6
click at [1055, 465] on div "Cover letter" at bounding box center [908, 462] width 311 height 542
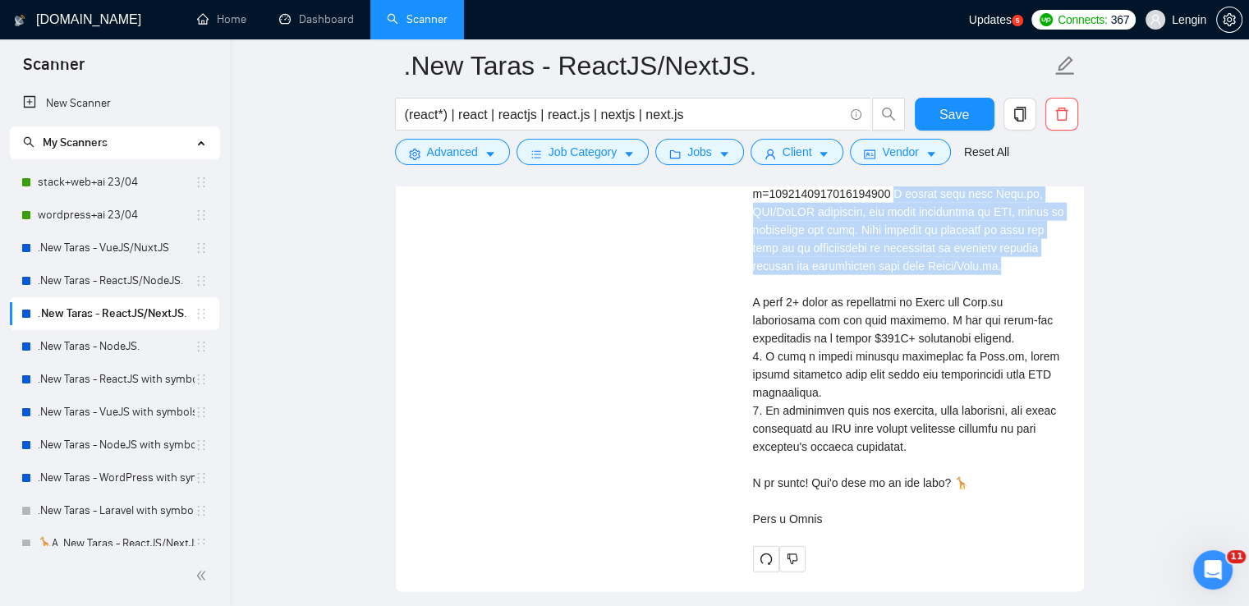
scroll to position [3880, 0]
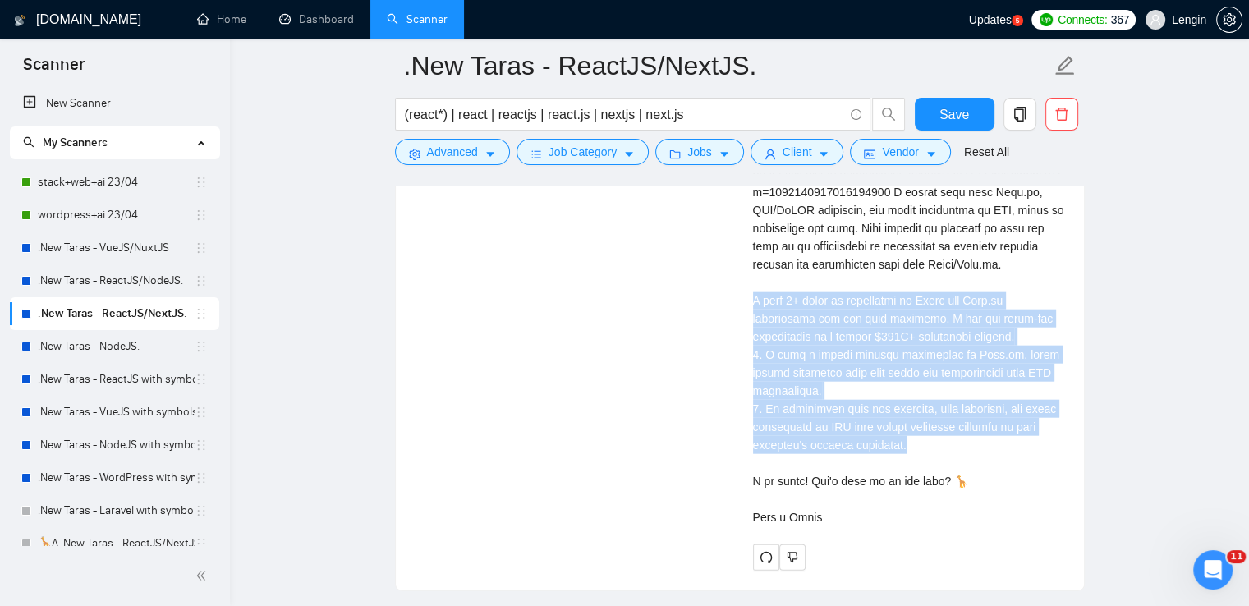
drag, startPoint x: 751, startPoint y: 294, endPoint x: 960, endPoint y: 447, distance: 259.1
click at [960, 447] on div "[PERSON_NAME] React Developer | Senior full stack developer | frontend expert C…" at bounding box center [908, 235] width 337 height 672
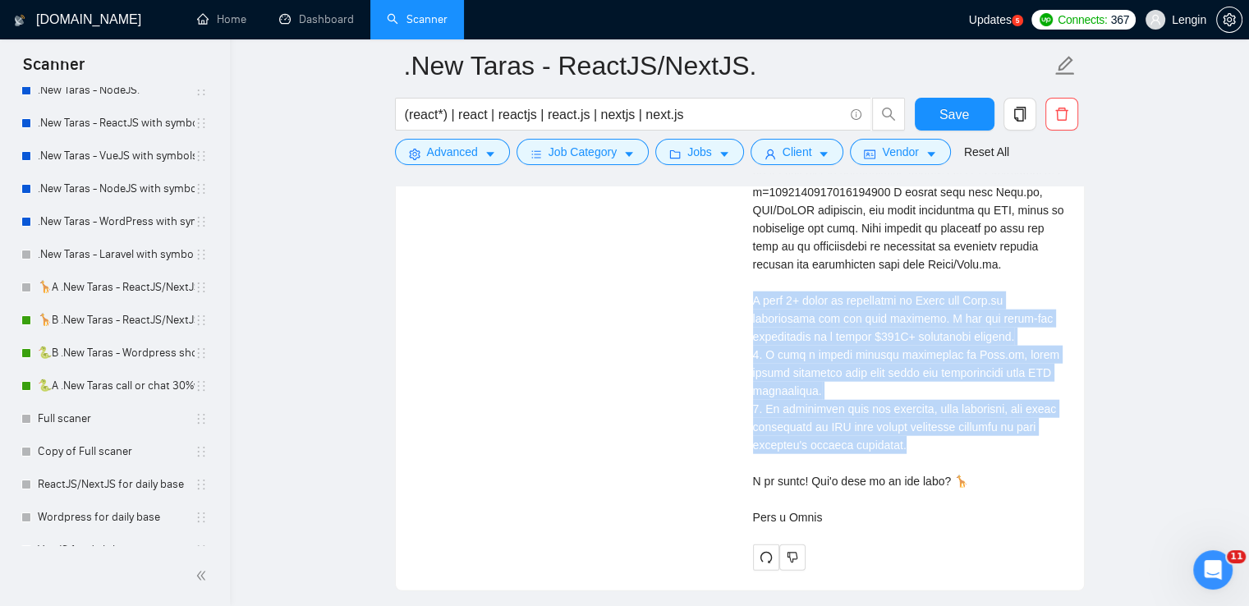
scroll to position [256, 0]
click at [122, 319] on link "🦒B .New Taras - ReactJS/NextJS rel exp 23/04" at bounding box center [116, 320] width 157 height 33
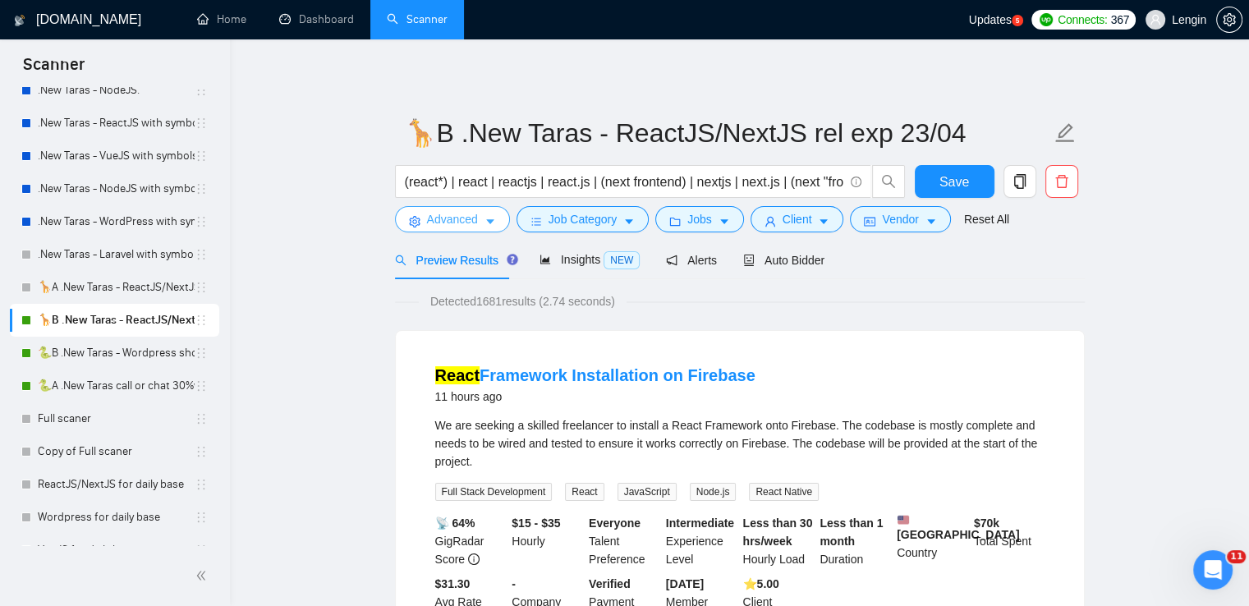
click at [470, 221] on span "Advanced" at bounding box center [452, 219] width 51 height 18
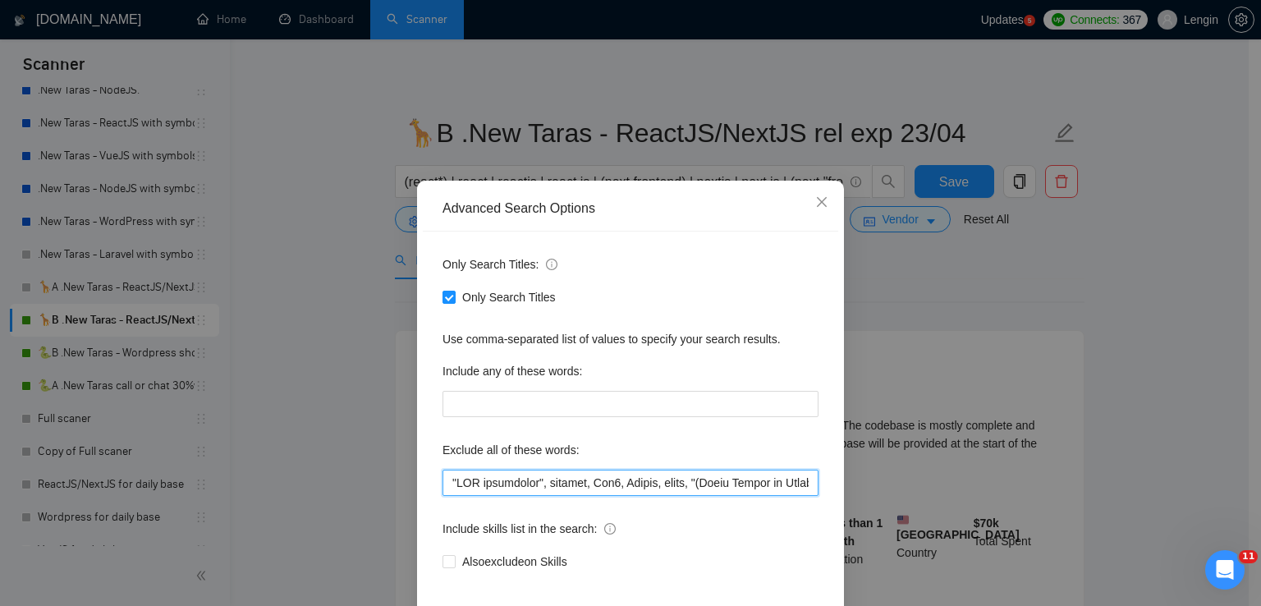
click at [444, 477] on input "text" at bounding box center [630, 483] width 376 height 26
paste input "Coaching, Debug, Cannabis"
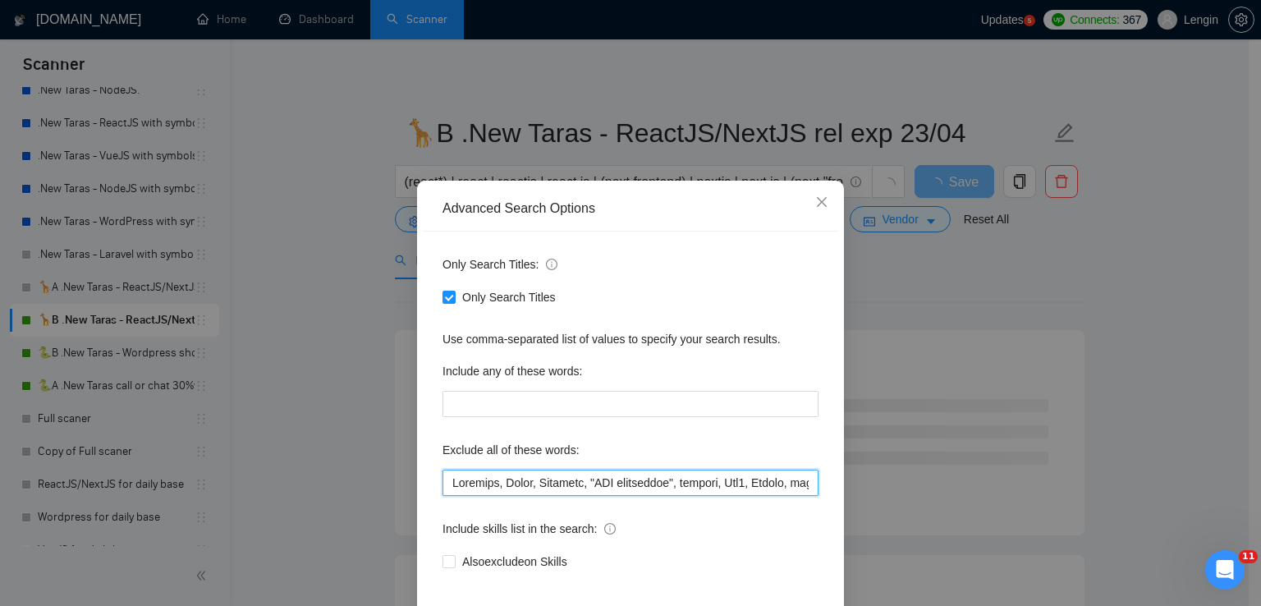
scroll to position [77, 0]
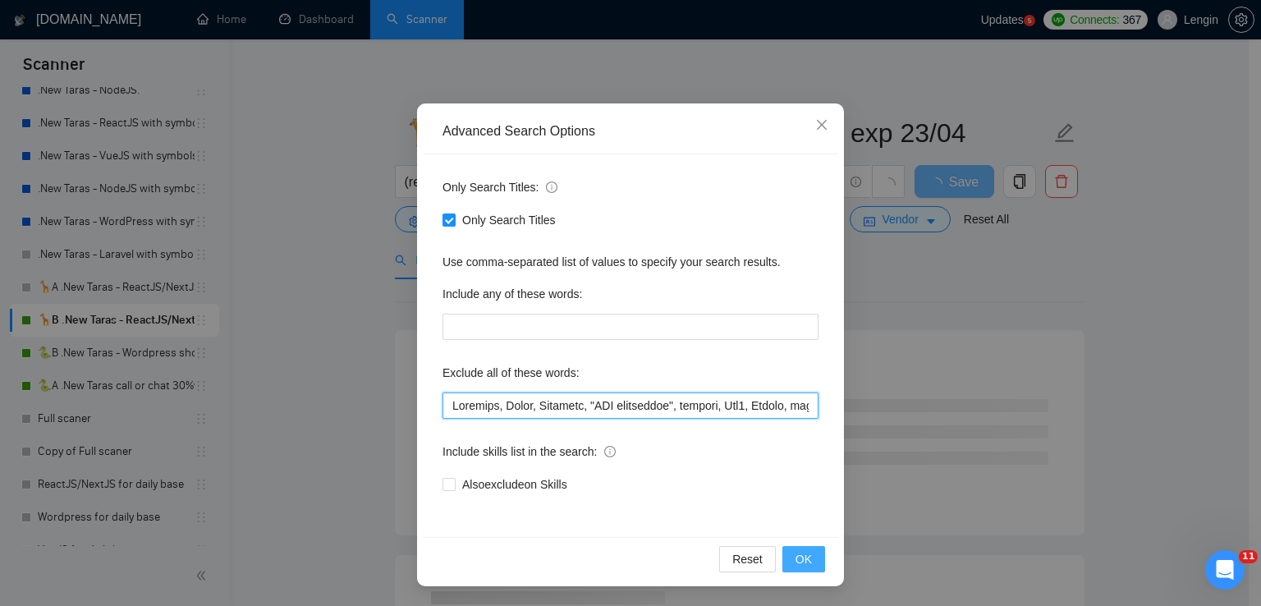
type input "Loremips, Dolor, Sitametc, "ADI elitseddoe", tempori, Utl8, Etdolo, magna, "(Al…"
click at [795, 554] on span "OK" at bounding box center [803, 559] width 16 height 18
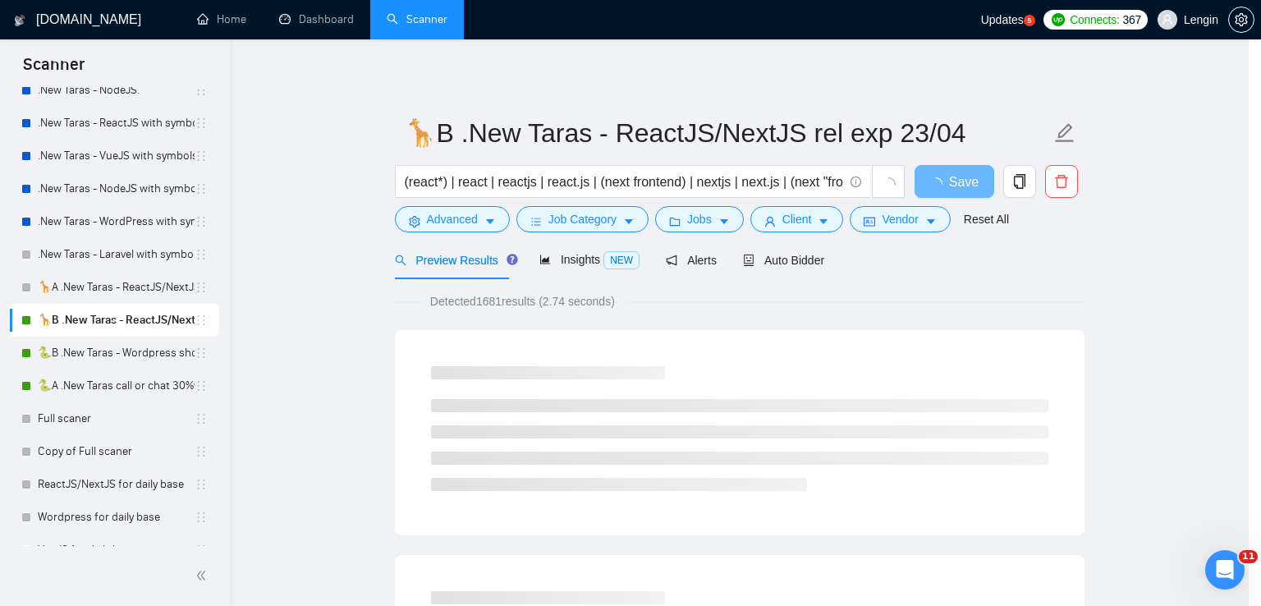
scroll to position [0, 0]
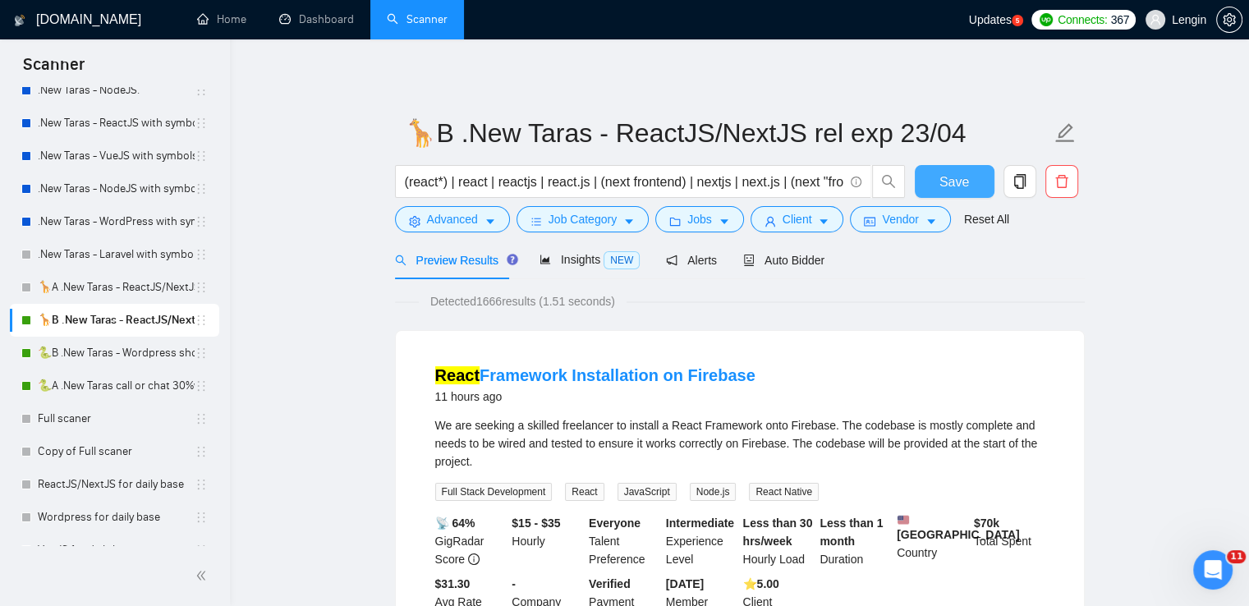
click at [942, 180] on span "Save" at bounding box center [954, 182] width 30 height 21
click at [155, 362] on link "🐍B .New Taras - Wordpress short 23/04" at bounding box center [116, 353] width 157 height 33
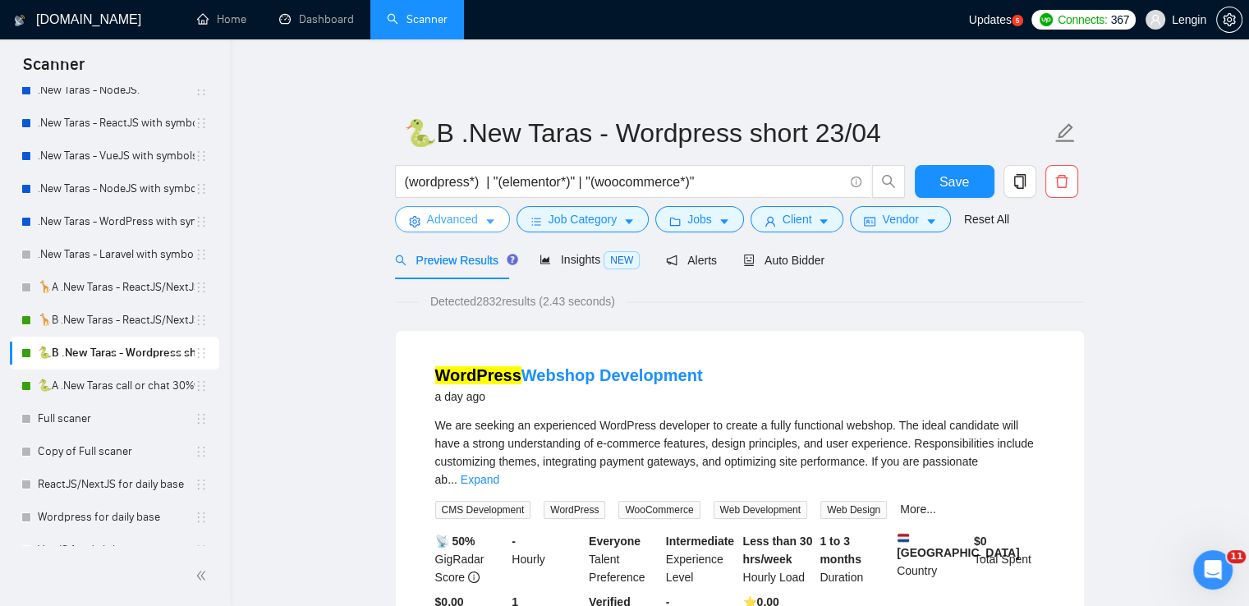
click at [473, 221] on span "Advanced" at bounding box center [452, 219] width 51 height 18
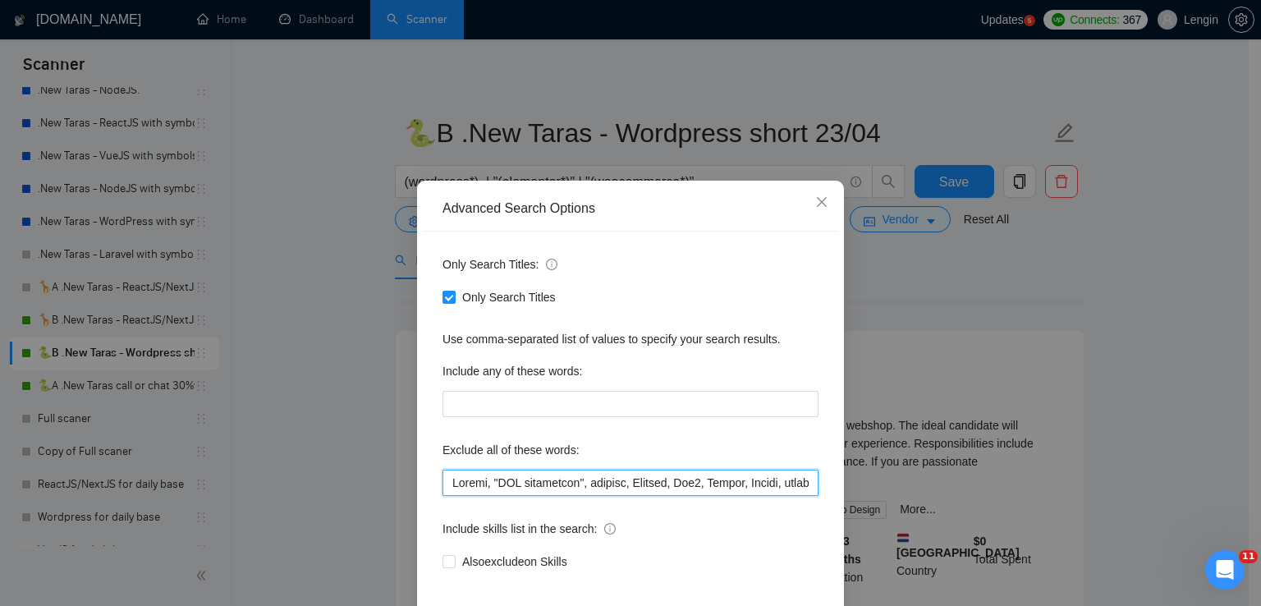
click at [447, 486] on input "text" at bounding box center [630, 483] width 376 height 26
paste input "Coaching, Debug, Cannabis"
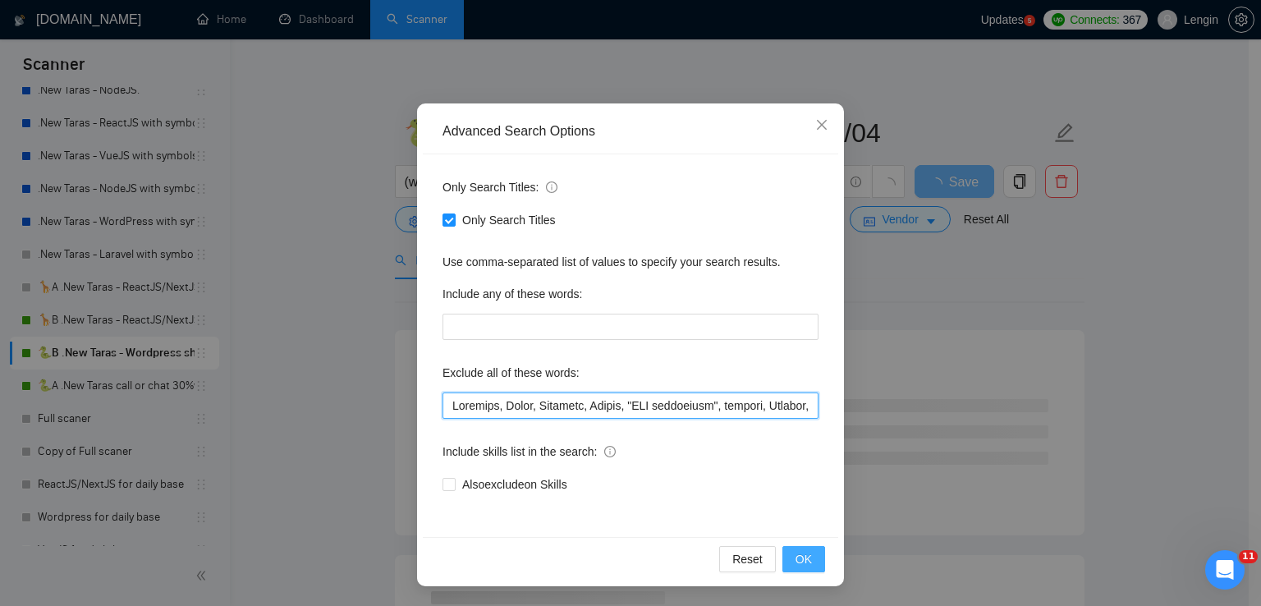
type input "Loremips, Dolor, Sitametc, Adipis, "ELI seddoeiusm", tempori, Utlabor, Etd8, Ma…"
click at [795, 559] on span "OK" at bounding box center [803, 559] width 16 height 18
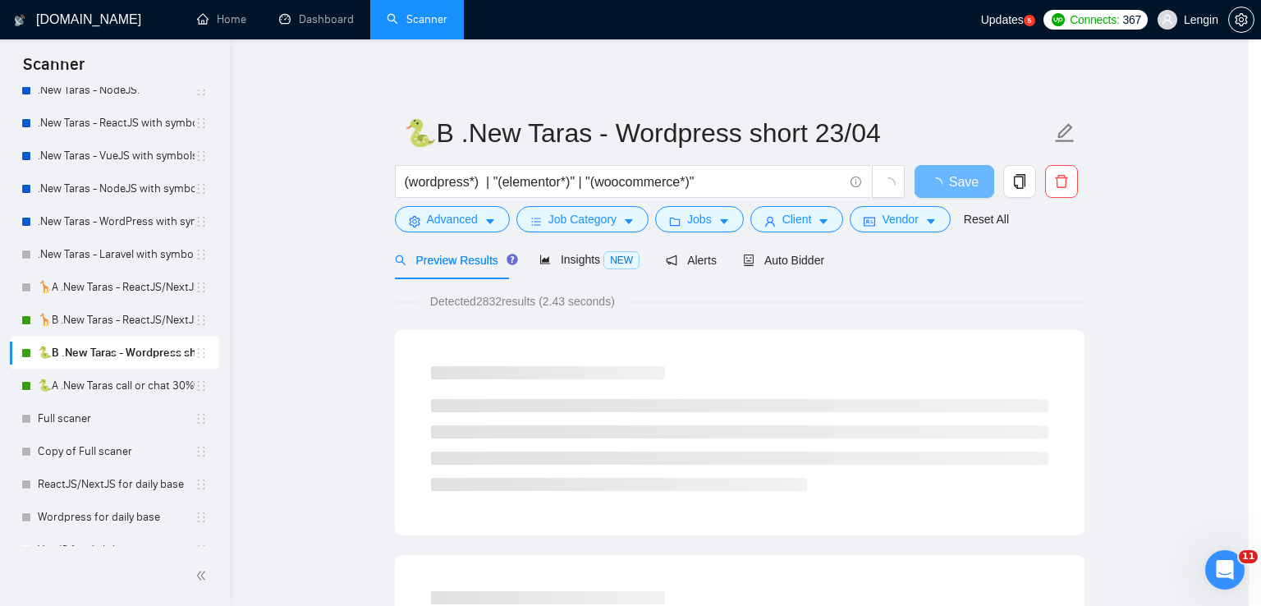
scroll to position [0, 0]
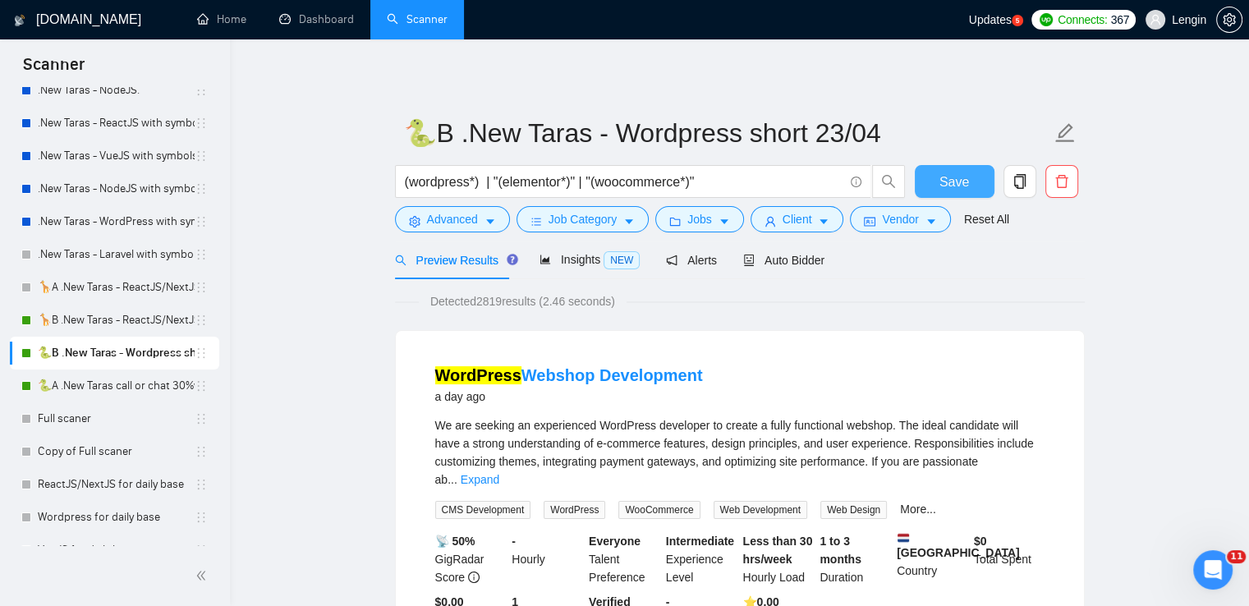
click at [927, 188] on button "Save" at bounding box center [955, 181] width 80 height 33
click at [125, 379] on link "🐍A .New Taras call or chat 30%view 0 reply 23/04" at bounding box center [116, 385] width 157 height 33
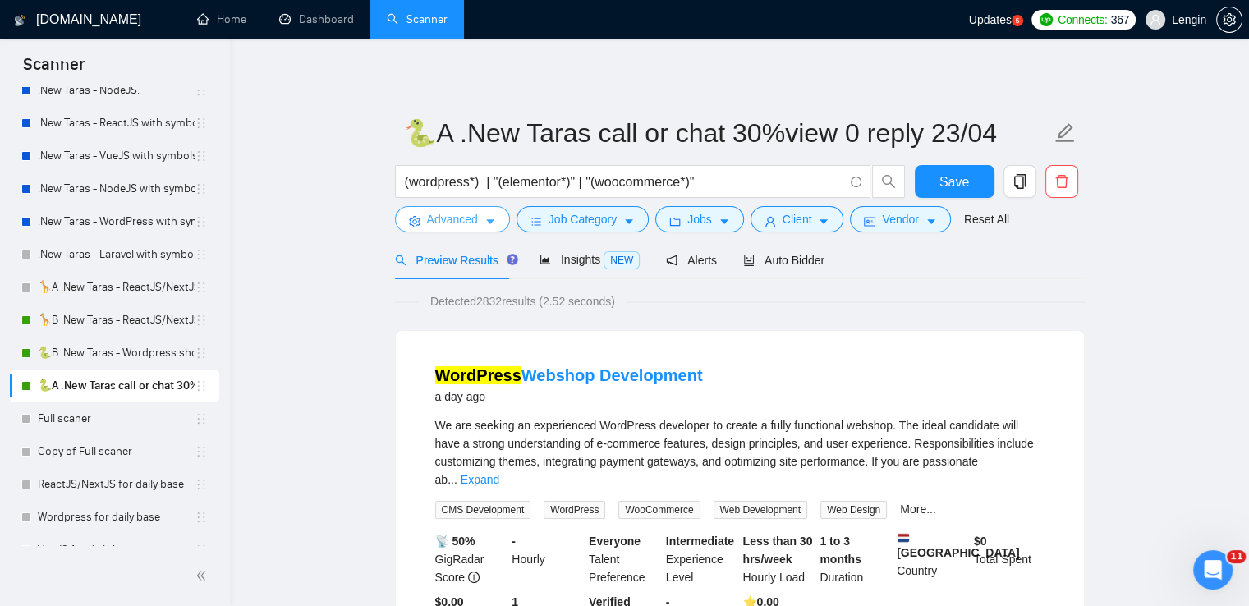
click at [479, 208] on button "Advanced" at bounding box center [452, 219] width 115 height 26
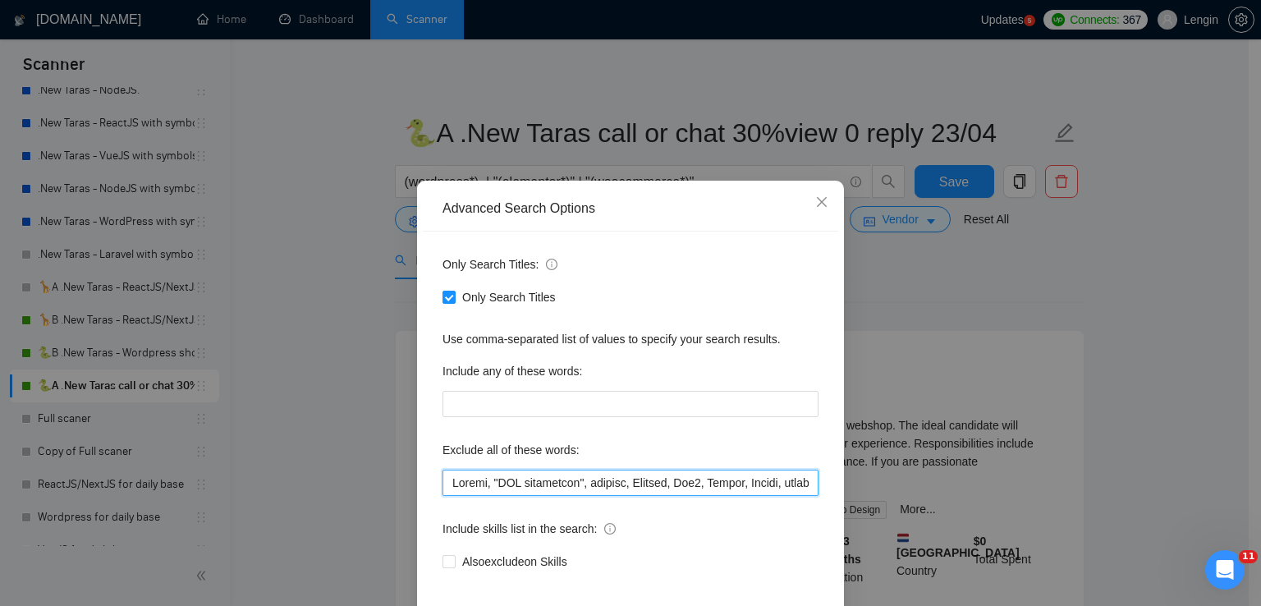
click at [445, 490] on input "text" at bounding box center [630, 483] width 376 height 26
paste input "Coaching, Debug, Cannabis"
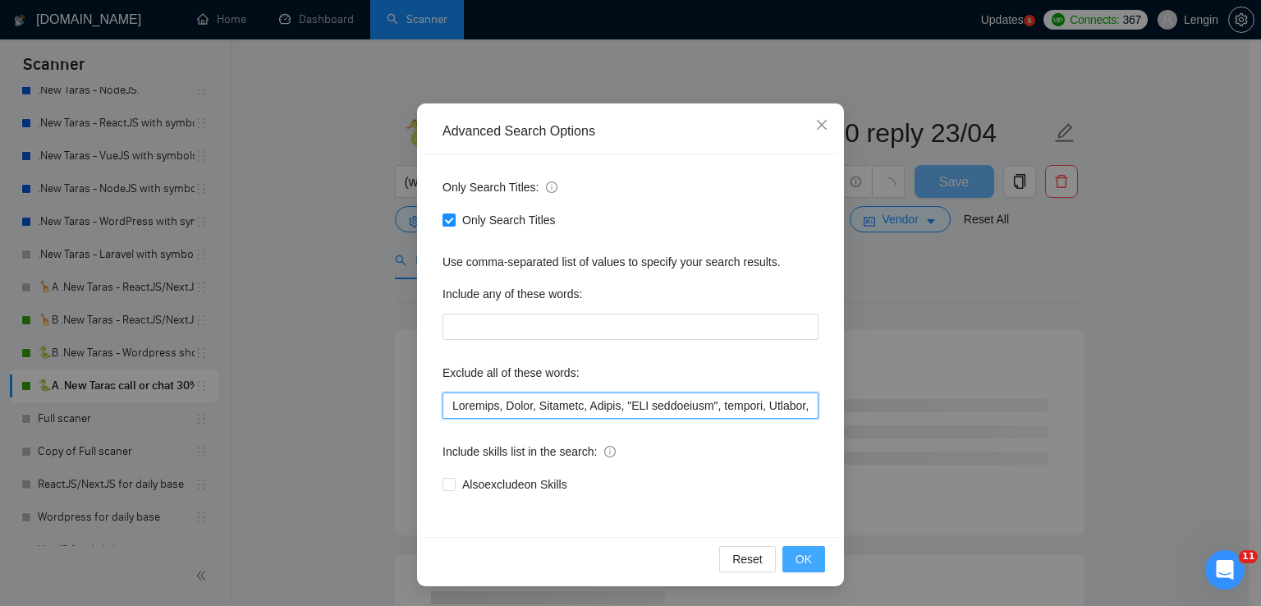
type input "Loremips, Dolor, Sitametc, Adipis, "ELI seddoeiusm", tempori, Utlabor, Etd8, Ma…"
click at [805, 567] on button "OK" at bounding box center [803, 559] width 43 height 26
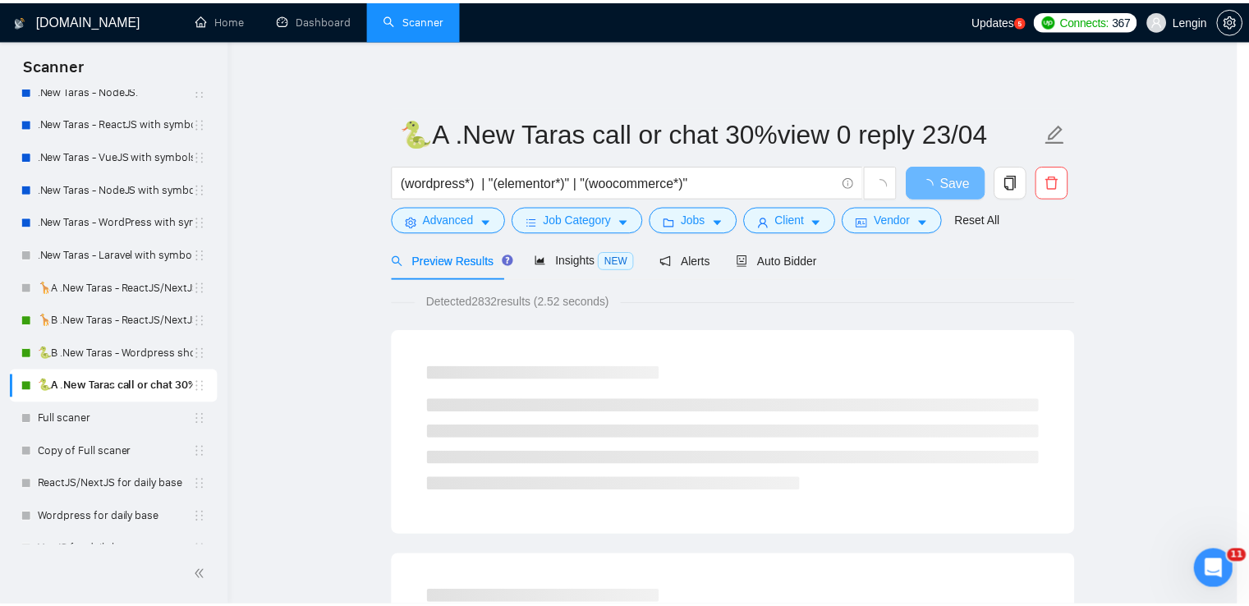
scroll to position [0, 0]
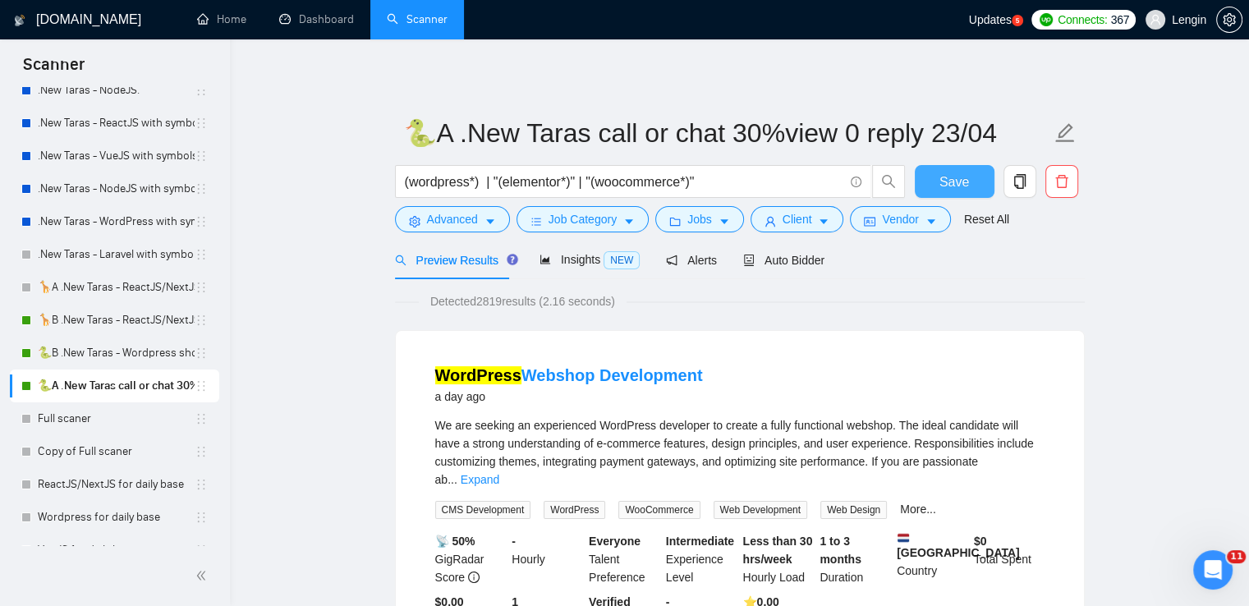
click at [970, 174] on button "Save" at bounding box center [955, 181] width 80 height 33
click at [300, 25] on link "Dashboard" at bounding box center [316, 19] width 75 height 14
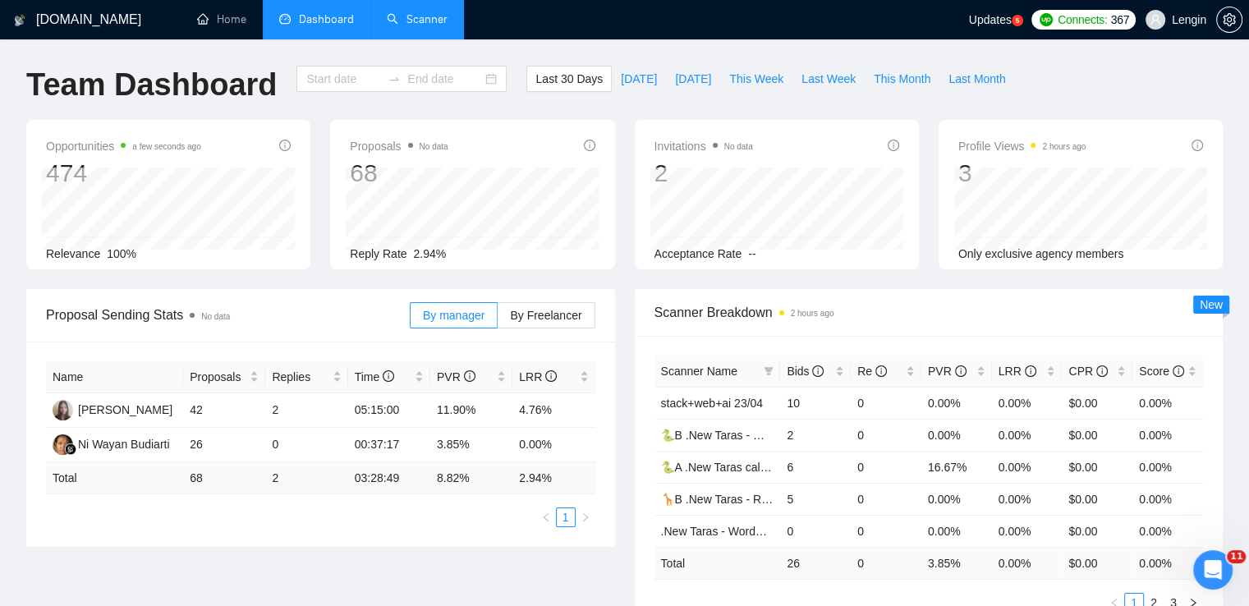
type input "[DATE]"
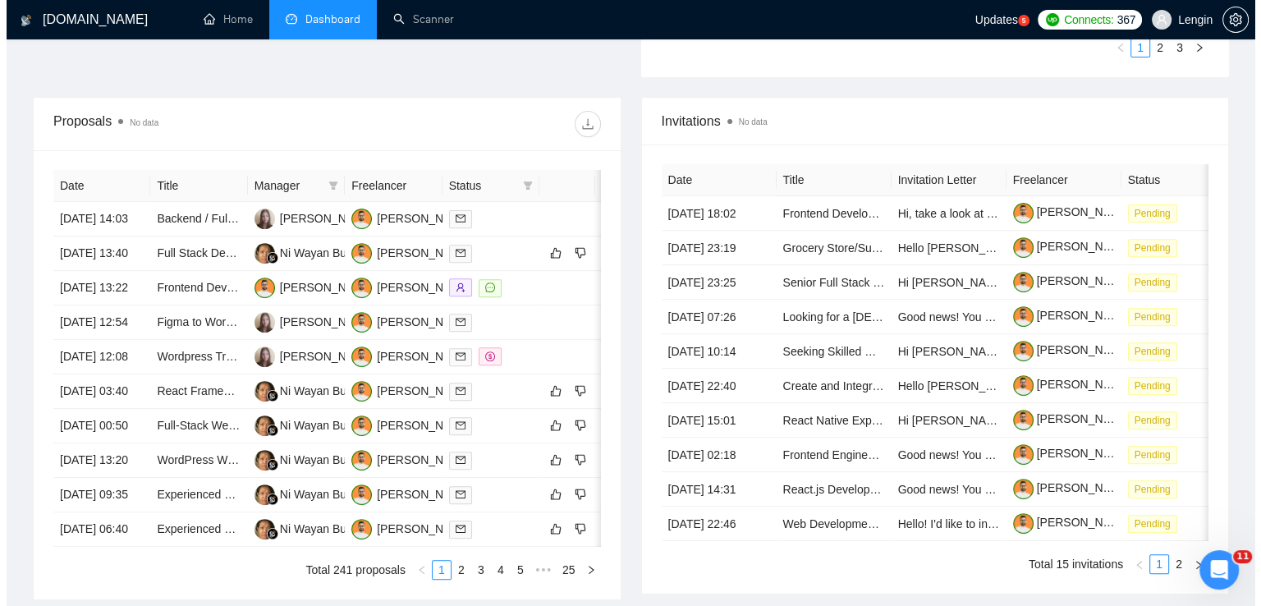
scroll to position [557, 0]
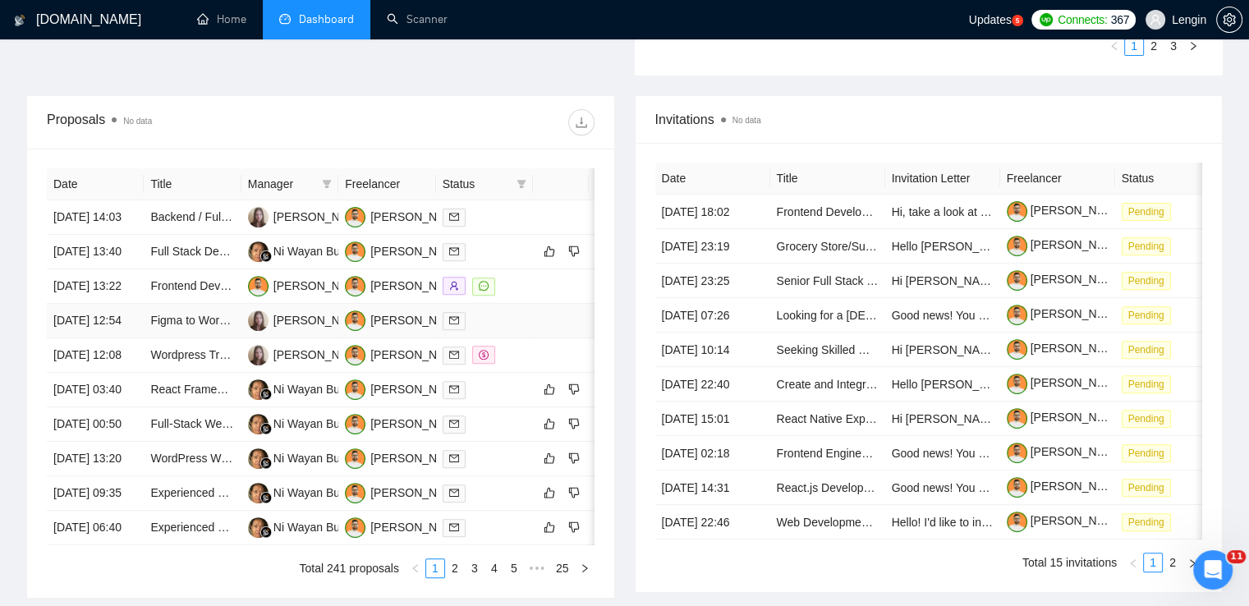
click at [200, 338] on td "Figma to WordPress Website Design and Development (Elementor Expert Design + De…" at bounding box center [192, 321] width 97 height 34
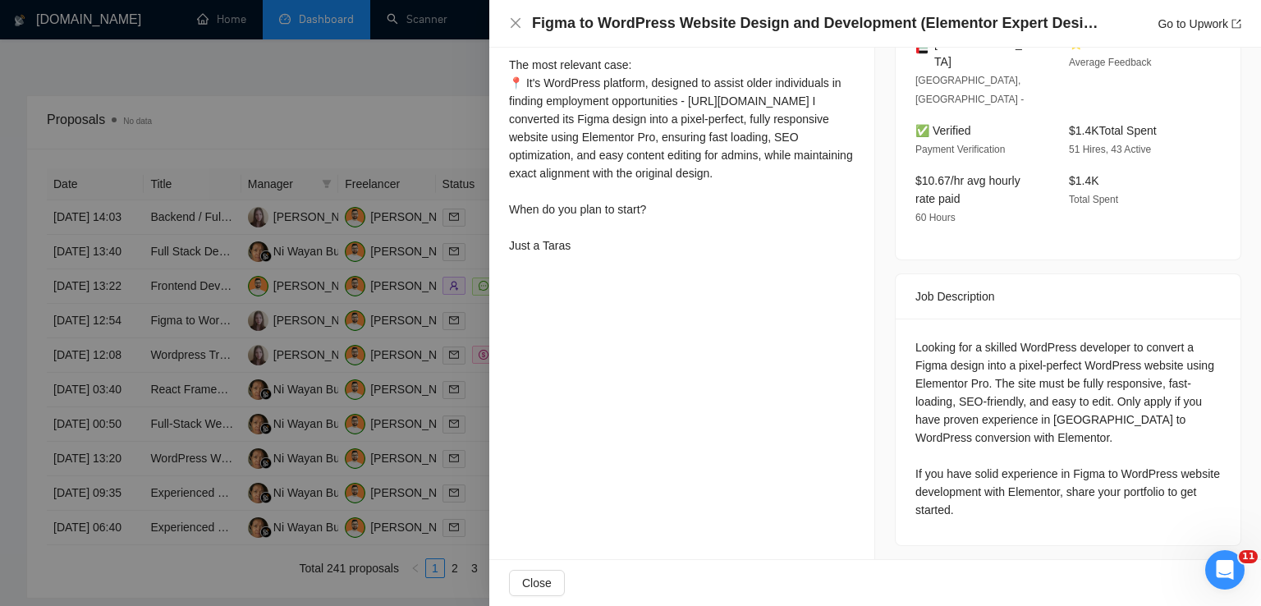
scroll to position [468, 0]
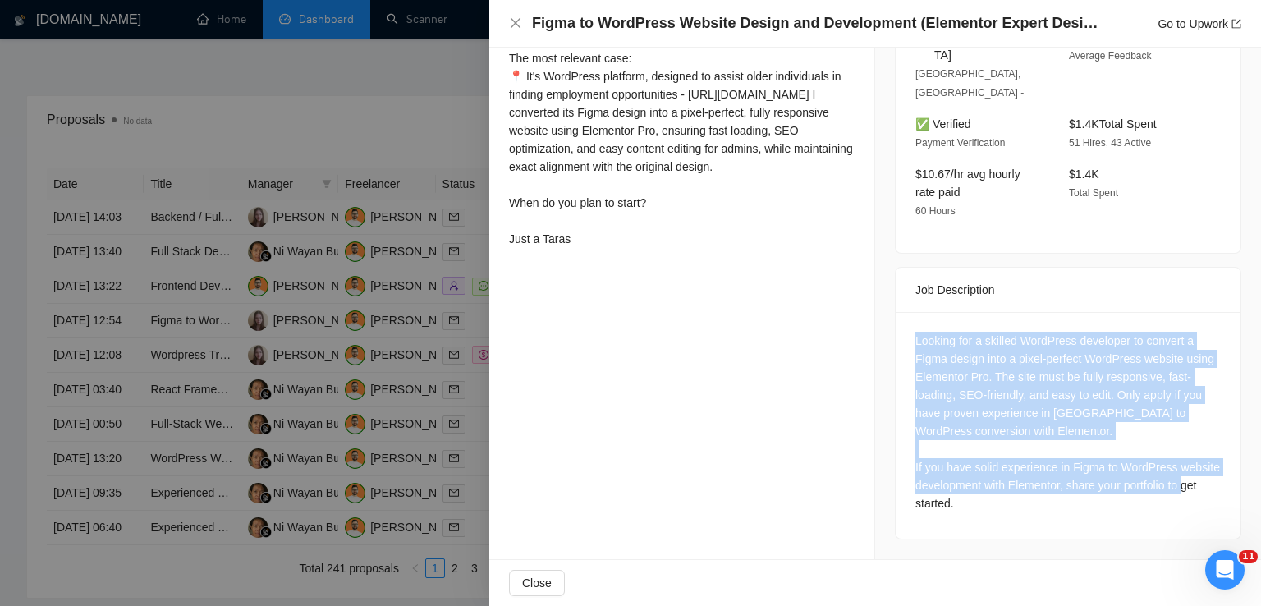
drag, startPoint x: 984, startPoint y: 513, endPoint x: 900, endPoint y: 349, distance: 184.7
click at [900, 349] on div "Looking for a skilled WordPress developer to convert a Figma design into a pixe…" at bounding box center [1068, 425] width 345 height 227
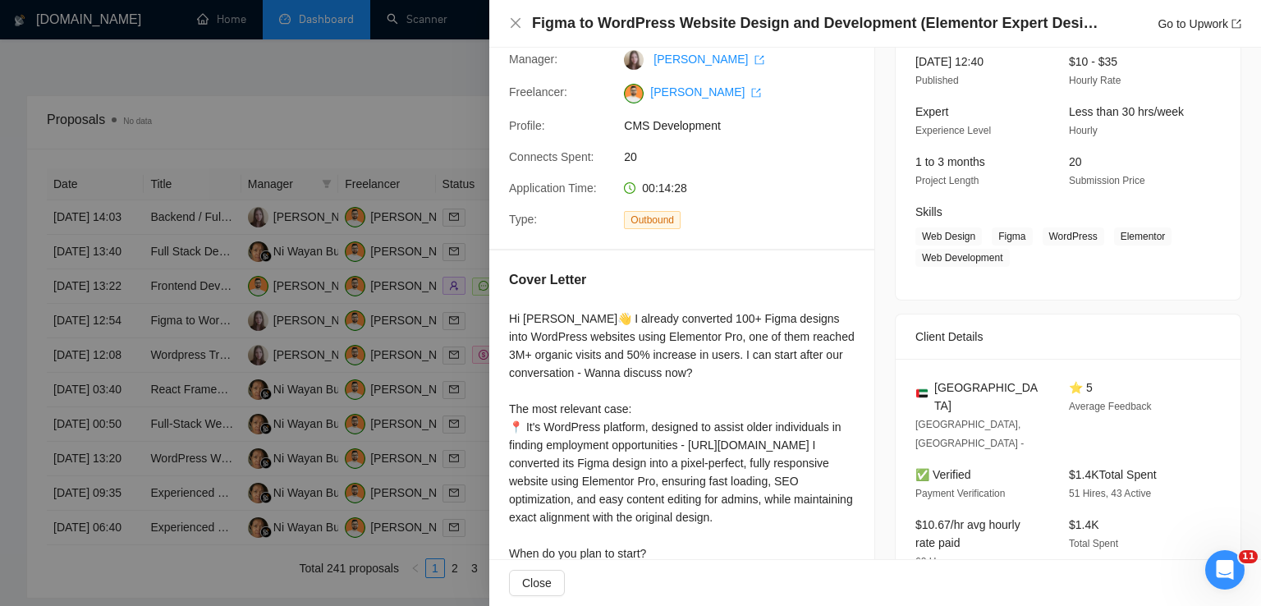
scroll to position [100, 0]
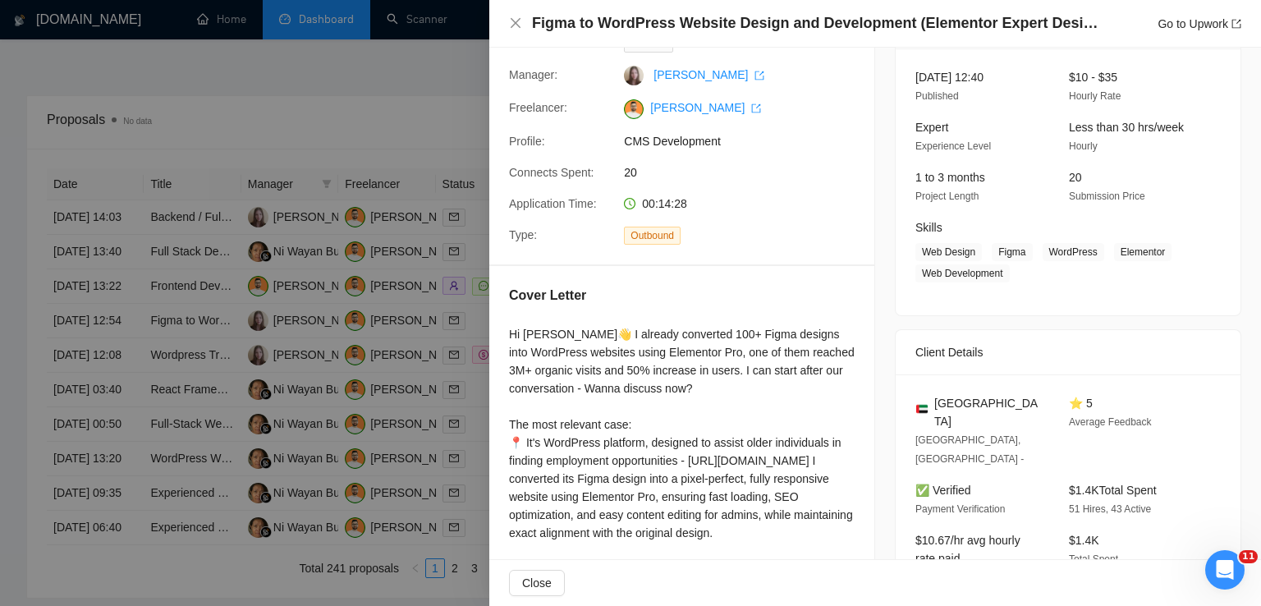
drag, startPoint x: 979, startPoint y: 420, endPoint x: 932, endPoint y: 401, distance: 50.8
click at [934, 401] on span "[GEOGRAPHIC_DATA]" at bounding box center [988, 412] width 108 height 36
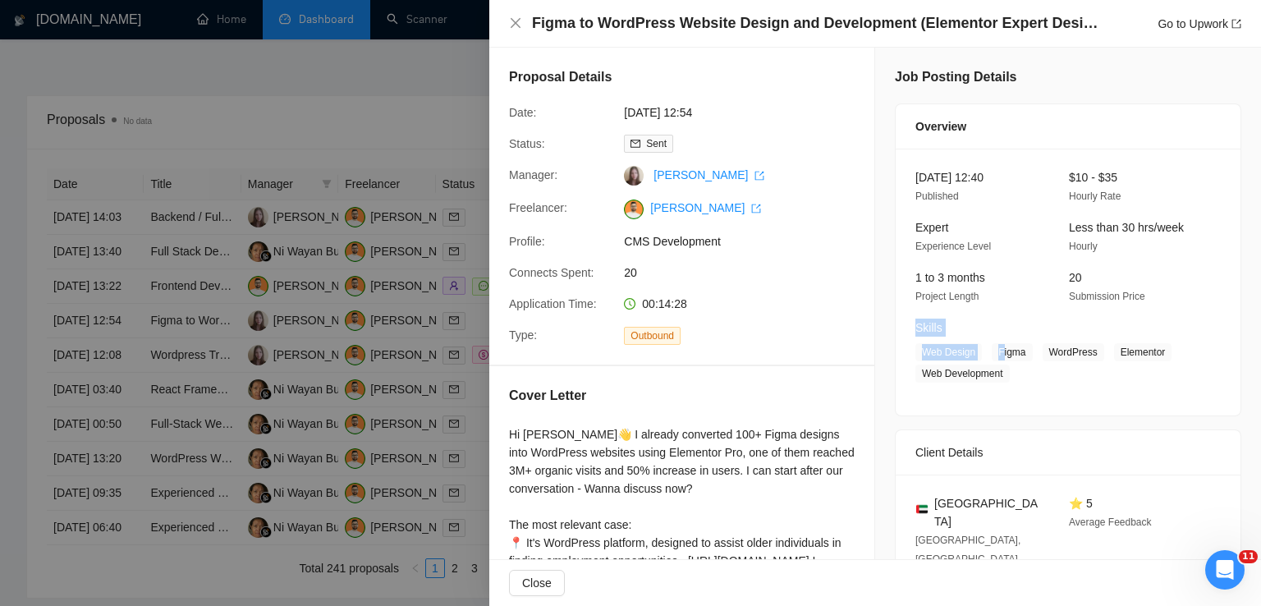
drag, startPoint x: 988, startPoint y: 332, endPoint x: 995, endPoint y: 360, distance: 27.9
click at [995, 360] on div "Skills Web Design Figma WordPress Elementor Web Development" at bounding box center [1056, 351] width 294 height 64
click at [995, 360] on span "Figma" at bounding box center [1012, 352] width 40 height 18
drag, startPoint x: 989, startPoint y: 352, endPoint x: 1000, endPoint y: 384, distance: 33.7
click at [1000, 384] on div "[DATE] 12:40 Published $10 - $35 Hourly Rate Expert Experience Level Less than …" at bounding box center [1068, 282] width 345 height 267
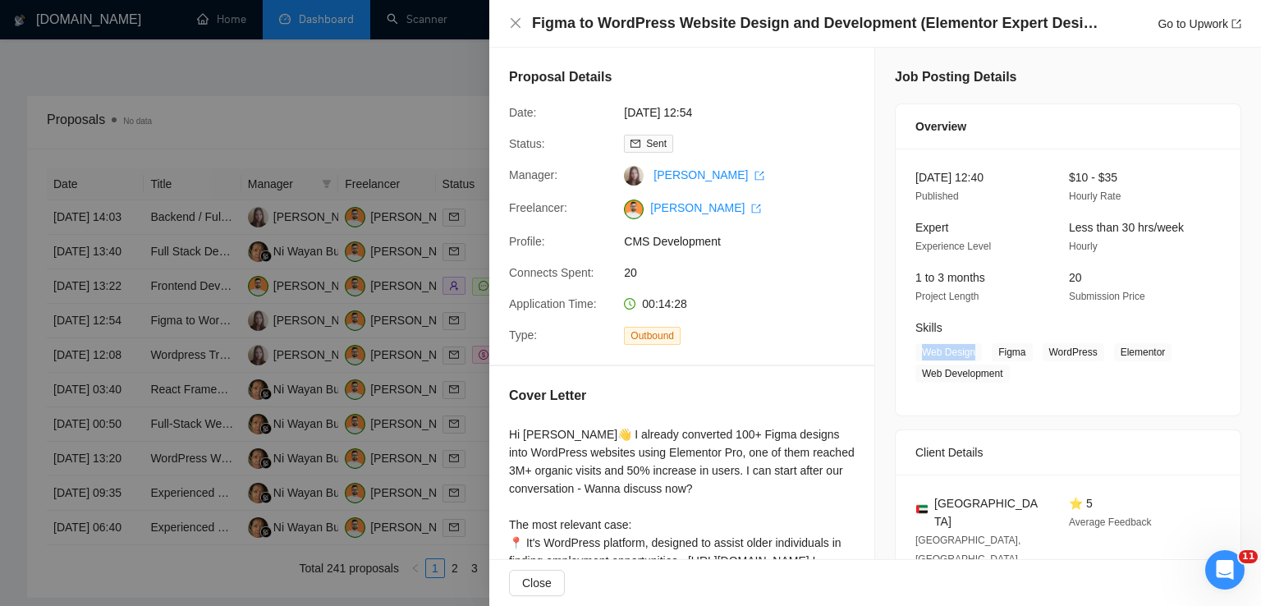
drag, startPoint x: 965, startPoint y: 352, endPoint x: 892, endPoint y: 350, distance: 73.9
click at [896, 350] on div "[DATE] 12:40 Published $10 - $35 Hourly Rate Expert Experience Level Less than …" at bounding box center [1068, 282] width 345 height 267
click at [509, 20] on icon "close" at bounding box center [515, 22] width 13 height 13
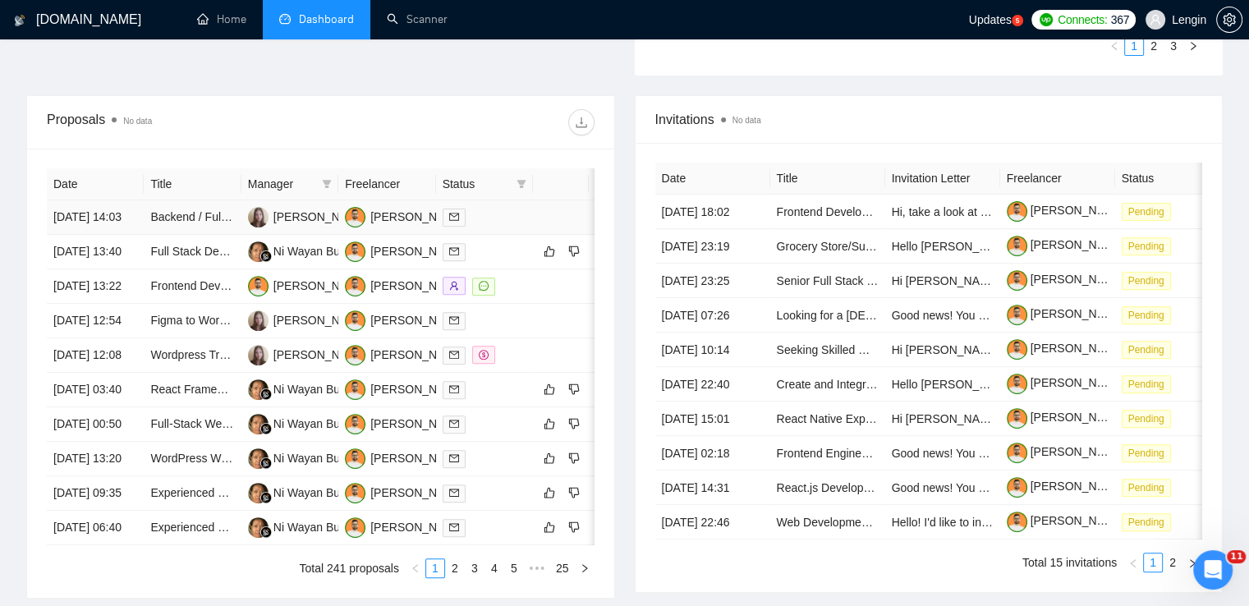
click at [200, 235] on td "Backend / Fullstack Developer for AI SaaS MVP" at bounding box center [192, 217] width 97 height 34
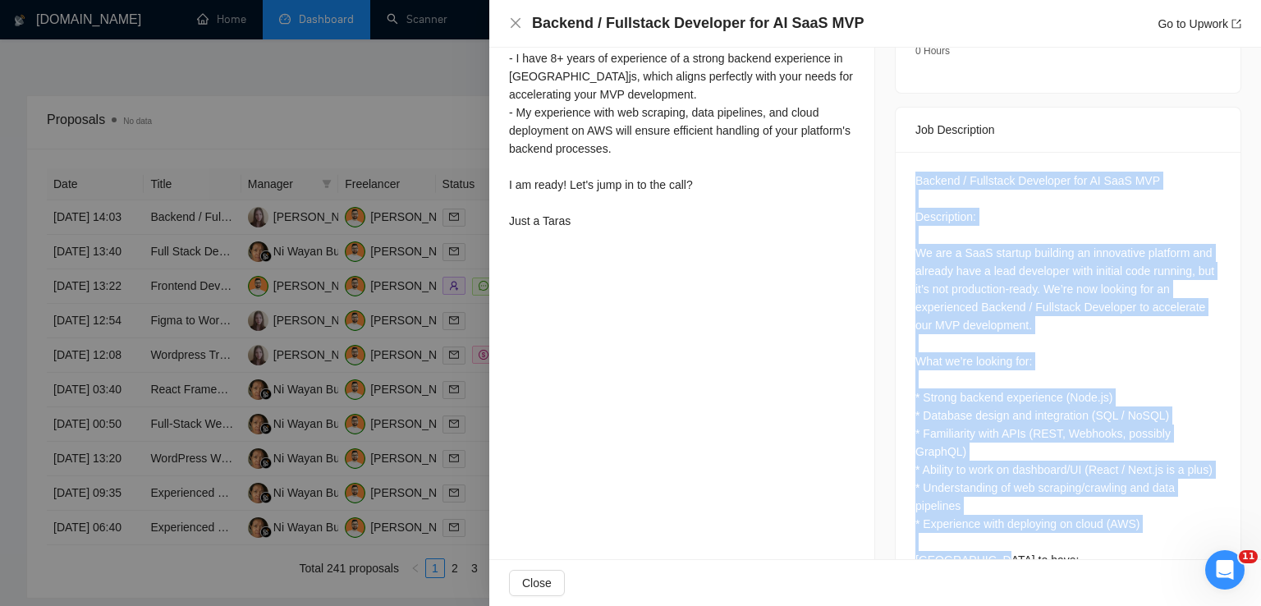
scroll to position [831, 0]
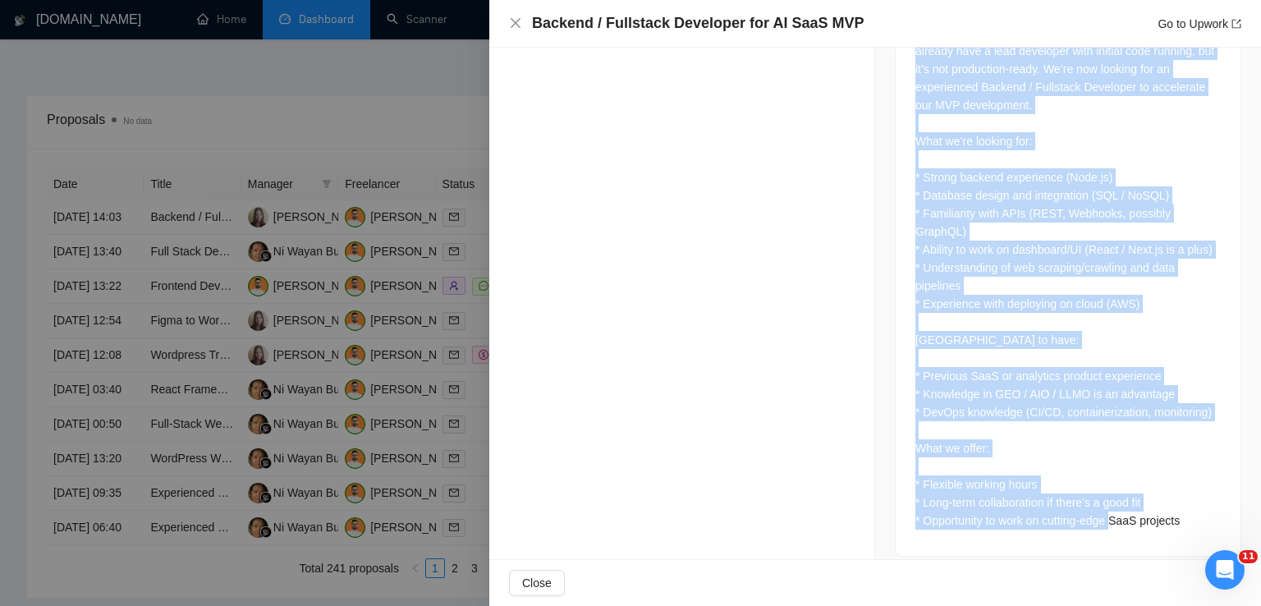
drag, startPoint x: 909, startPoint y: 178, endPoint x: 1182, endPoint y: 499, distance: 421.6
click at [1182, 499] on div "Backend / Fullstack Developer for AI SaaS MVP Description: We are a SaaS startu…" at bounding box center [1067, 241] width 305 height 578
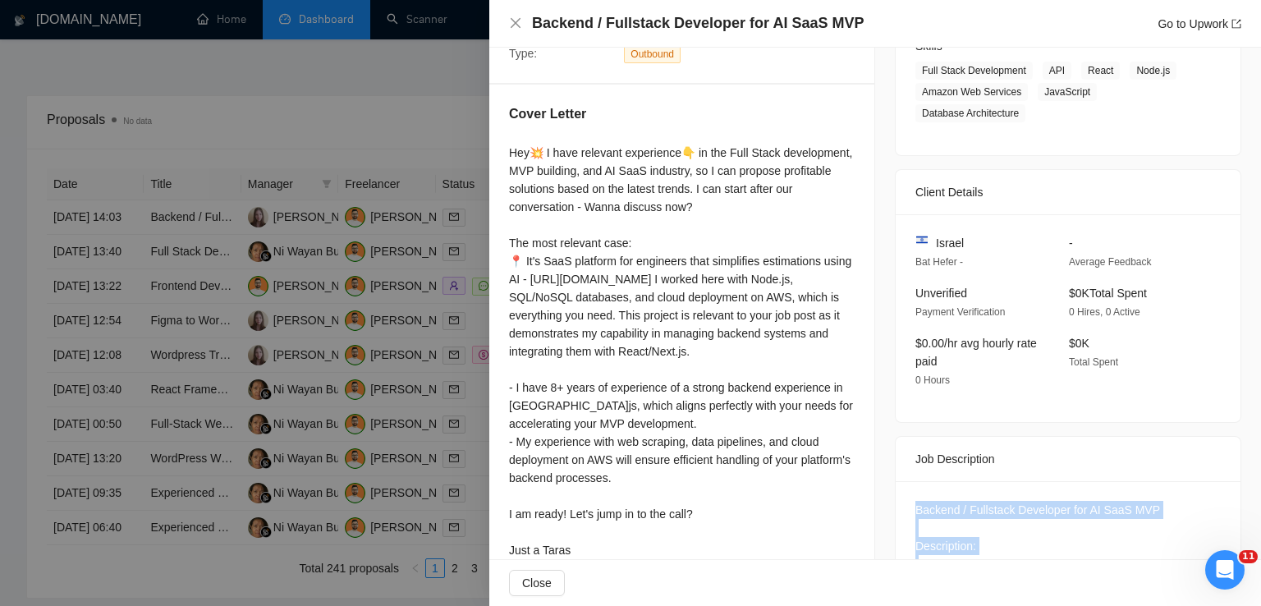
scroll to position [157, 0]
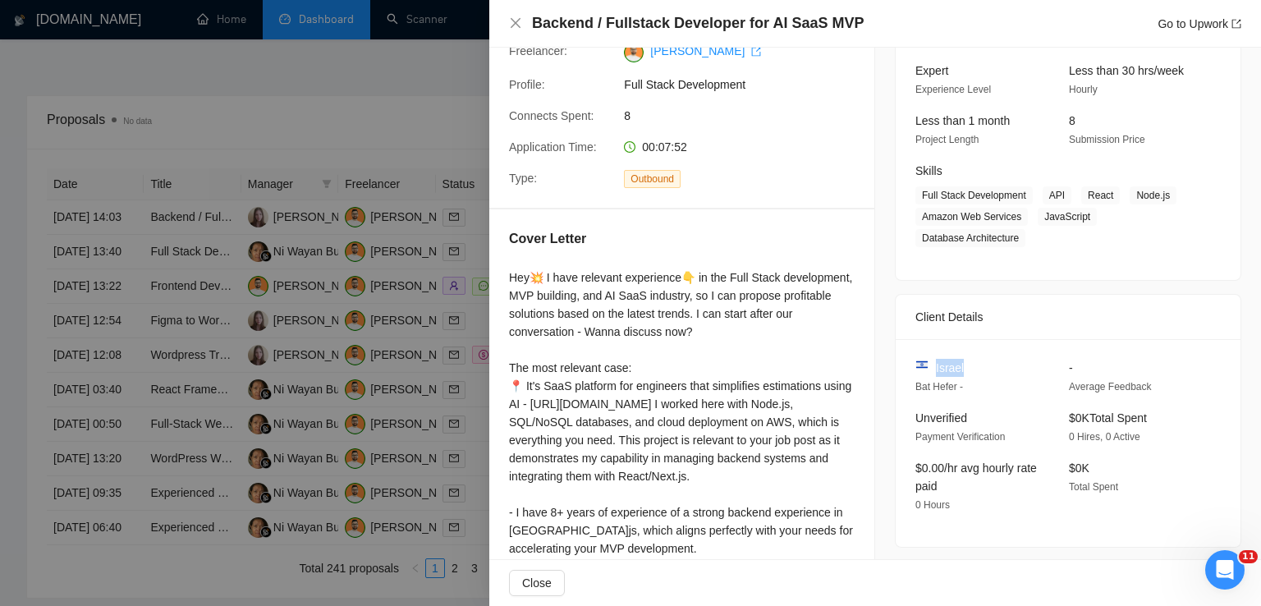
drag, startPoint x: 971, startPoint y: 369, endPoint x: 928, endPoint y: 364, distance: 42.9
click at [928, 364] on div "Israel" at bounding box center [978, 368] width 127 height 18
drag, startPoint x: 1039, startPoint y: 193, endPoint x: 1015, endPoint y: 234, distance: 47.9
click at [1015, 234] on span "Full Stack Development API React Node.js Amazon Web Services JavaScript Databas…" at bounding box center [1055, 216] width 281 height 61
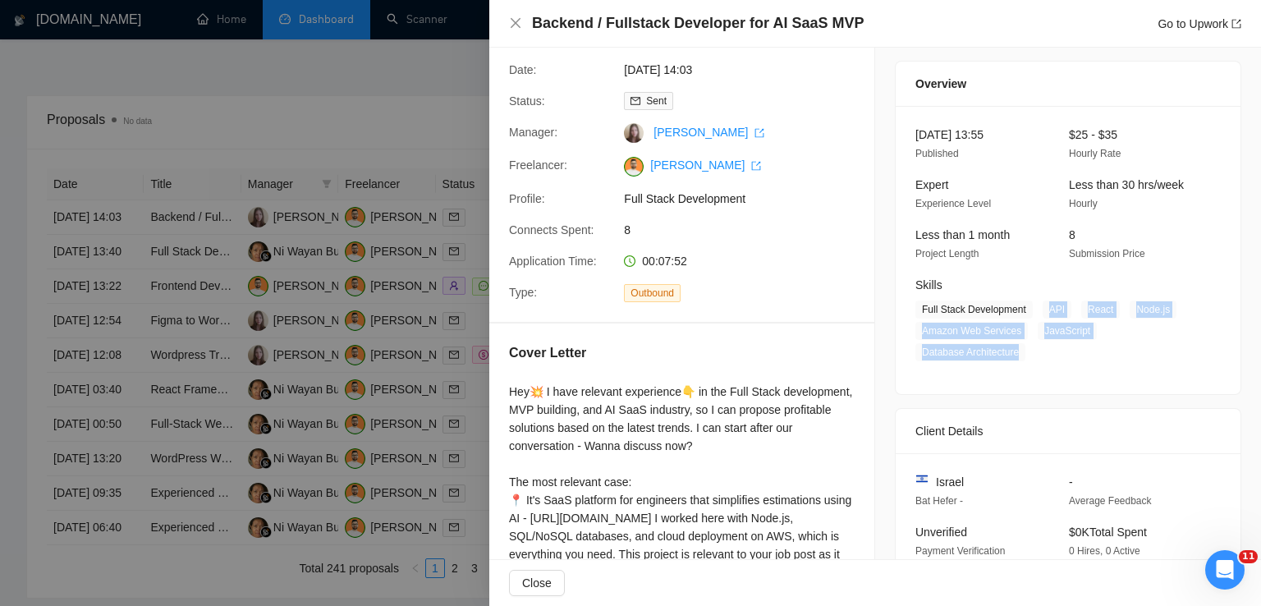
scroll to position [0, 0]
